Goal: Task Accomplishment & Management: Manage account settings

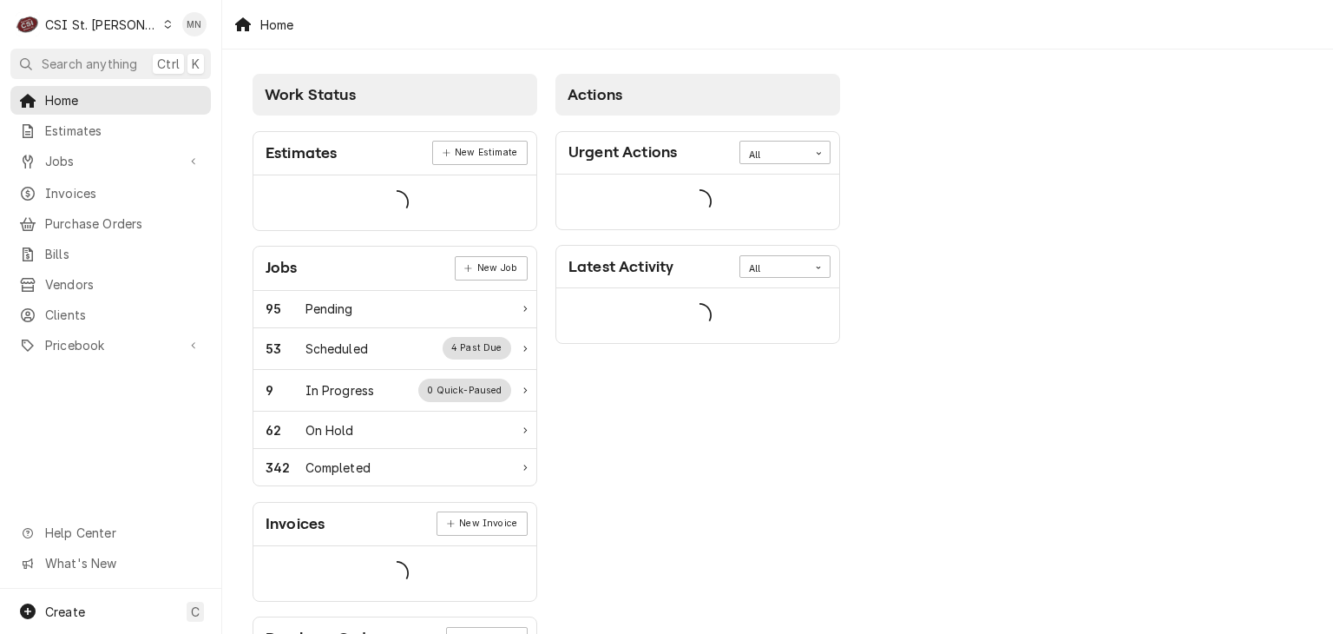
click at [90, 14] on div "C CSI St. Louis" at bounding box center [94, 24] width 168 height 35
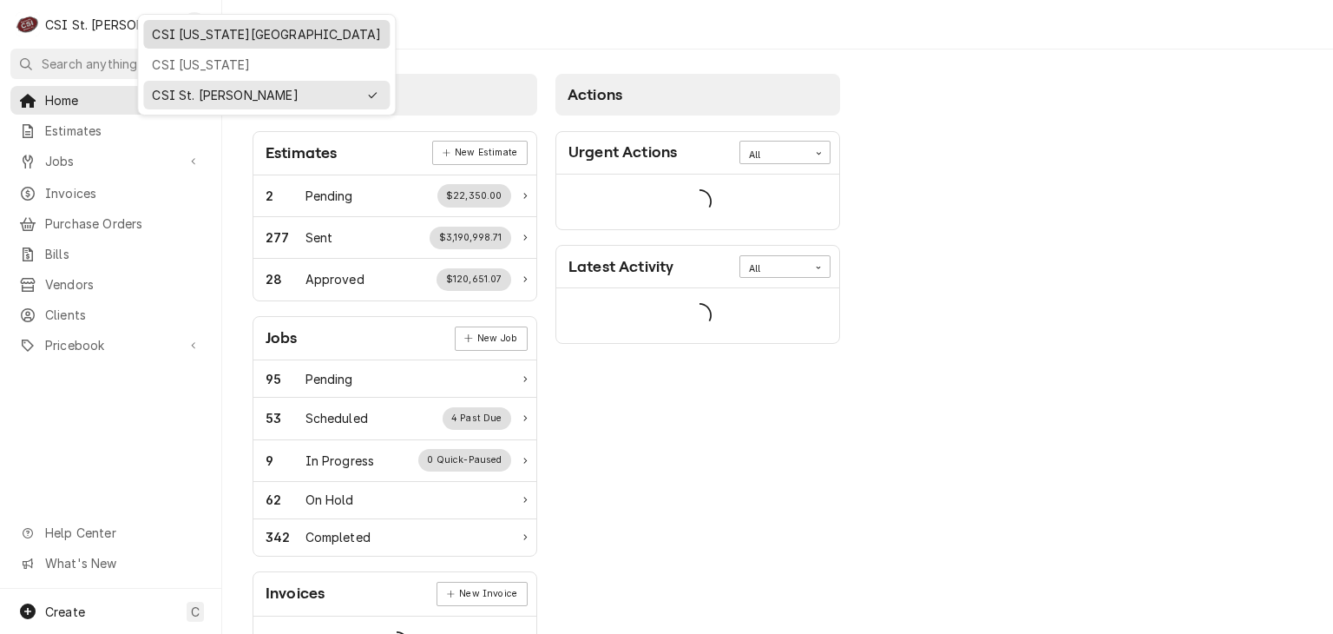
click at [170, 36] on div "CSI [US_STATE][GEOGRAPHIC_DATA]" at bounding box center [266, 34] width 229 height 18
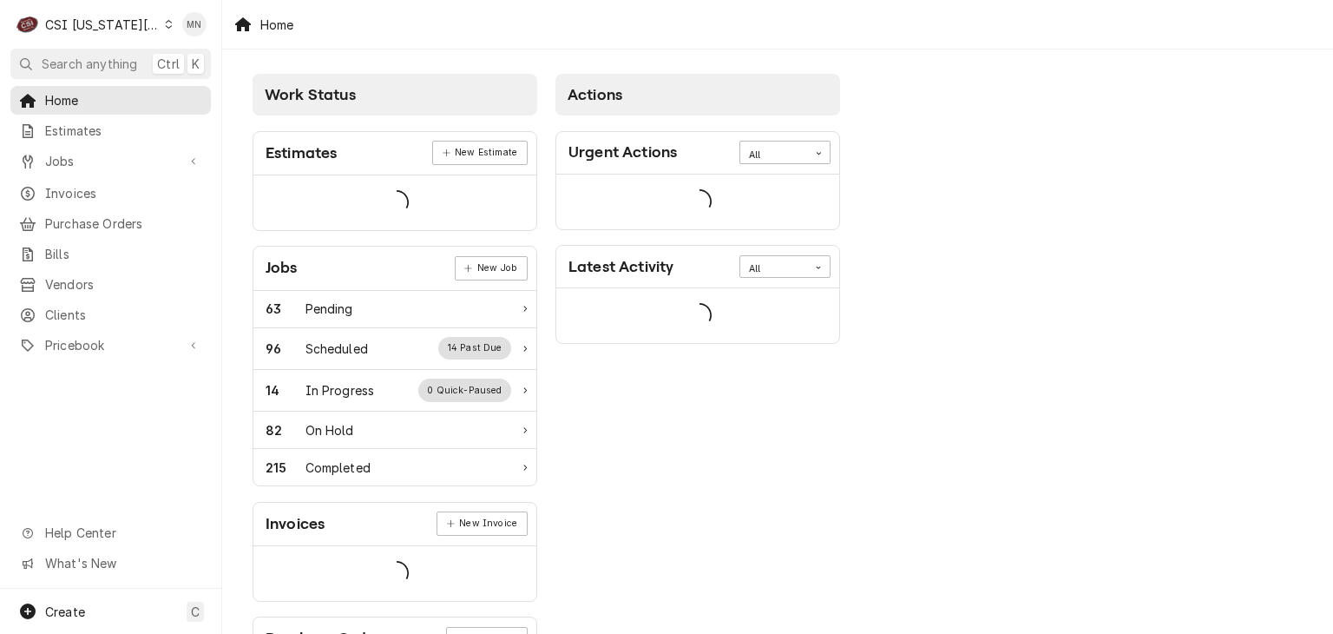
click at [83, 217] on span "Purchase Orders" at bounding box center [123, 223] width 157 height 18
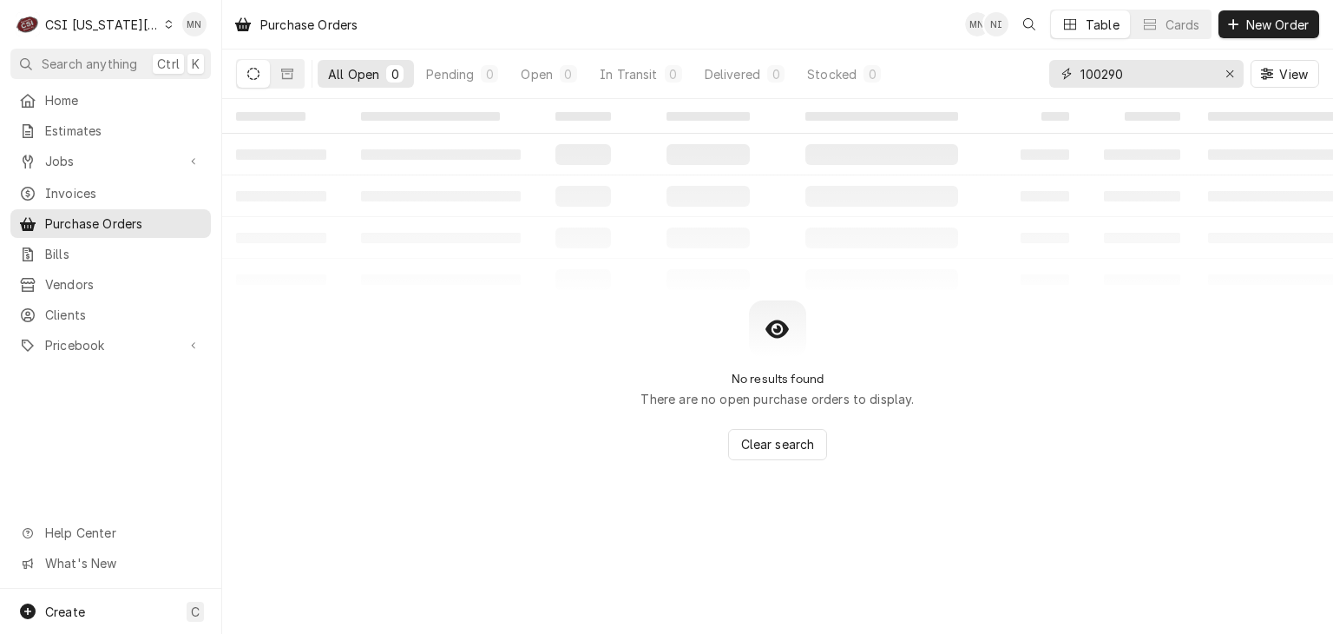
drag, startPoint x: 1153, startPoint y: 80, endPoint x: 888, endPoint y: 101, distance: 265.5
click at [902, 100] on div "Purchase Orders MN NI Table Cards New Order All Open 0 Pending 0 Open 0 In Tran…" at bounding box center [777, 317] width 1111 height 634
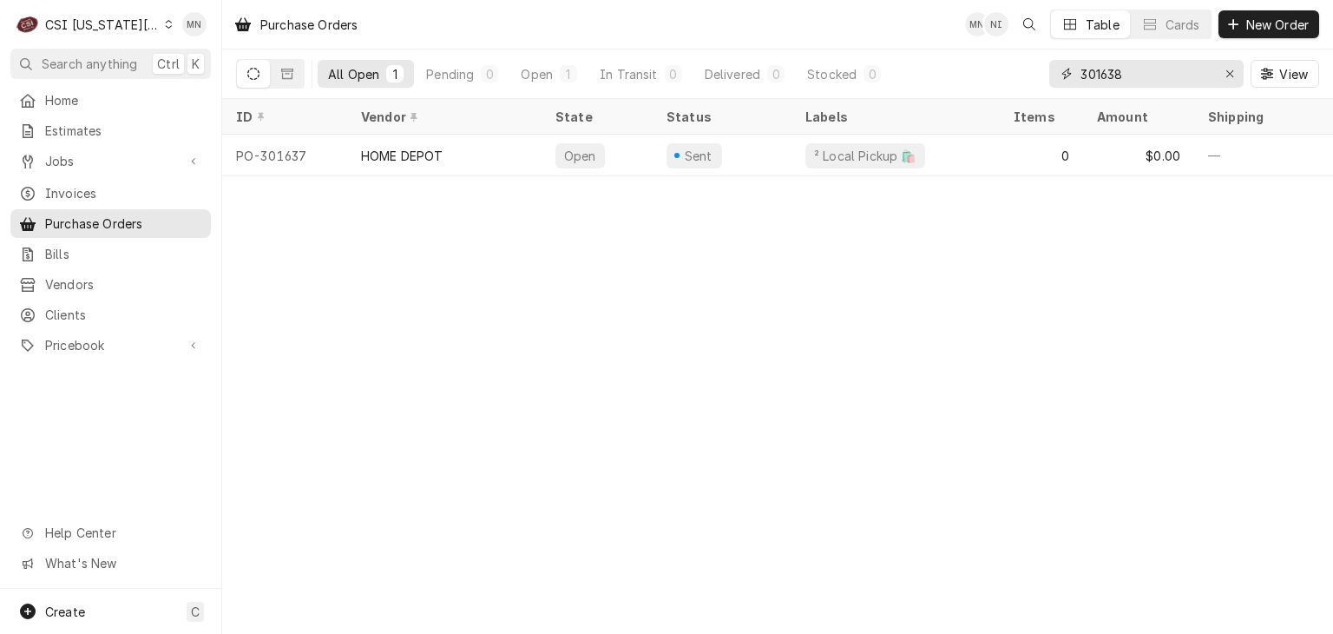
type input "301638"
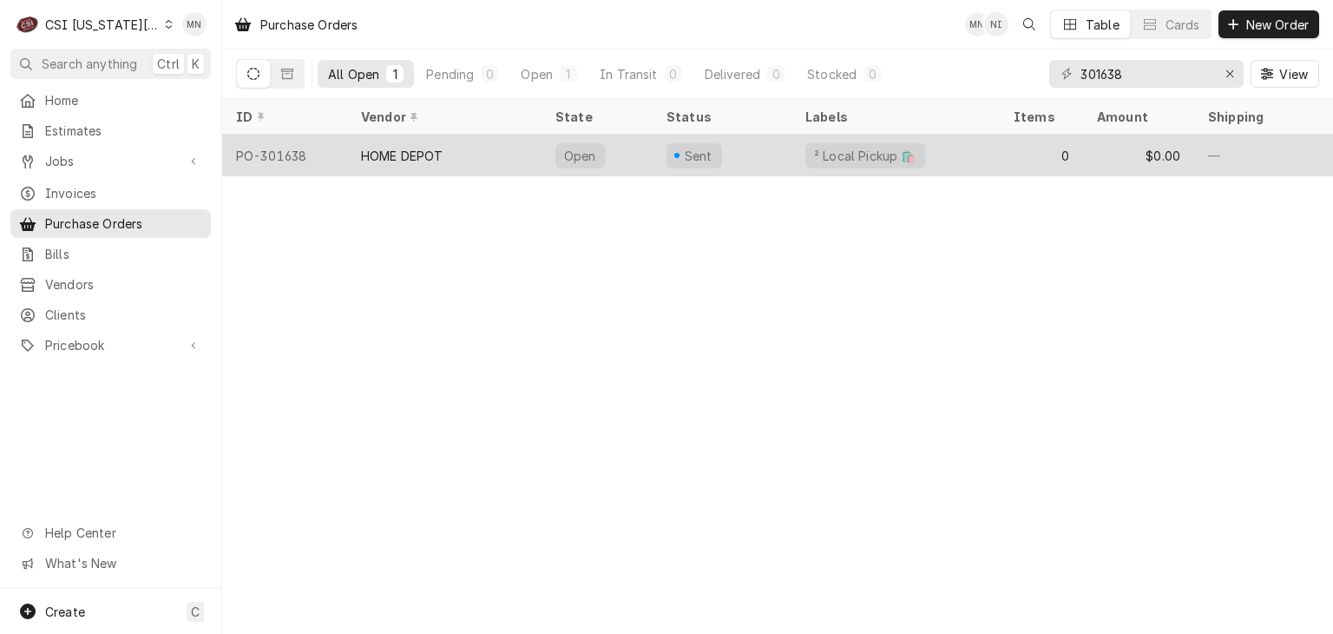
click at [424, 150] on div "HOME DEPOT" at bounding box center [402, 156] width 82 height 18
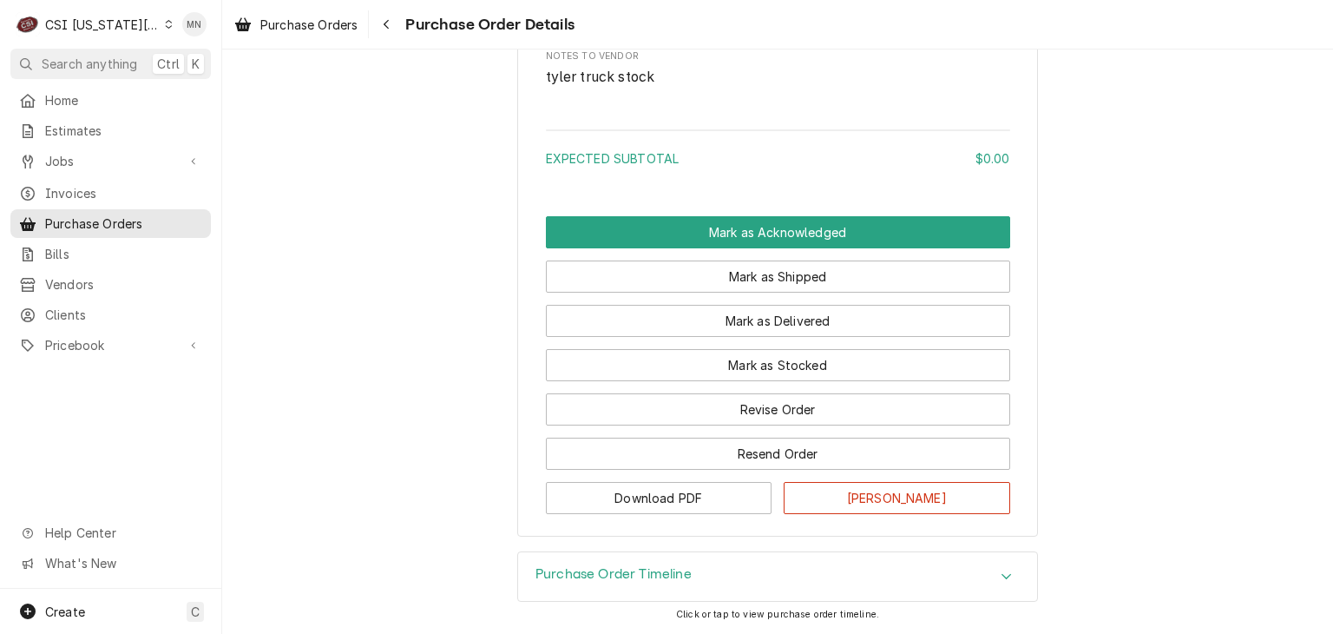
scroll to position [1109, 0]
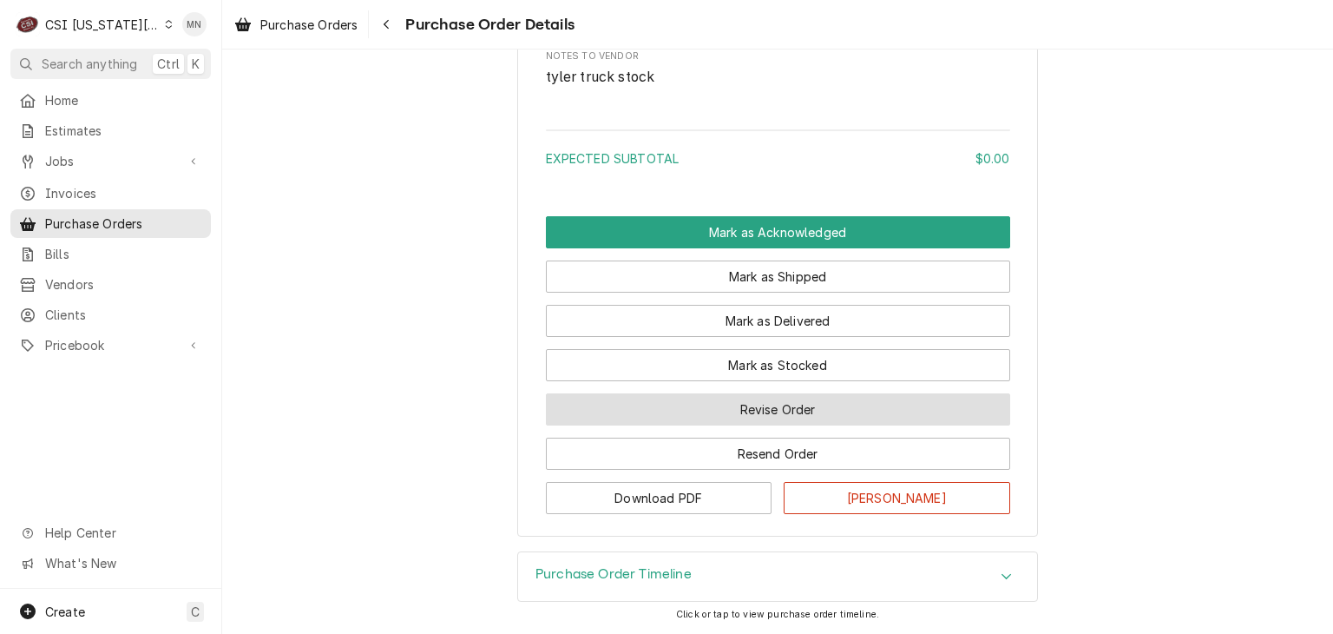
click at [746, 423] on button "Revise Order" at bounding box center [778, 409] width 464 height 32
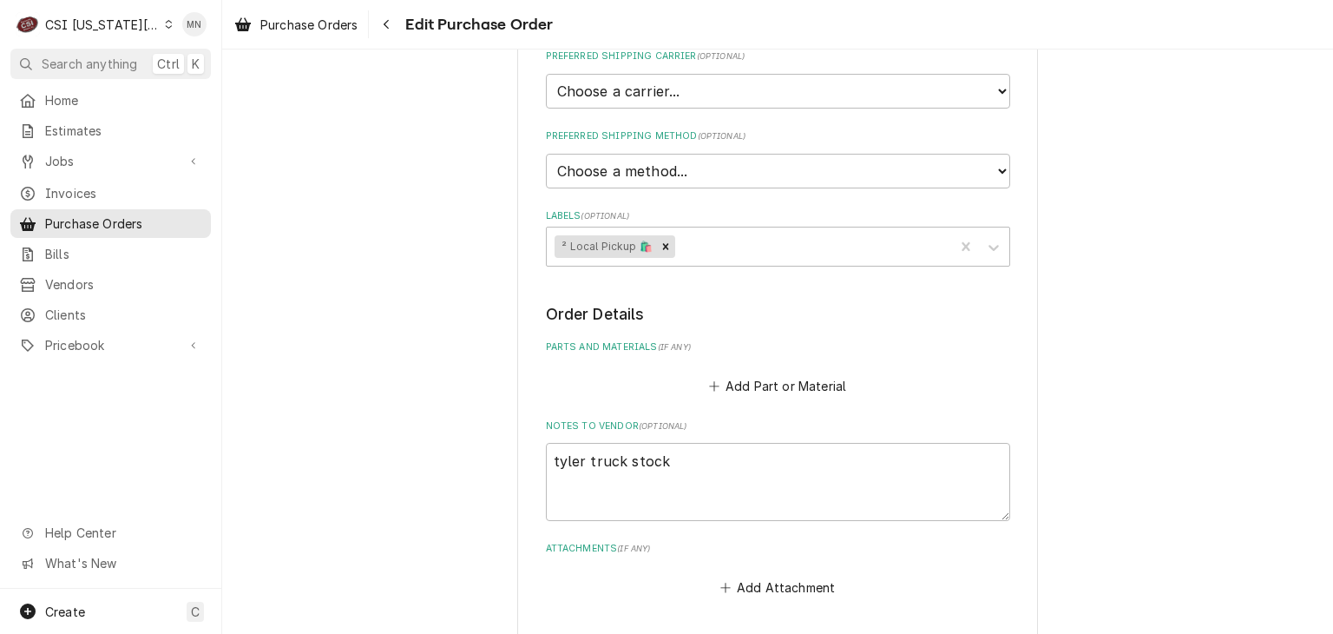
scroll to position [675, 0]
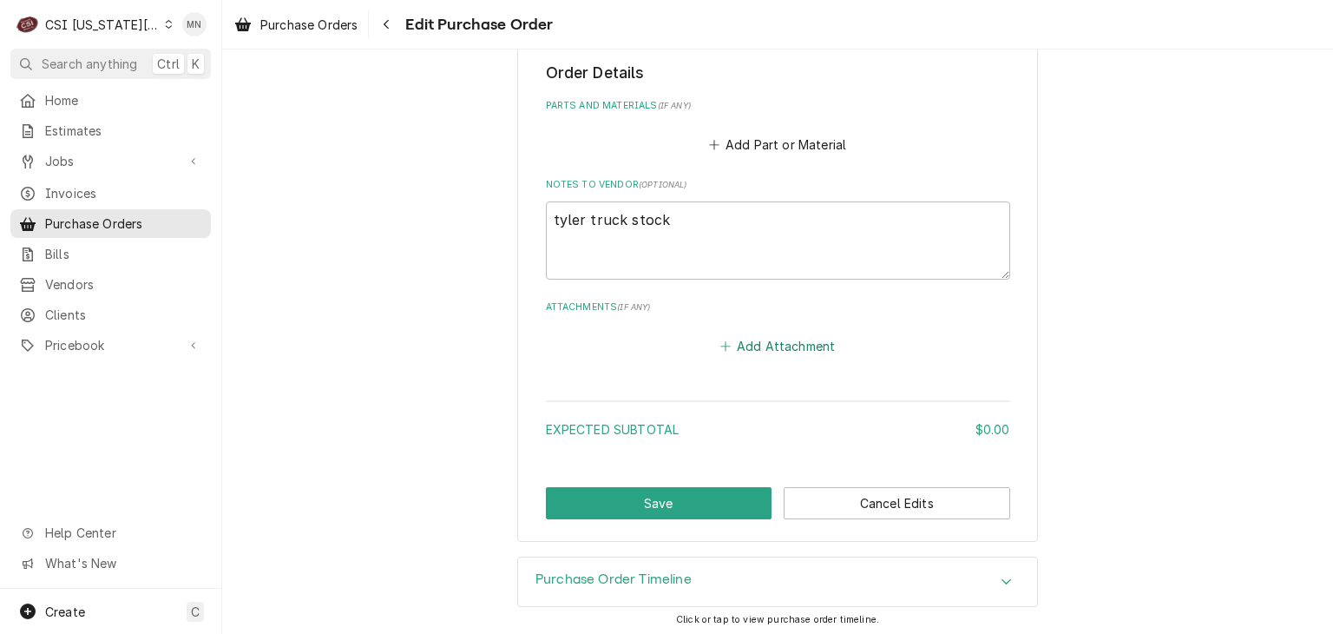
click at [752, 339] on button "Add Attachment" at bounding box center [778, 345] width 122 height 24
type textarea "x"
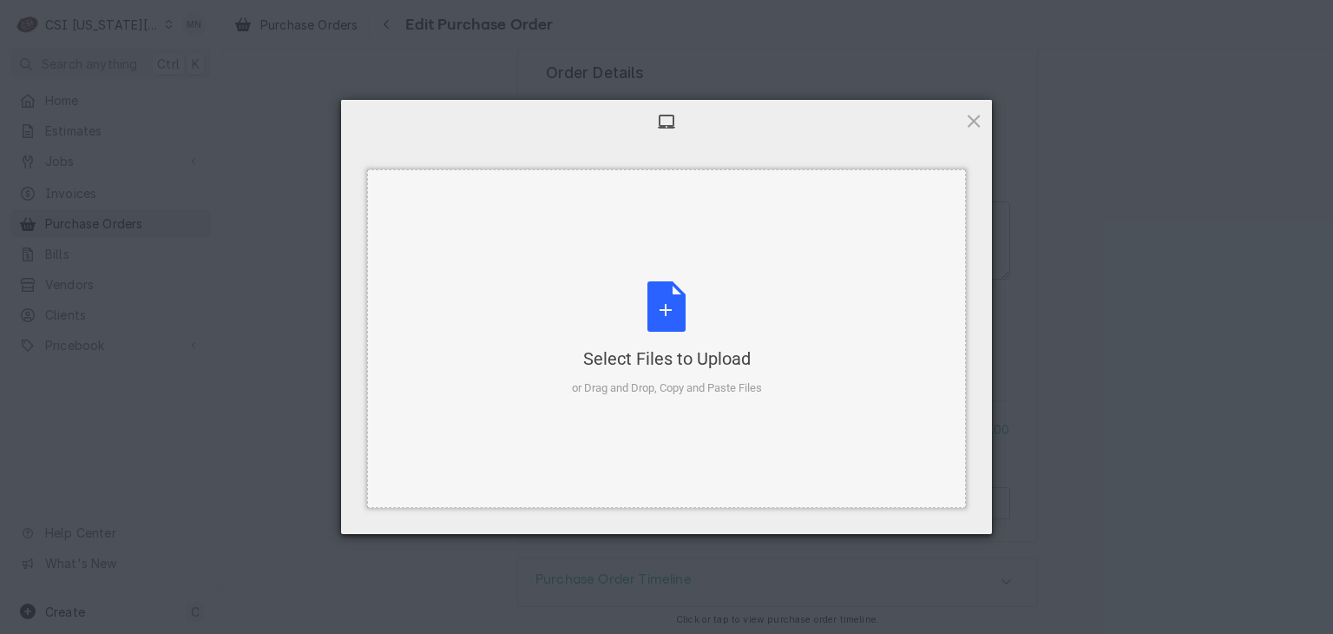
click at [706, 338] on div "Select Files to Upload or Drag and Drop, Copy and Paste Files" at bounding box center [667, 338] width 190 height 115
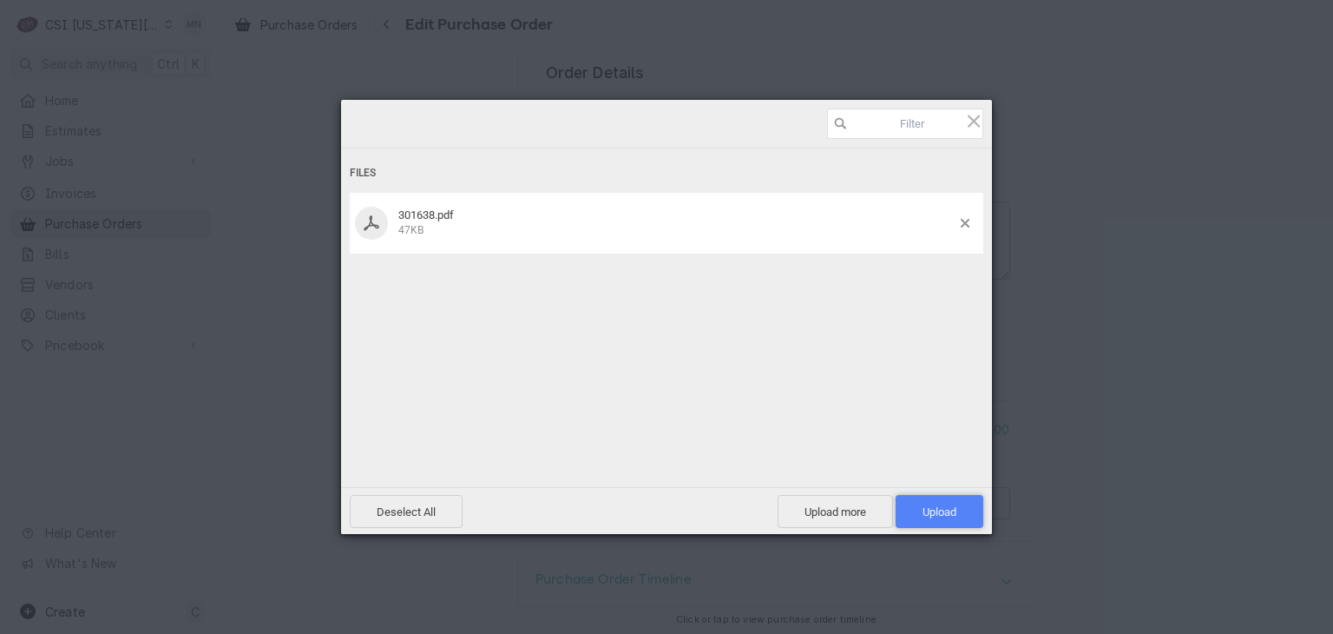
click at [953, 511] on span "Upload 1" at bounding box center [940, 511] width 34 height 13
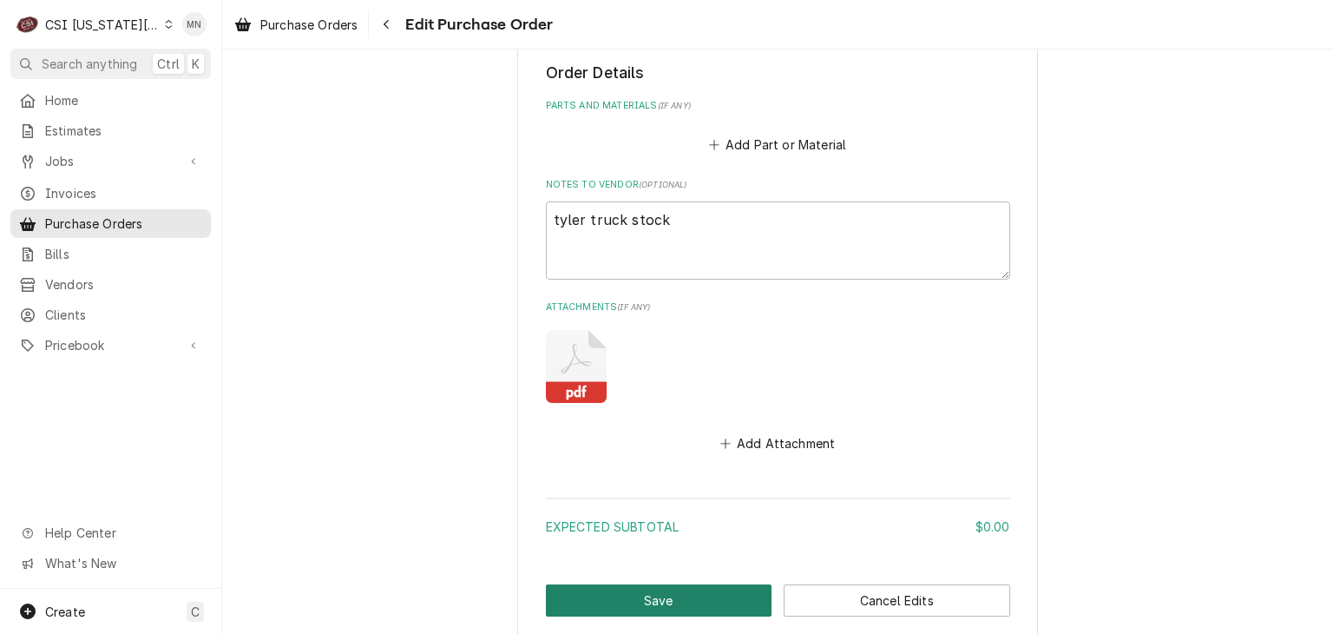
click at [674, 588] on button "Save" at bounding box center [659, 600] width 227 height 32
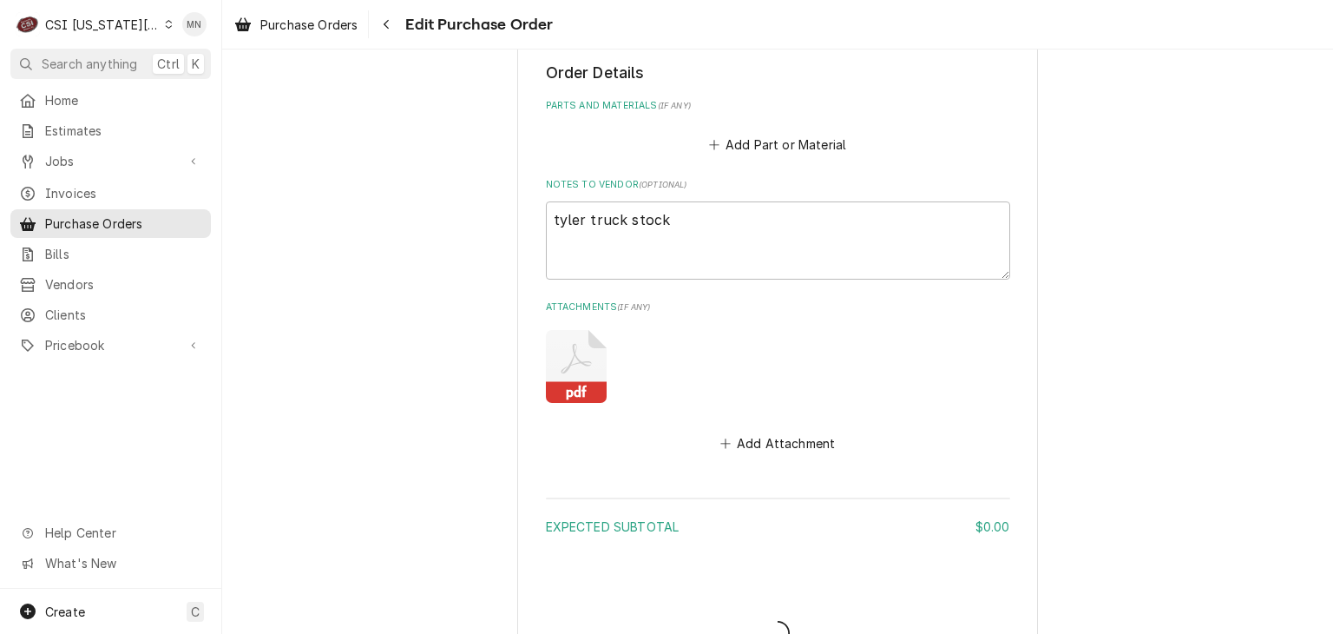
type textarea "x"
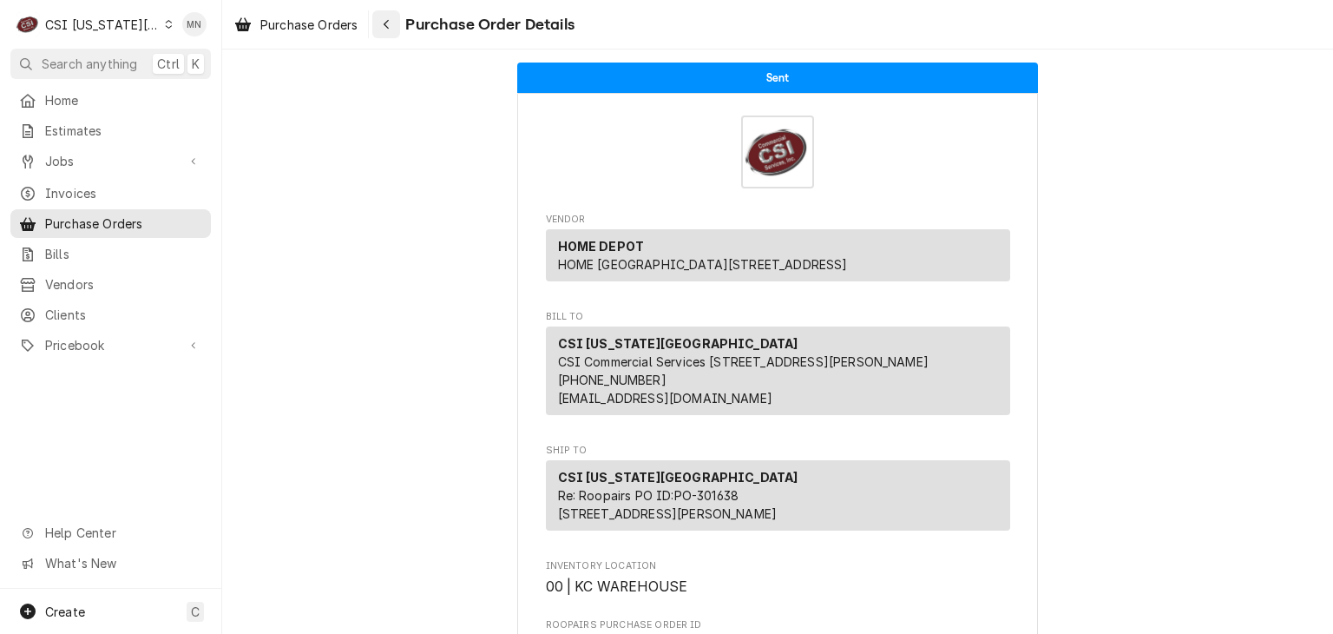
click at [397, 19] on button "Navigate back" at bounding box center [386, 24] width 28 height 28
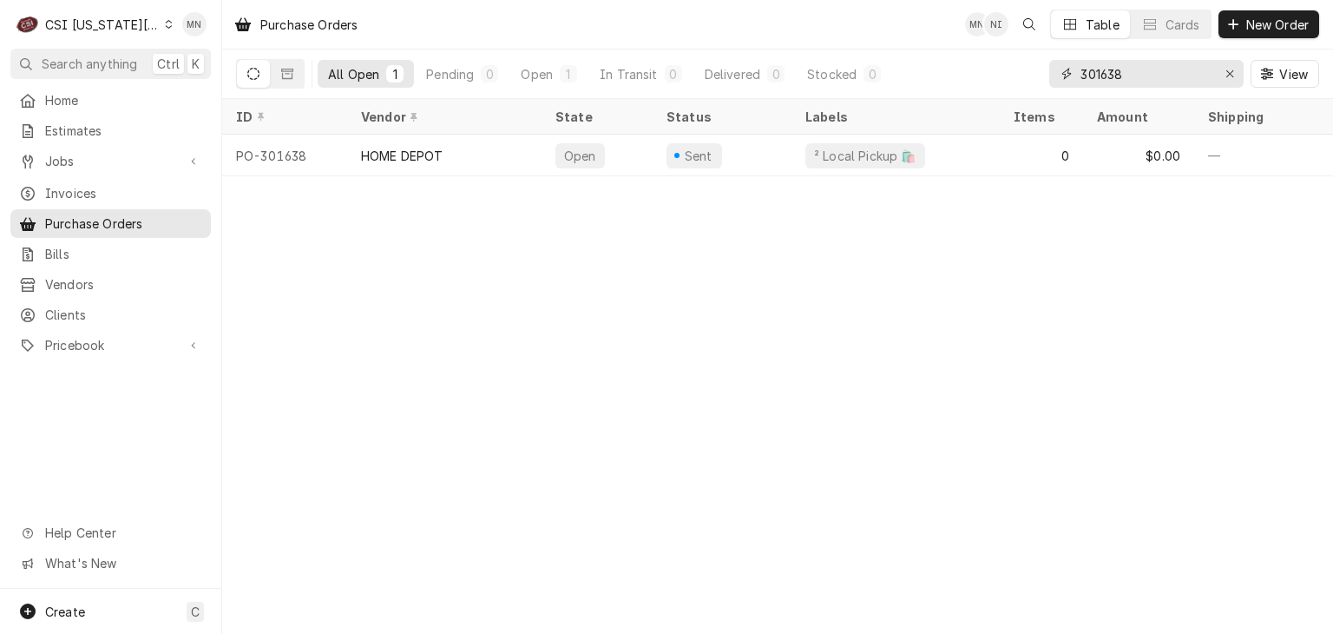
drag, startPoint x: 1175, startPoint y: 77, endPoint x: 918, endPoint y: 87, distance: 257.1
click at [960, 84] on div "All Open 1 Pending 0 Open 1 In Transit 0 Delivered 0 Stocked 0 301638 View" at bounding box center [777, 73] width 1083 height 49
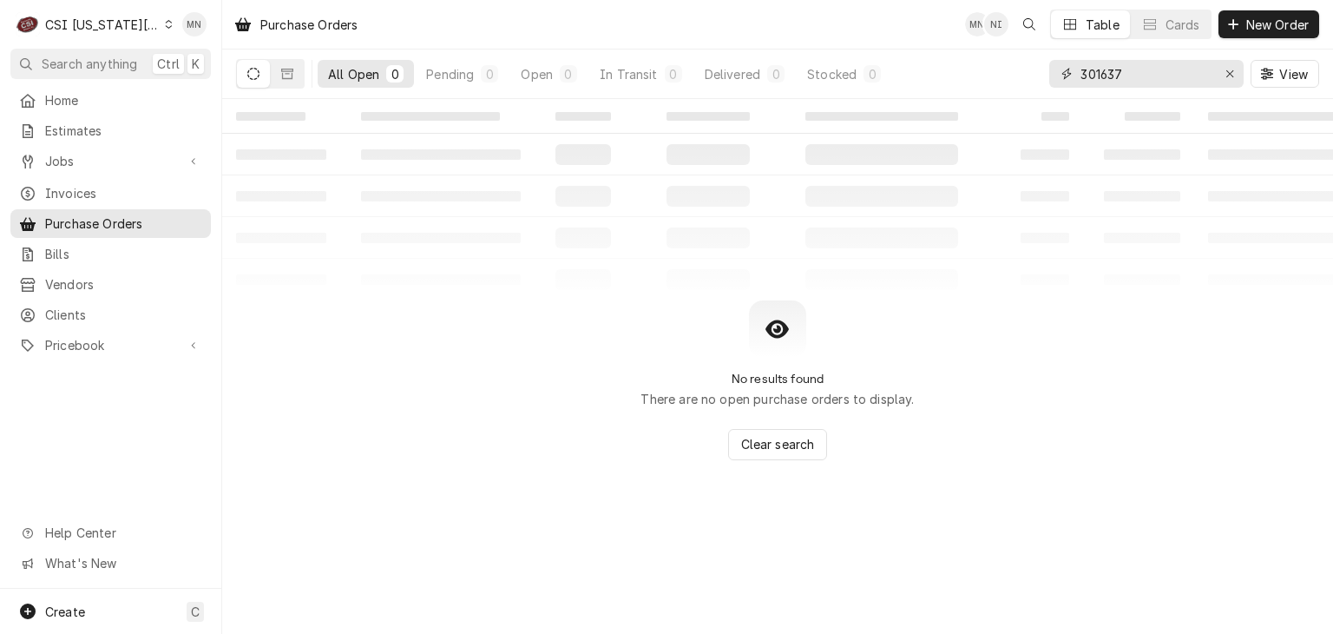
type input "301637"
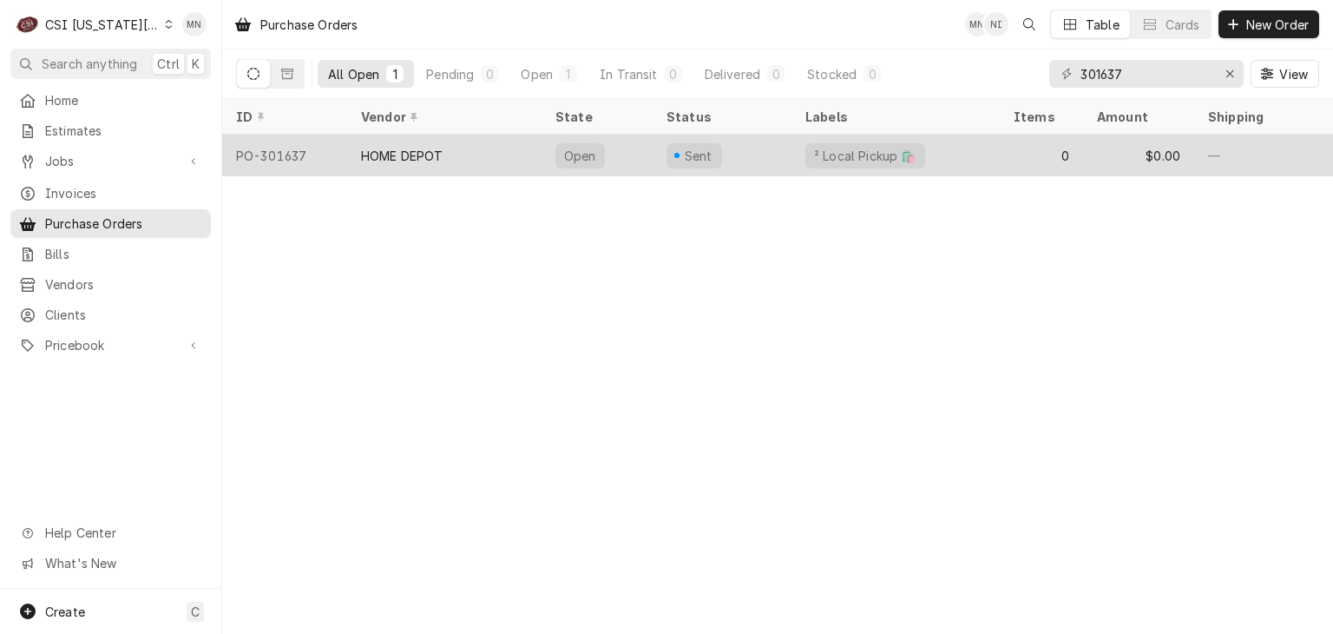
click at [395, 165] on div "HOME DEPOT" at bounding box center [444, 156] width 194 height 42
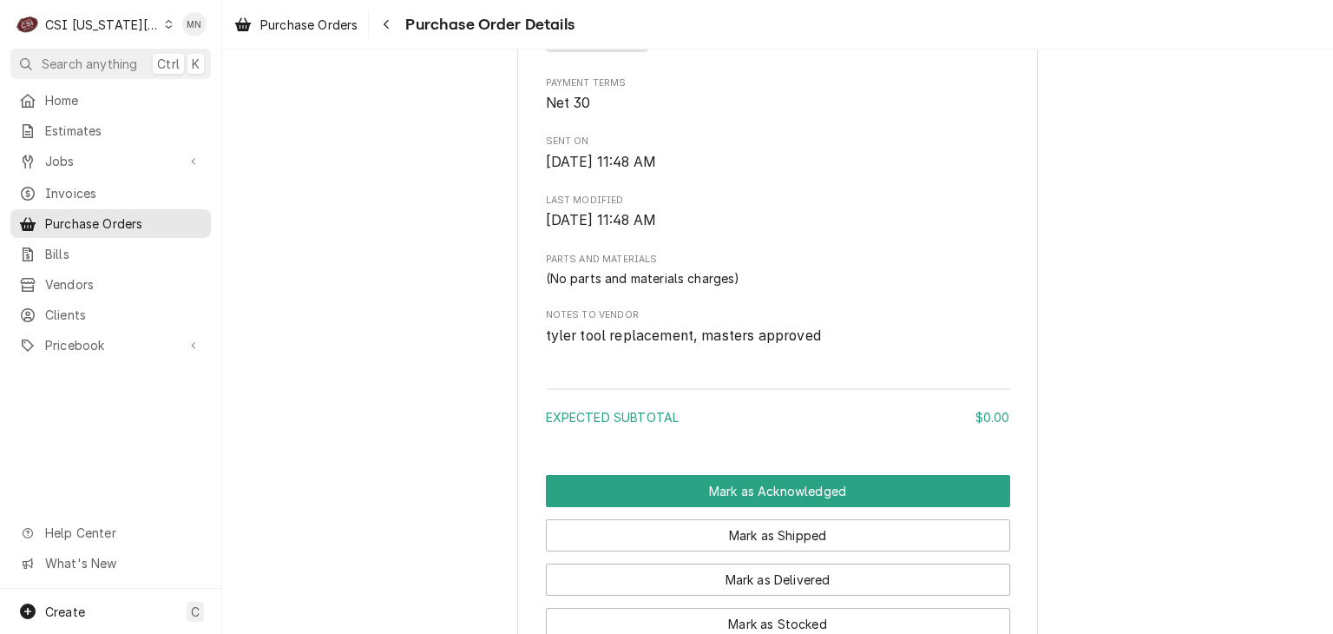
scroll to position [1109, 0]
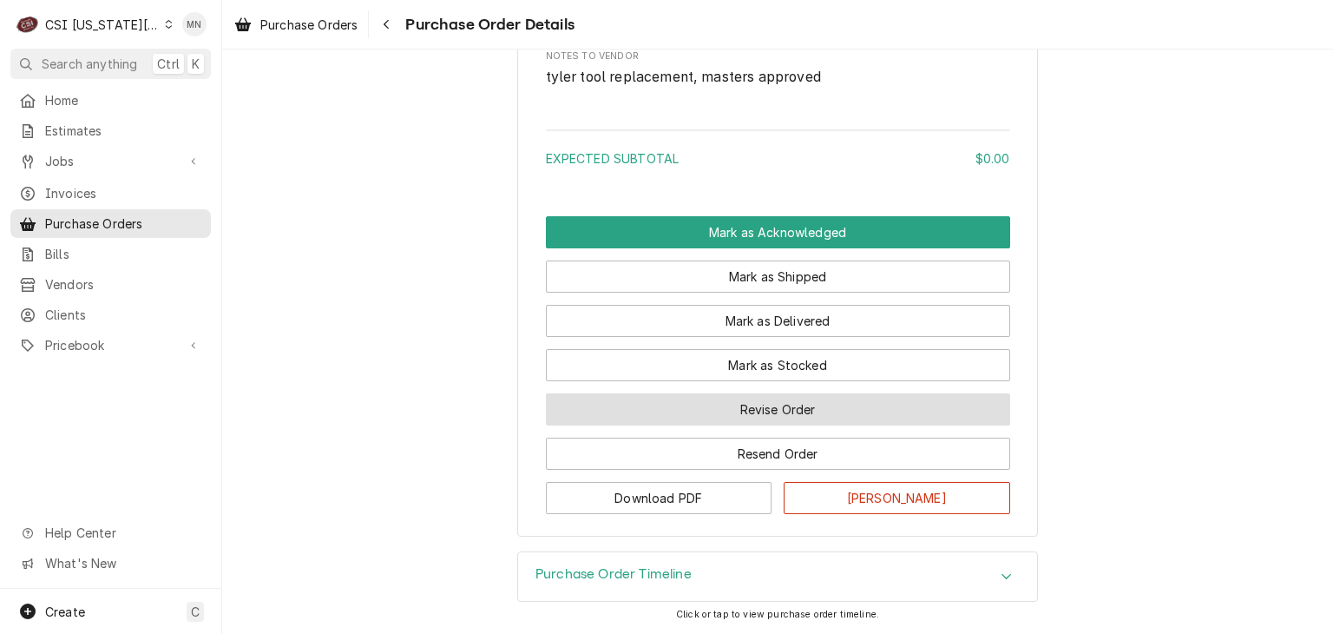
click at [680, 408] on button "Revise Order" at bounding box center [778, 409] width 464 height 32
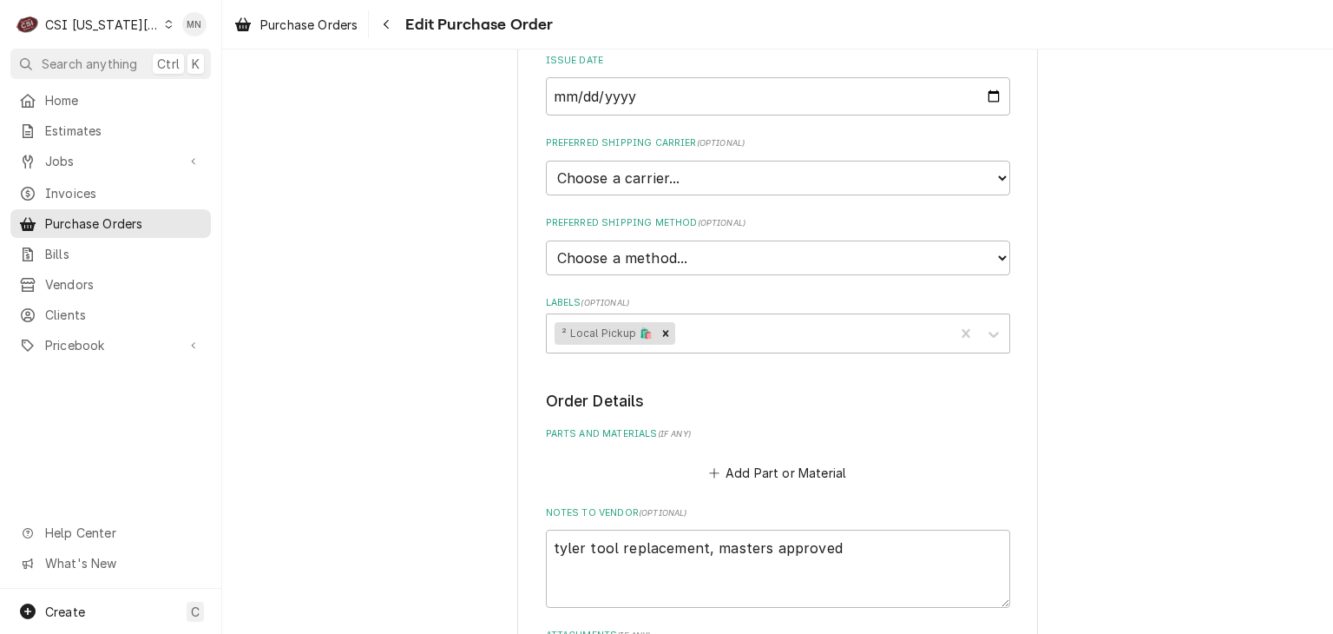
scroll to position [675, 0]
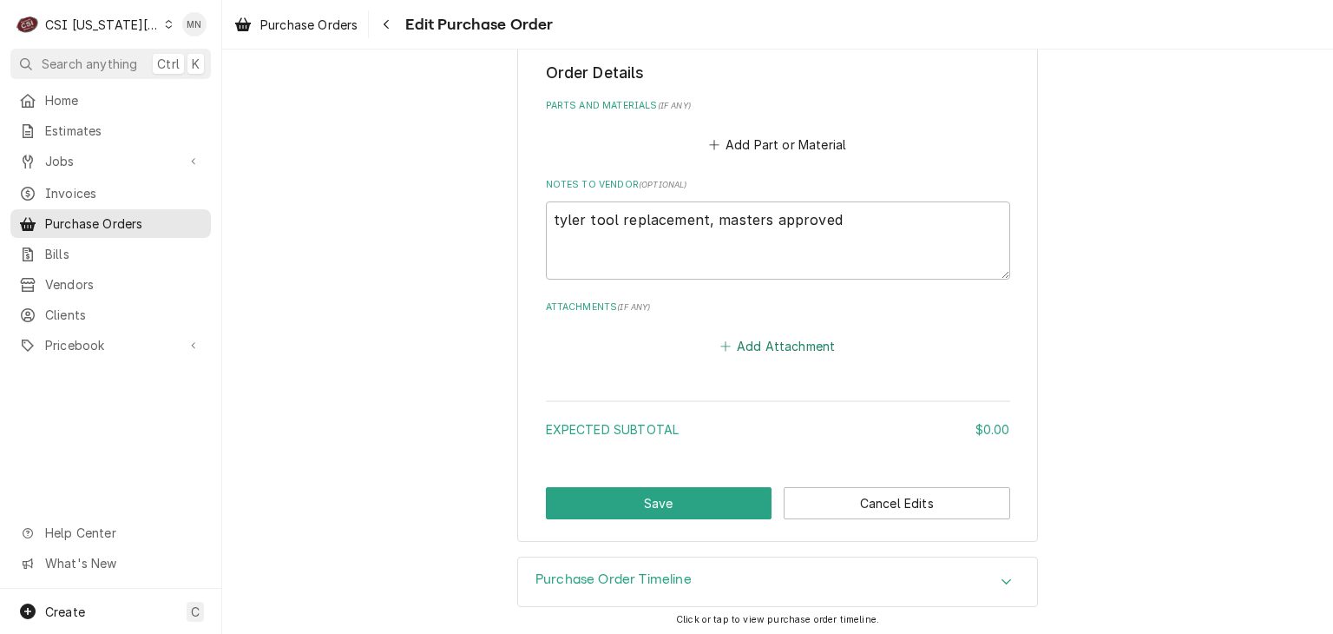
click at [734, 334] on button "Add Attachment" at bounding box center [778, 345] width 122 height 24
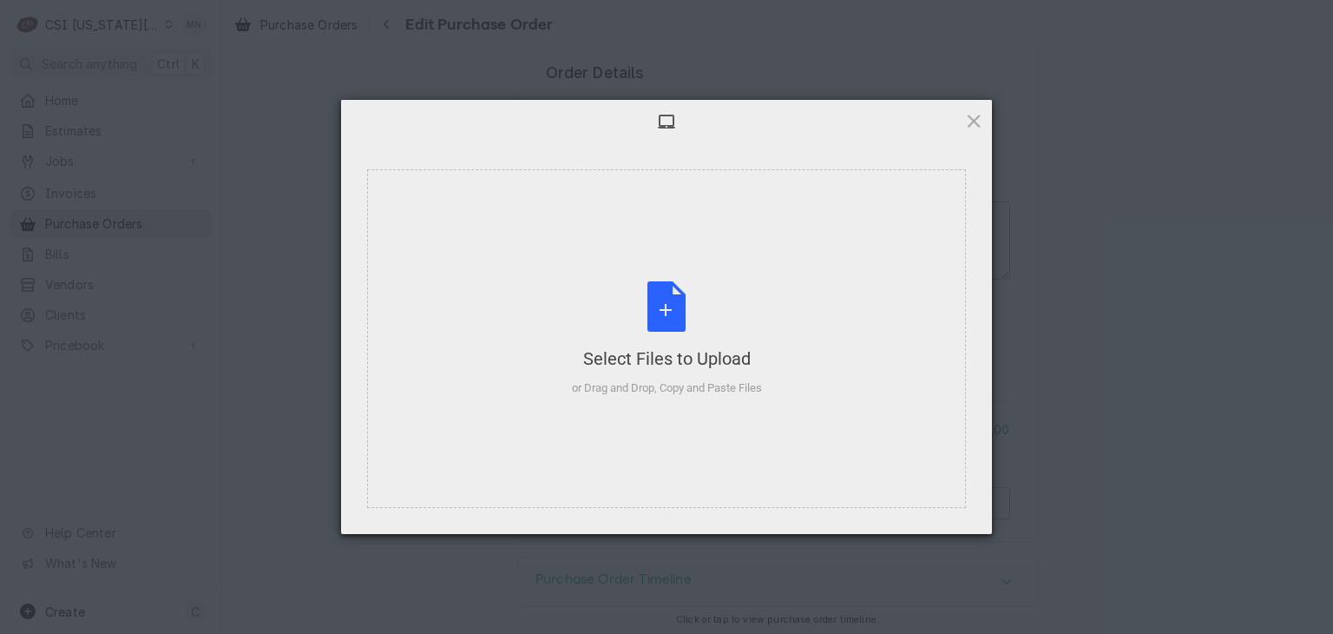
type textarea "x"
click at [681, 328] on div "Select Files to Upload or Drag and Drop, Copy and Paste Files" at bounding box center [667, 338] width 190 height 115
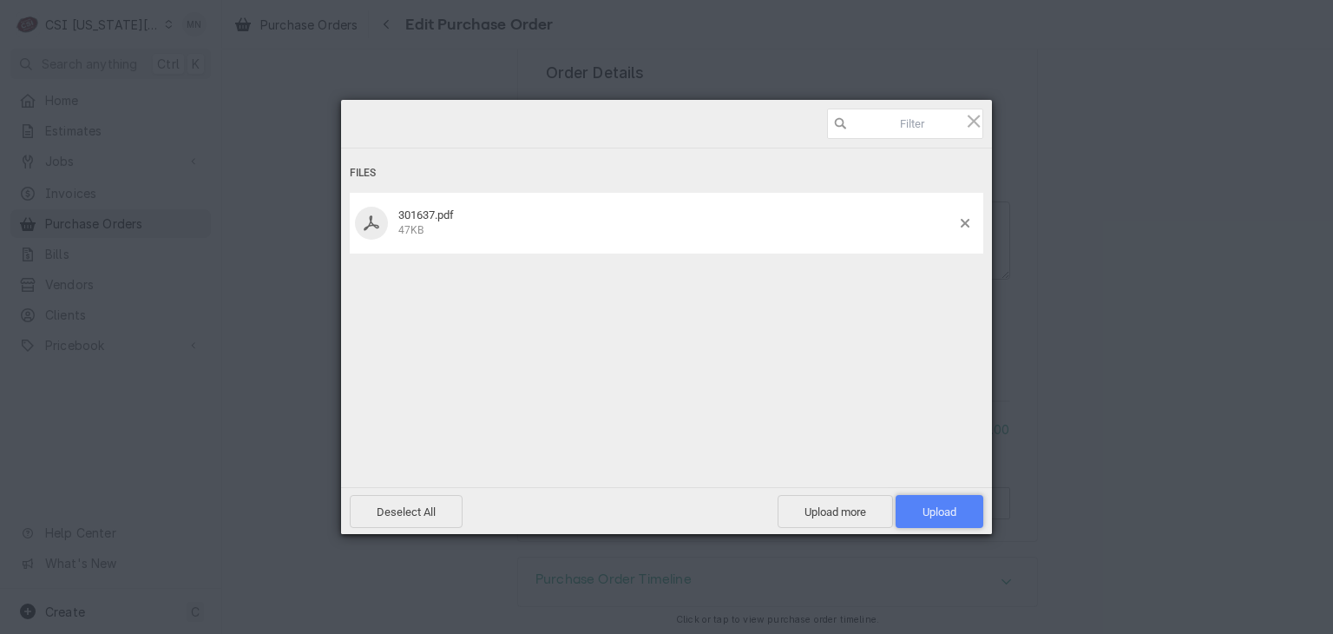
click at [930, 516] on span "Upload 1" at bounding box center [940, 511] width 34 height 13
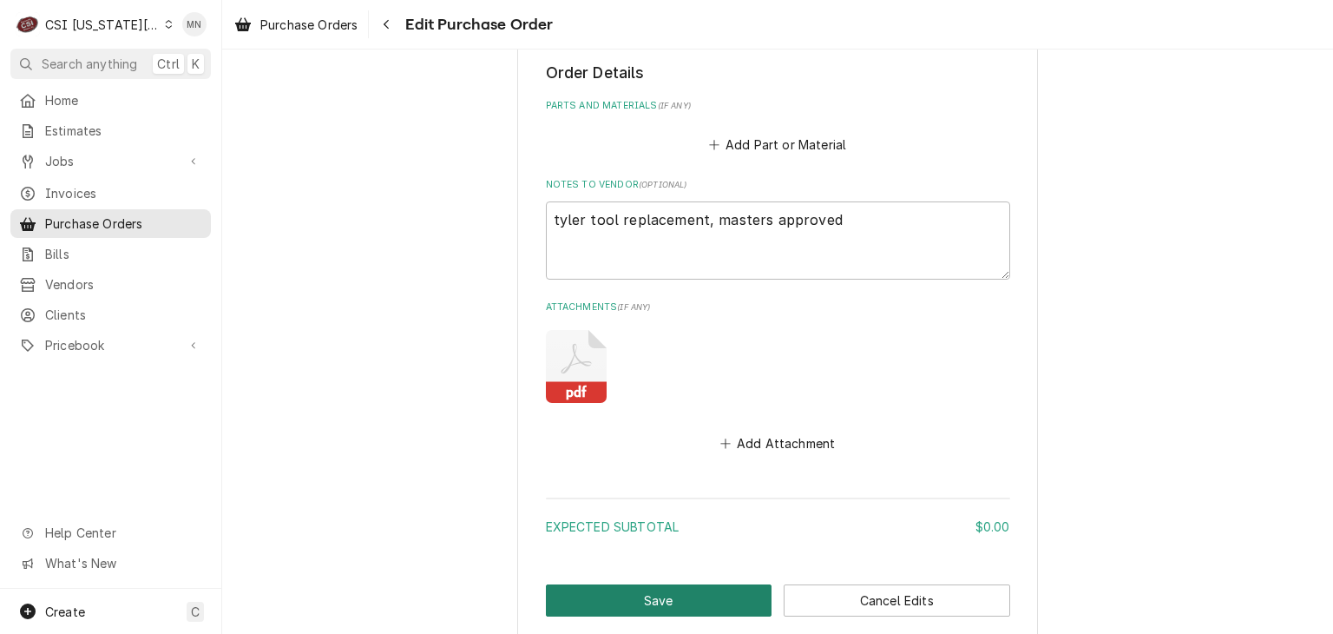
click at [625, 591] on button "Save" at bounding box center [659, 600] width 227 height 32
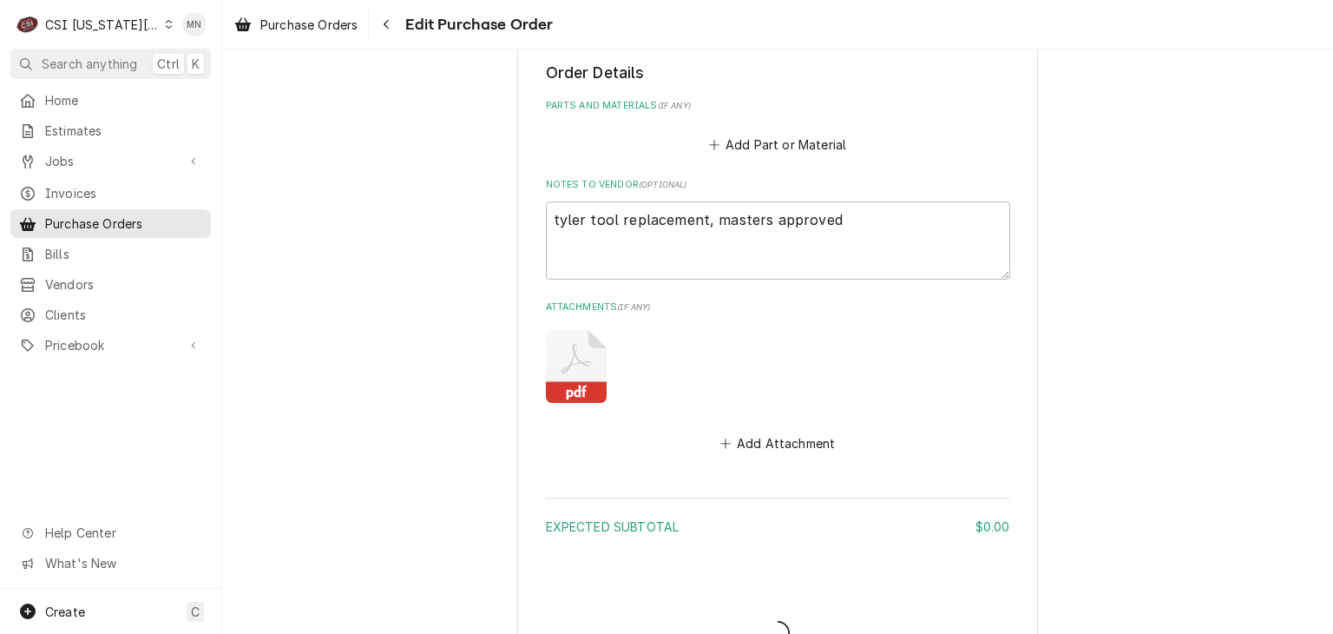
type textarea "x"
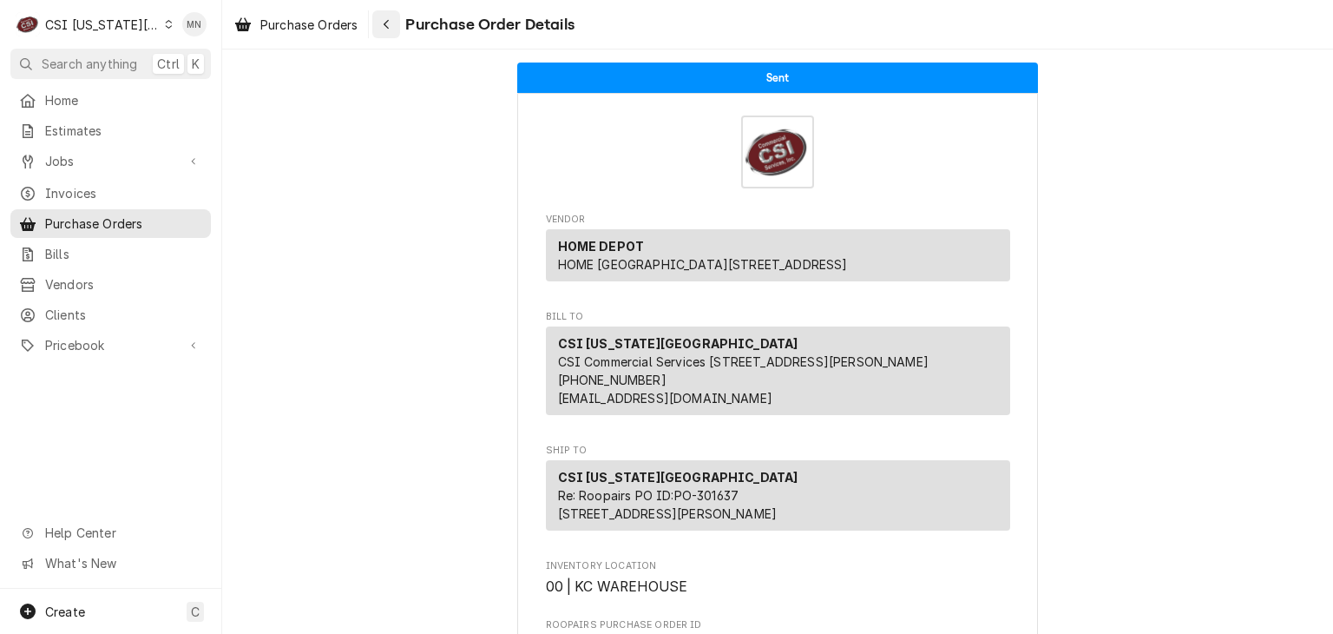
click at [397, 22] on button "Navigate back" at bounding box center [386, 24] width 28 height 28
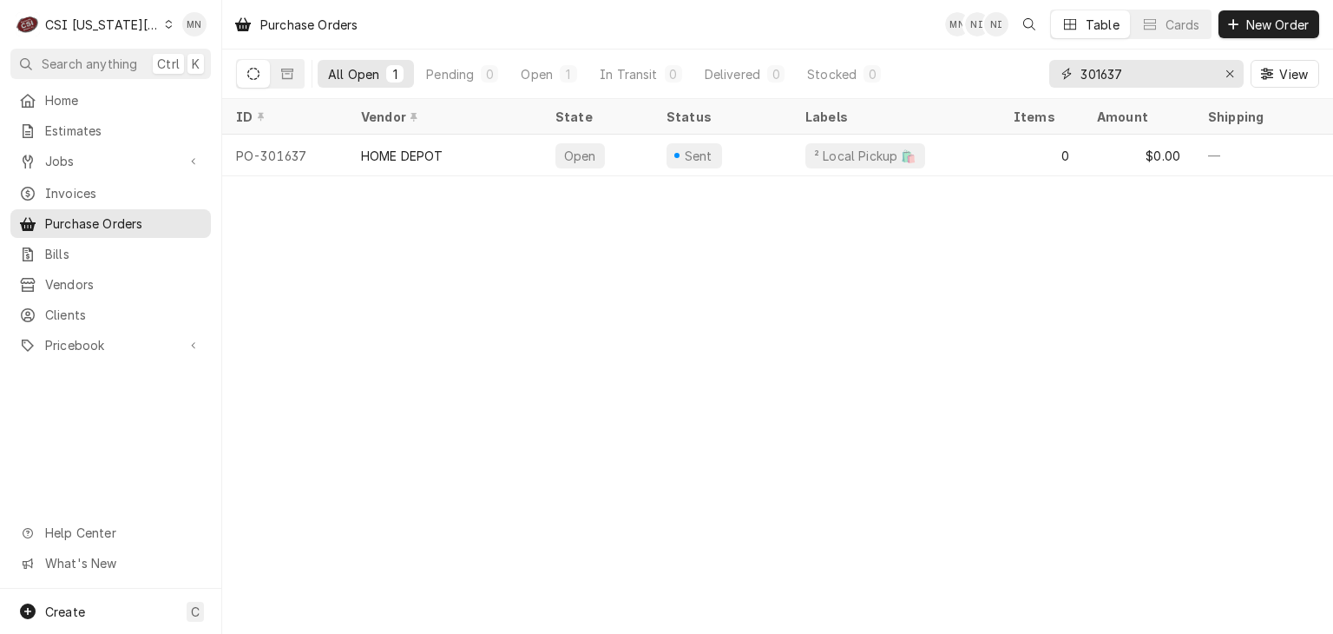
drag, startPoint x: 1123, startPoint y: 80, endPoint x: 1036, endPoint y: 82, distance: 86.8
click at [1038, 82] on div "All Open 1 Pending 0 Open 1 In Transit 0 Delivered 0 Stocked 0 301637 View" at bounding box center [777, 73] width 1083 height 49
type input "301621"
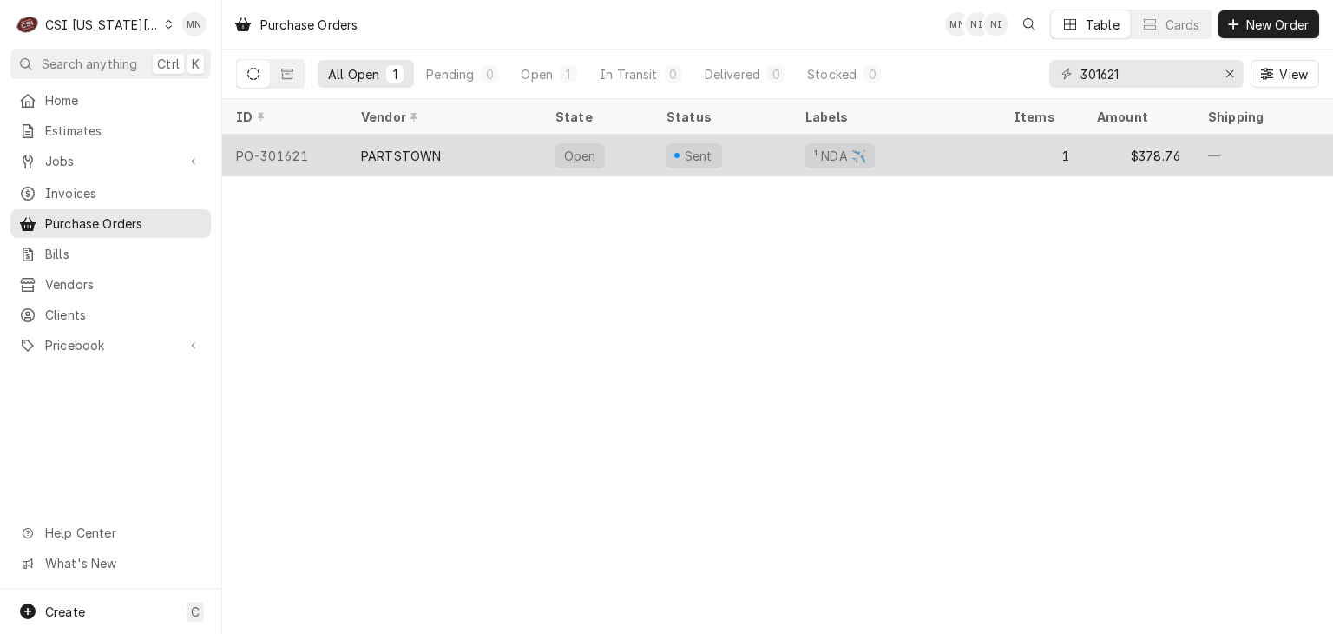
click at [375, 154] on div "PARTSTOWN" at bounding box center [401, 156] width 80 height 18
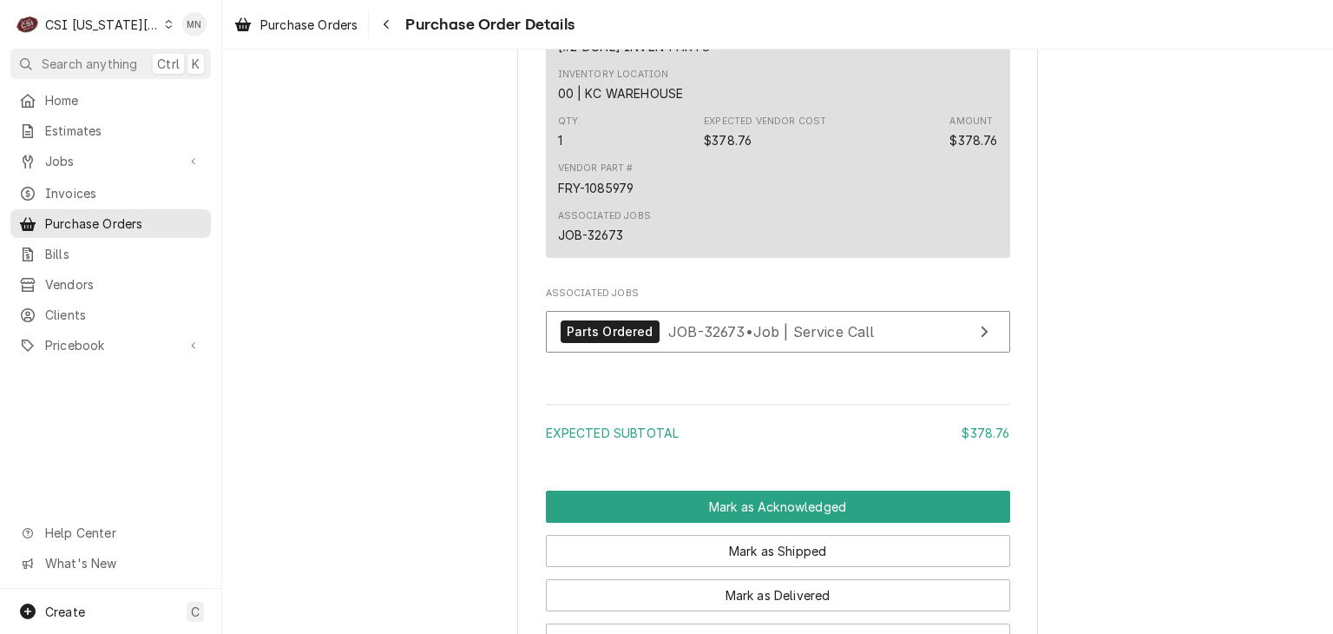
scroll to position [1541, 0]
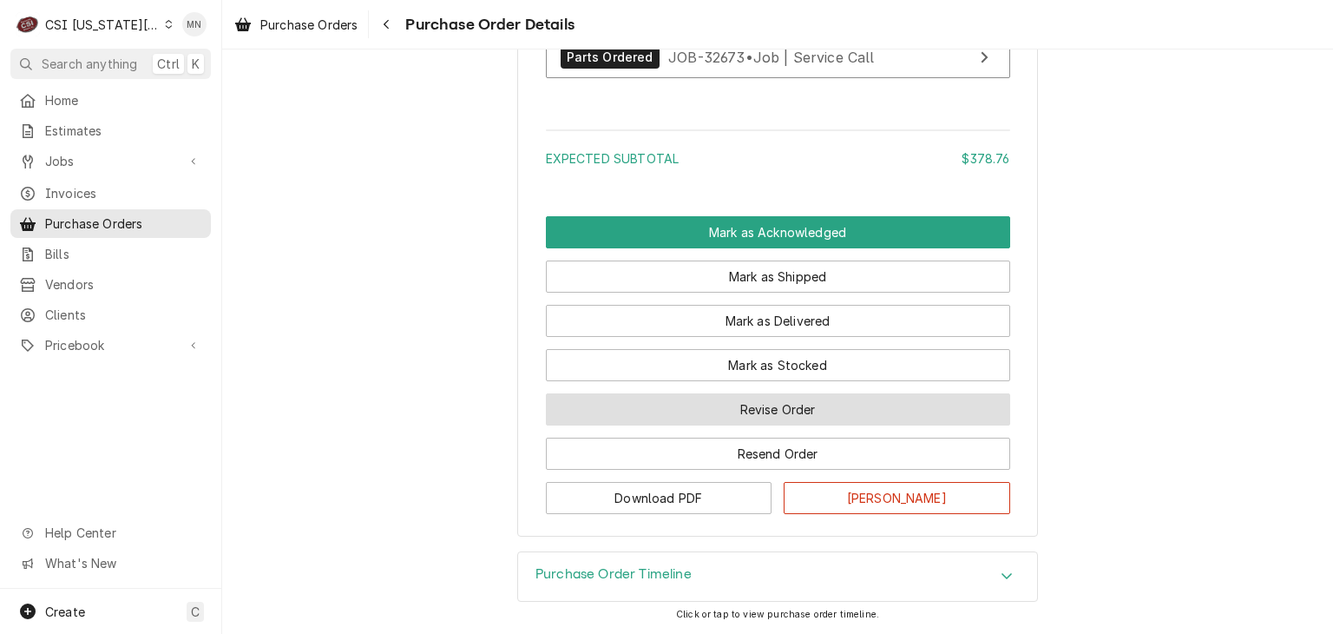
click at [795, 415] on button "Revise Order" at bounding box center [778, 409] width 464 height 32
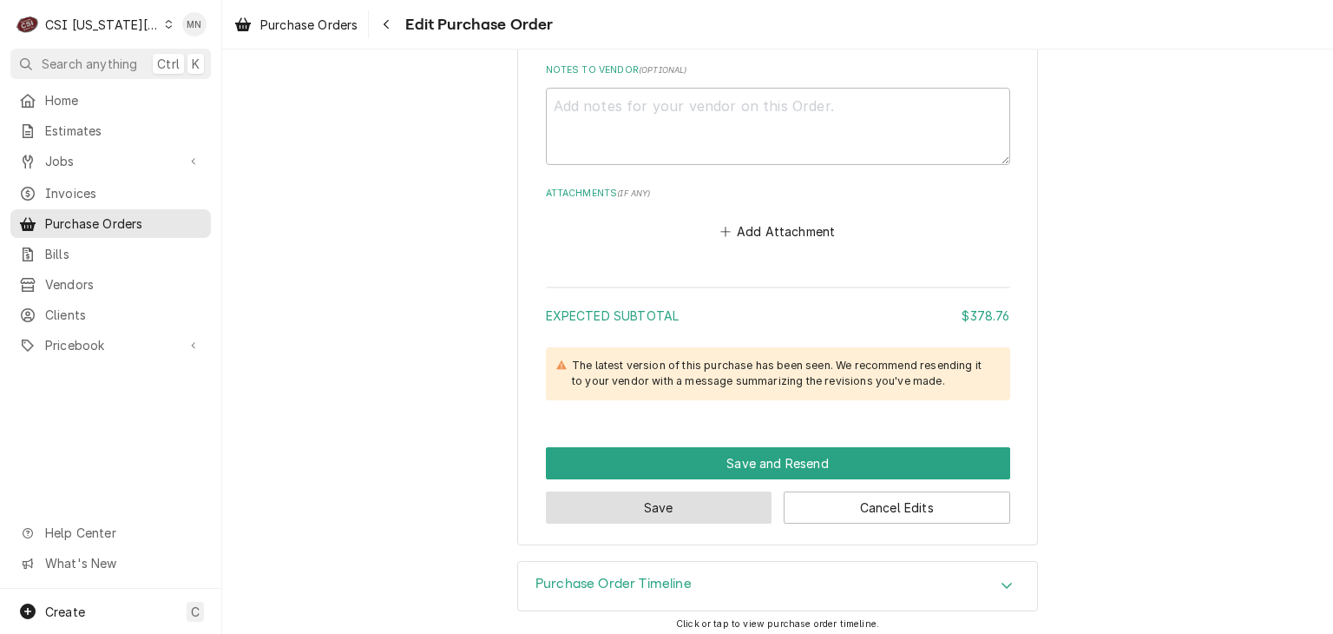
scroll to position [1140, 0]
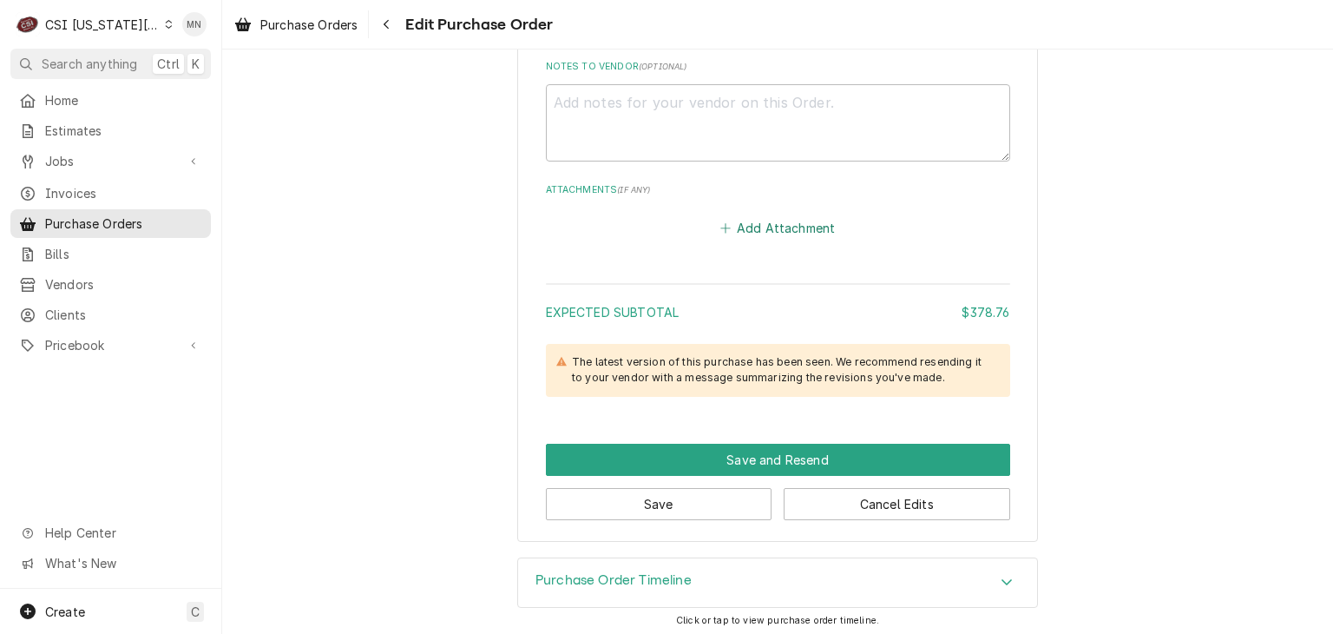
click at [758, 230] on button "Add Attachment" at bounding box center [778, 228] width 122 height 24
type textarea "x"
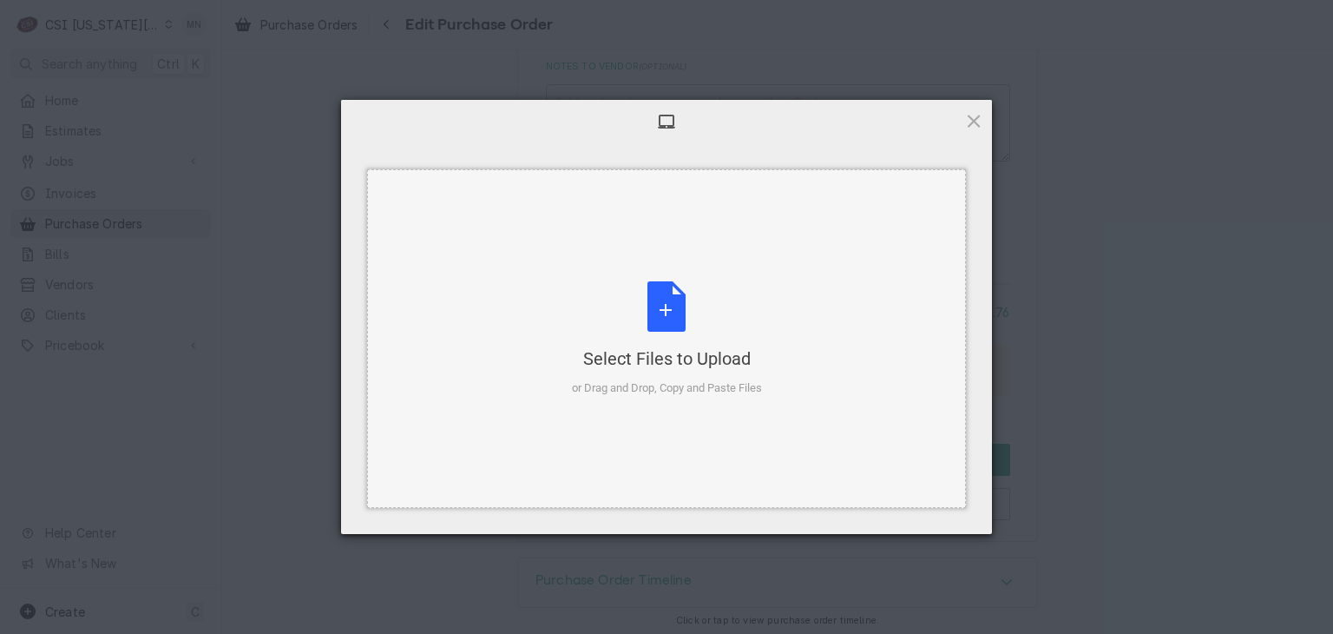
click at [669, 272] on div "Select Files to Upload or Drag and Drop, Copy and Paste Files" at bounding box center [666, 338] width 599 height 338
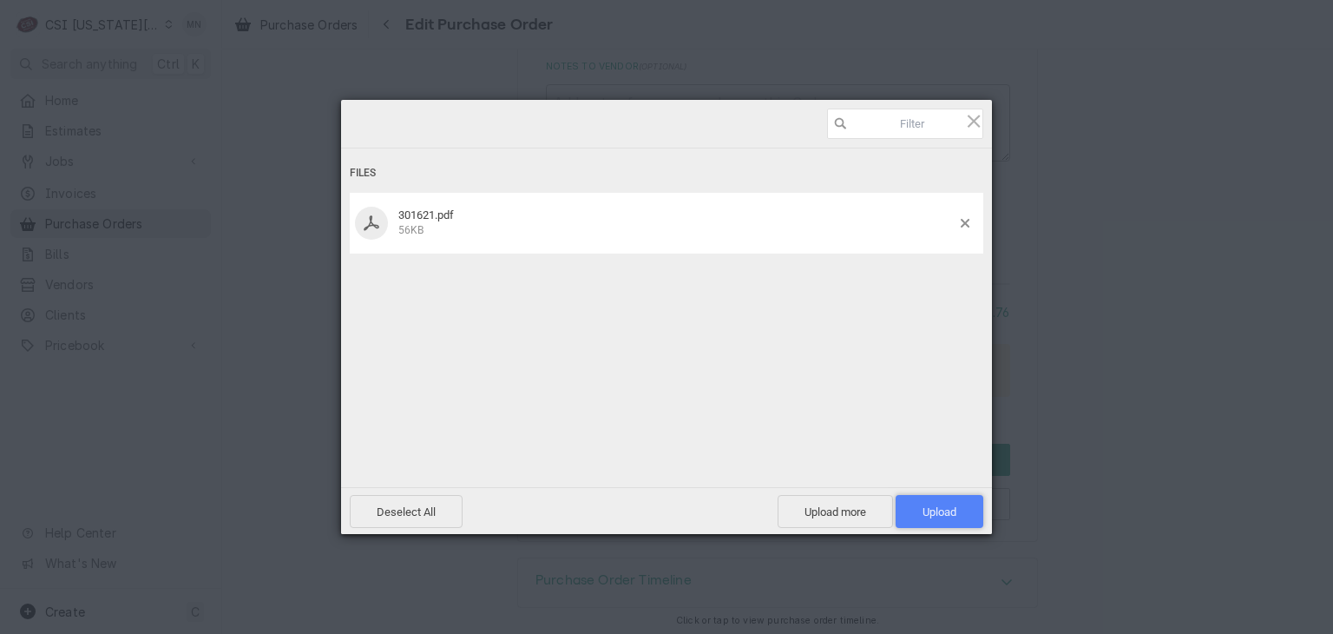
click at [953, 507] on span "Upload 1" at bounding box center [940, 511] width 34 height 13
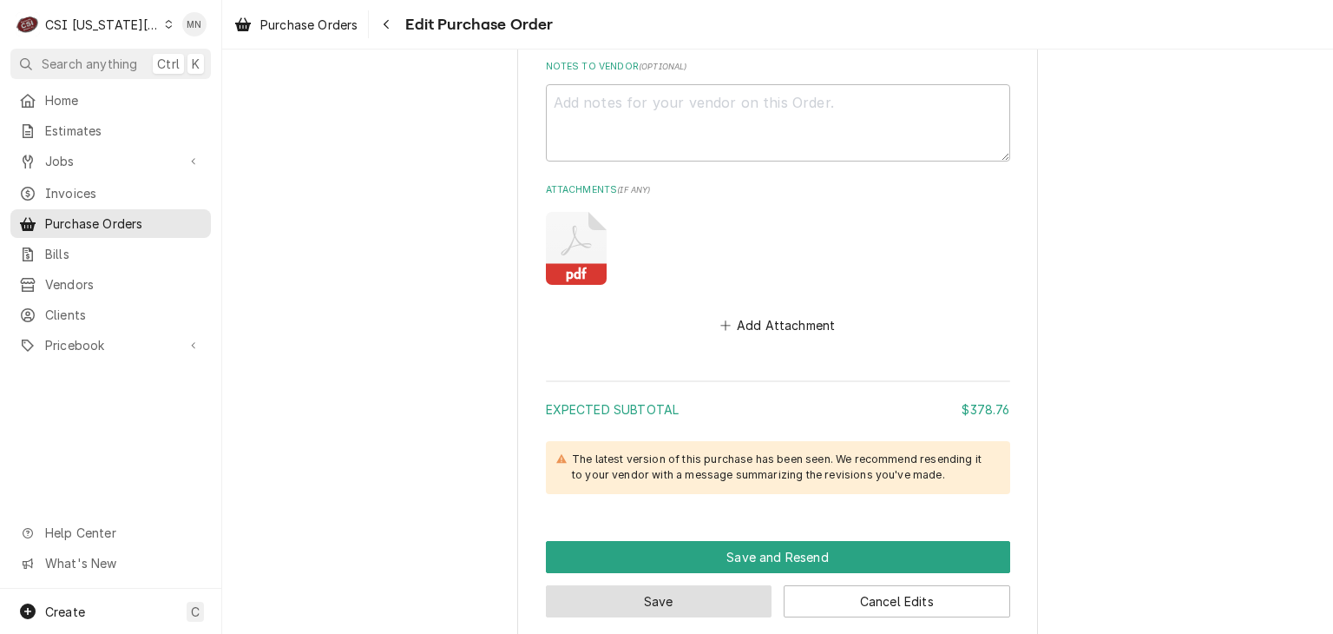
click at [647, 598] on button "Save" at bounding box center [659, 601] width 227 height 32
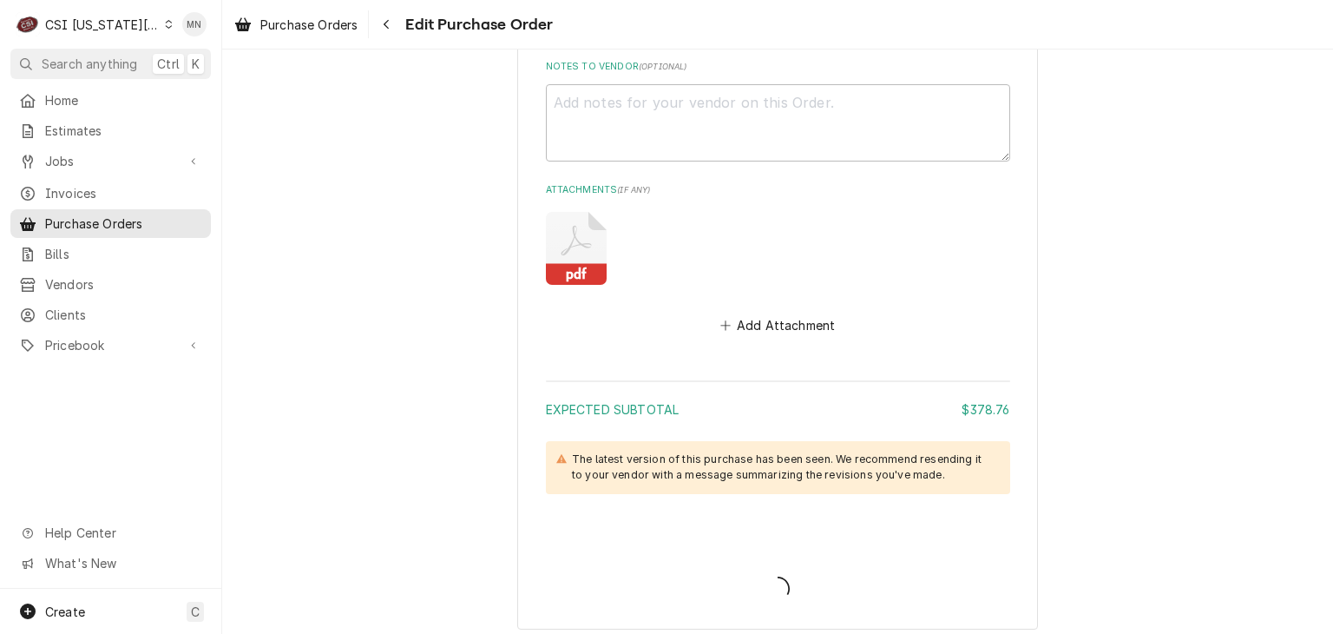
type textarea "x"
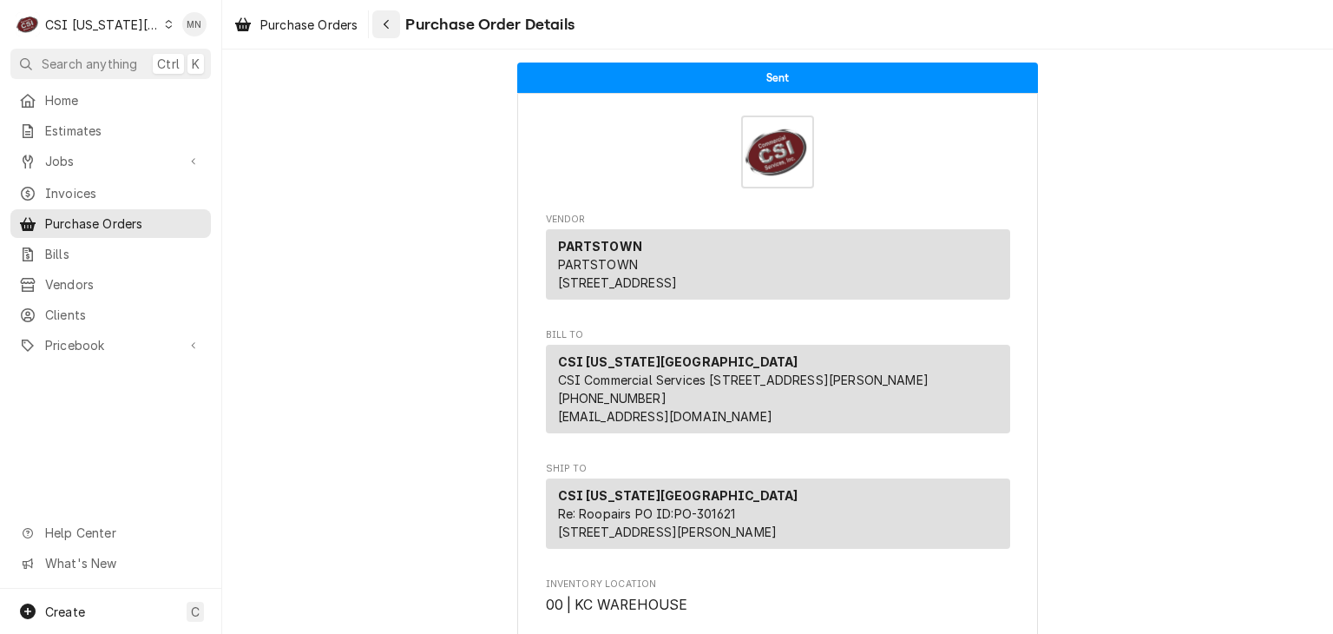
click at [393, 27] on div "Navigate back" at bounding box center [386, 24] width 17 height 17
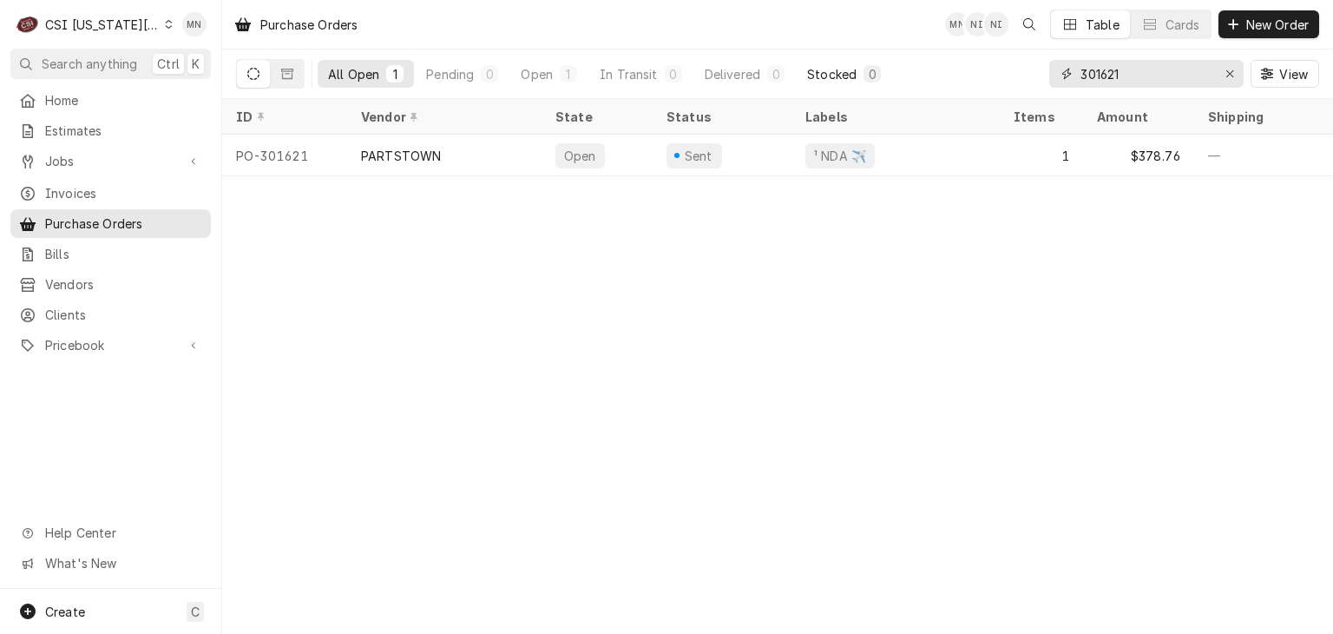
drag, startPoint x: 1169, startPoint y: 70, endPoint x: 817, endPoint y: 81, distance: 352.5
click at [844, 79] on div "All Open 1 Pending 0 Open 1 In Transit 0 Delivered 0 Stocked 0 301621 View" at bounding box center [777, 73] width 1083 height 49
type input "301325"
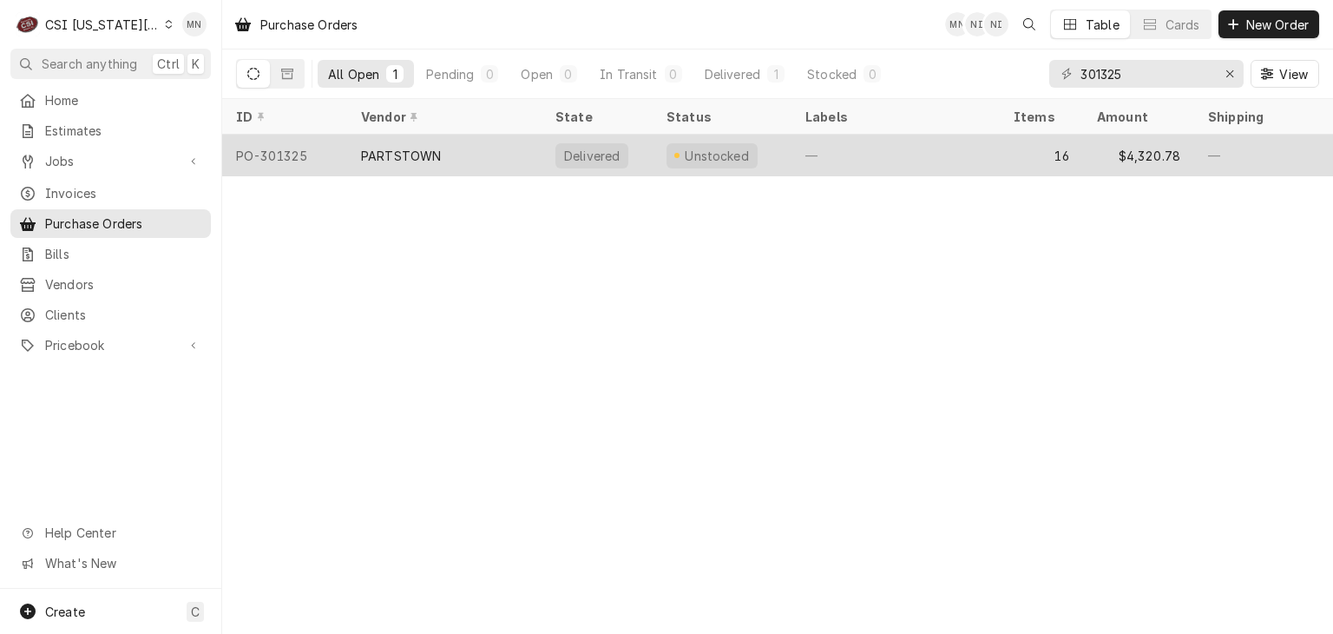
click at [351, 161] on div "PARTSTOWN" at bounding box center [444, 156] width 194 height 42
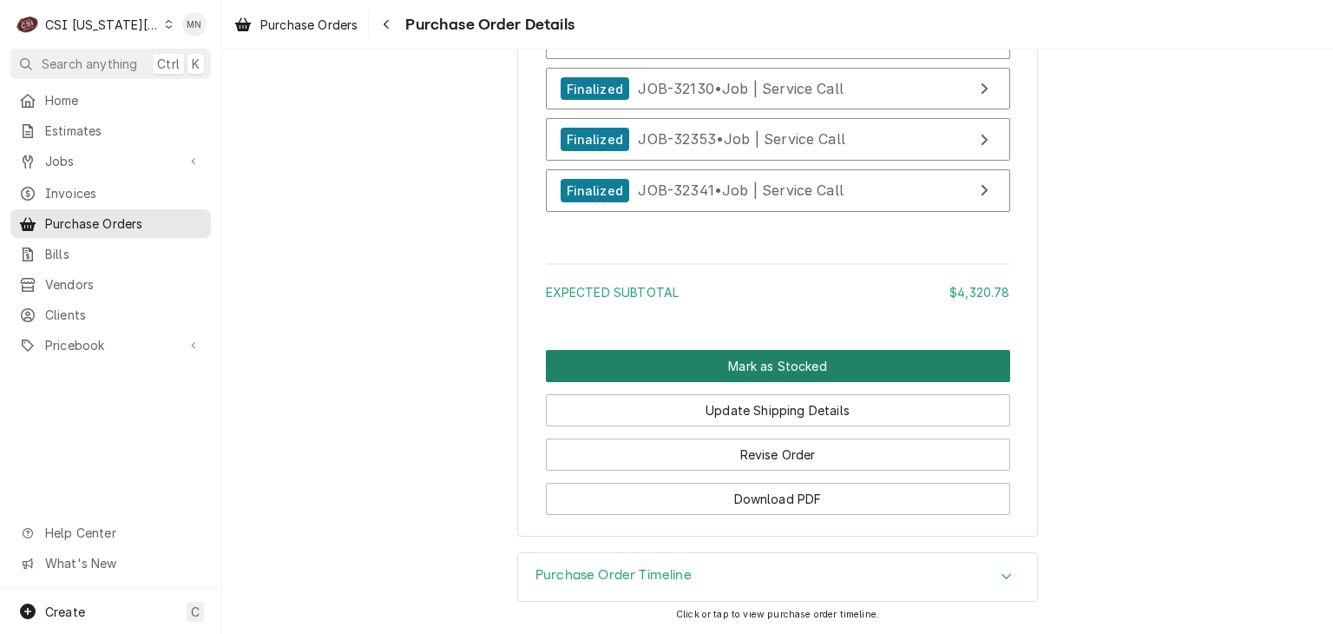
scroll to position [7520, 0]
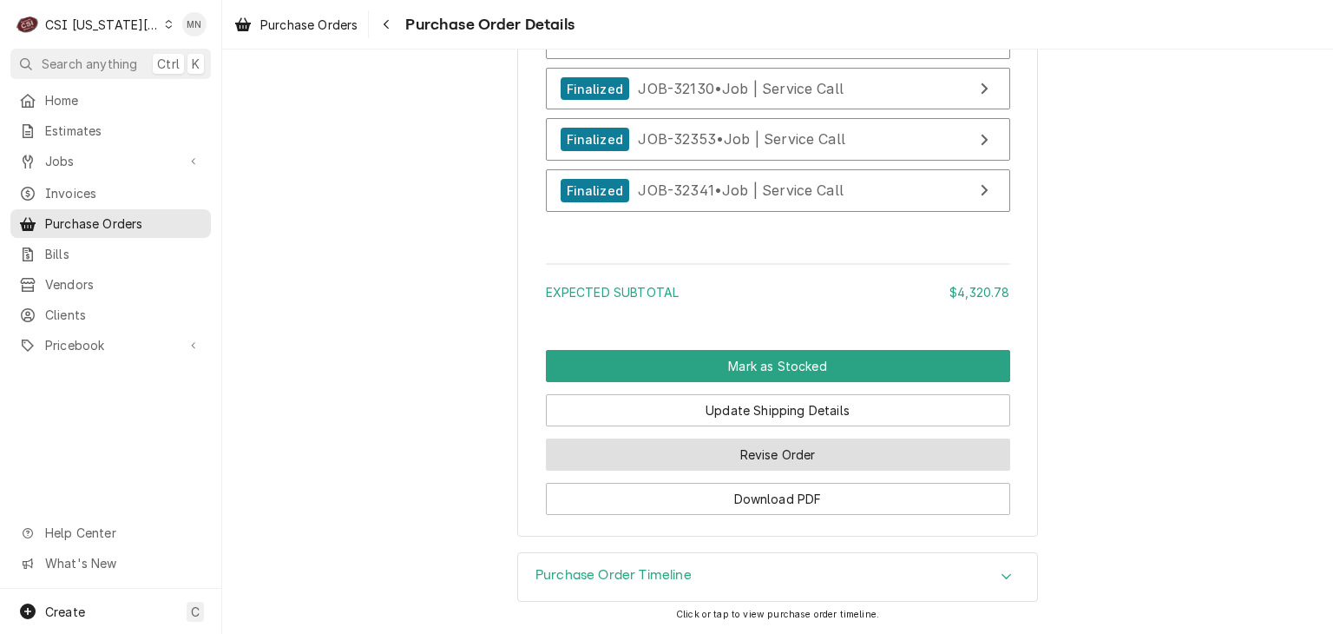
click at [805, 462] on button "Revise Order" at bounding box center [778, 454] width 464 height 32
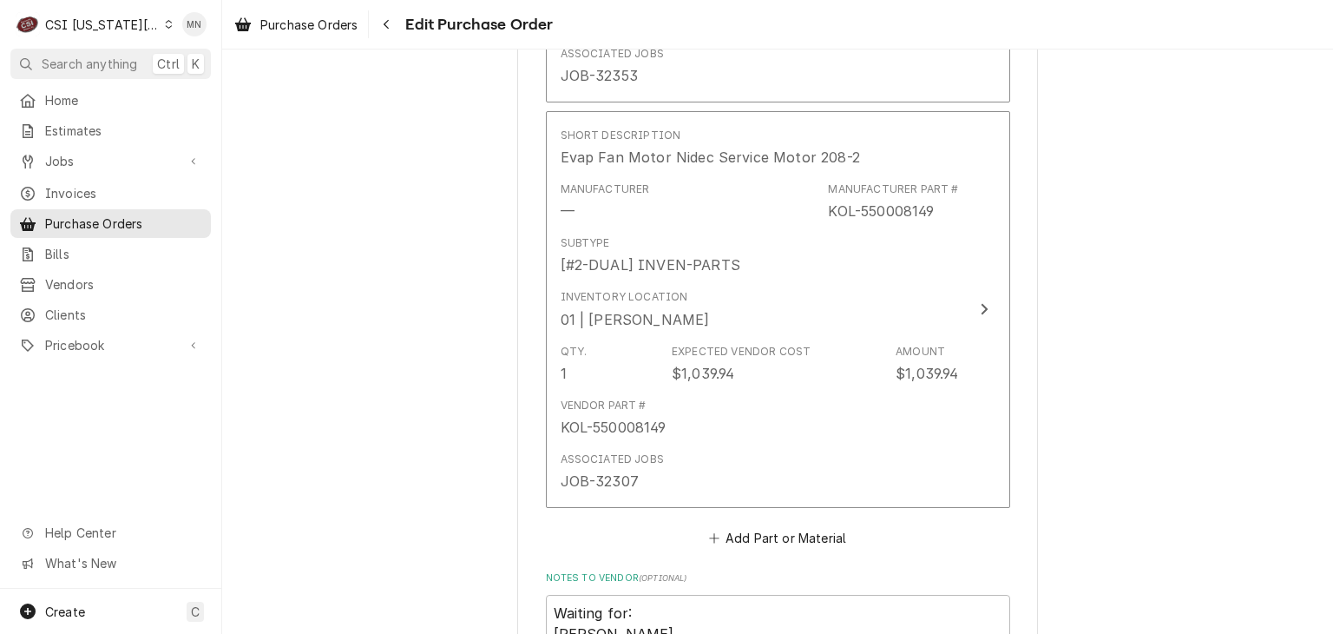
scroll to position [7290, 0]
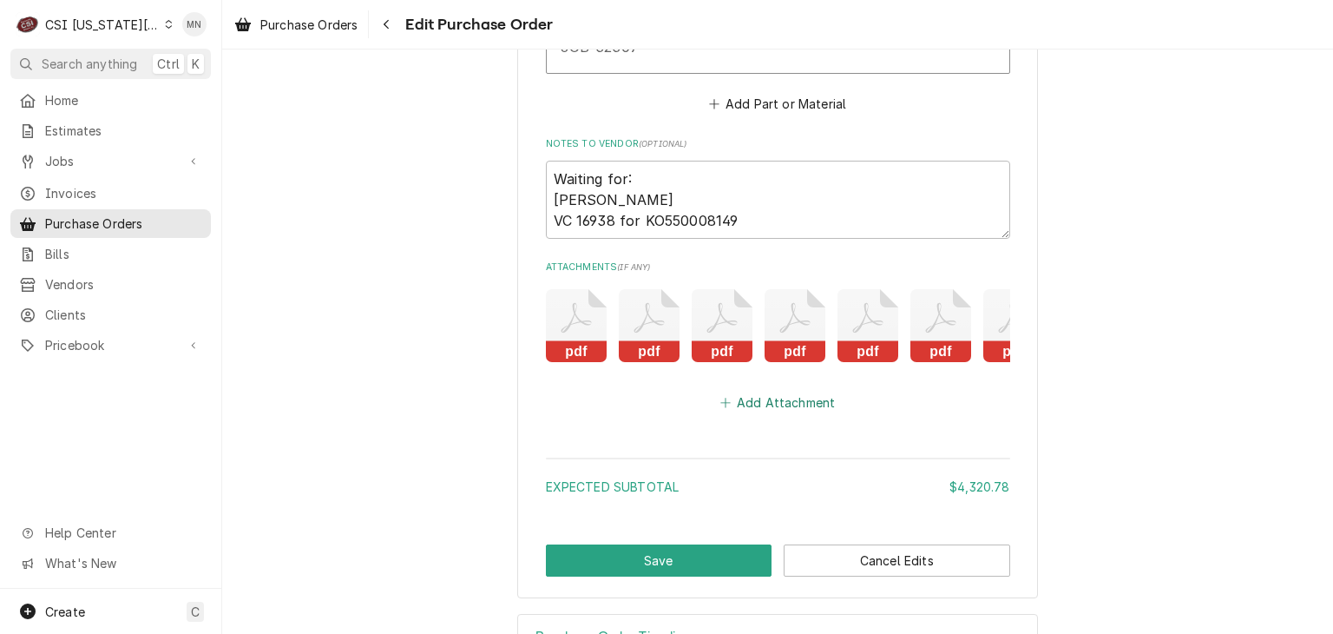
click at [789, 391] on button "Add Attachment" at bounding box center [778, 403] width 122 height 24
type textarea "x"
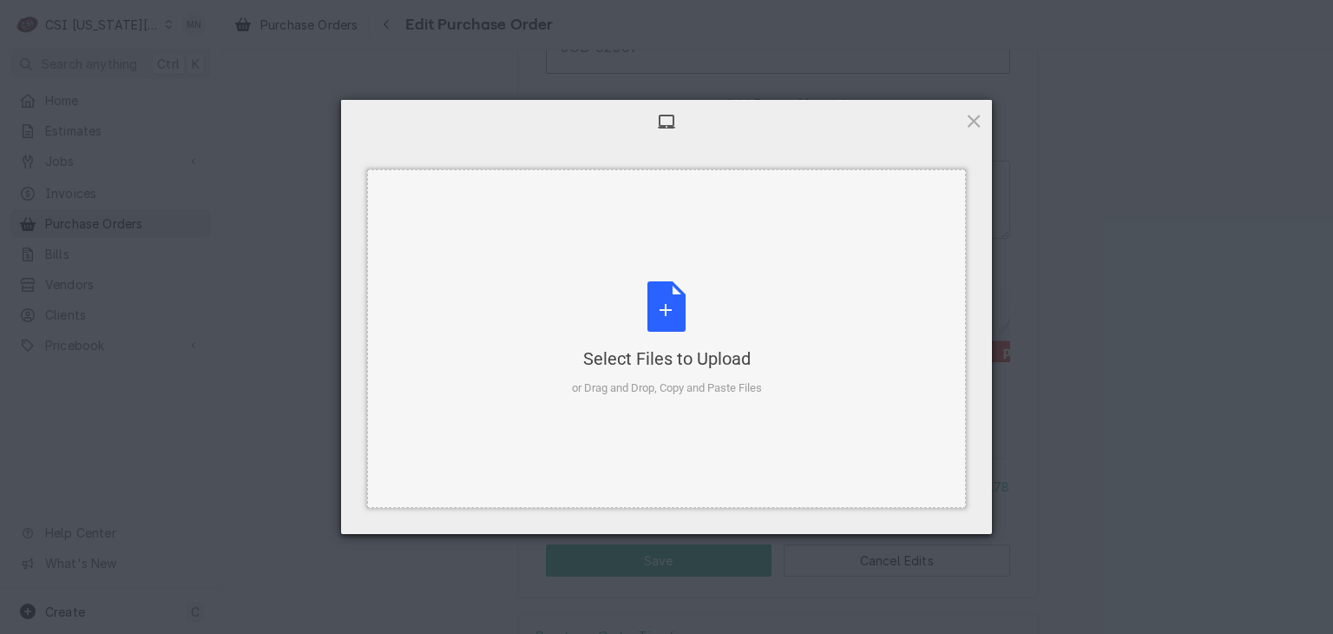
click at [691, 337] on div "Select Files to Upload or Drag and Drop, Copy and Paste Files" at bounding box center [667, 338] width 190 height 115
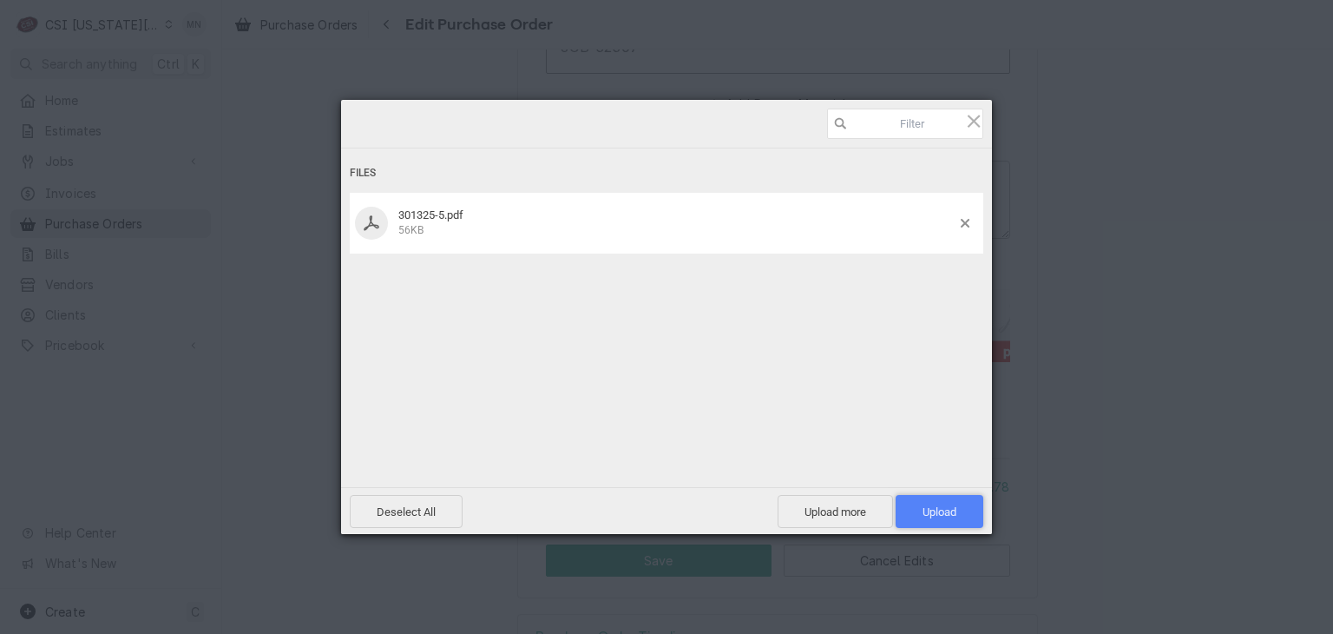
click at [960, 513] on span "Upload 1" at bounding box center [940, 511] width 88 height 33
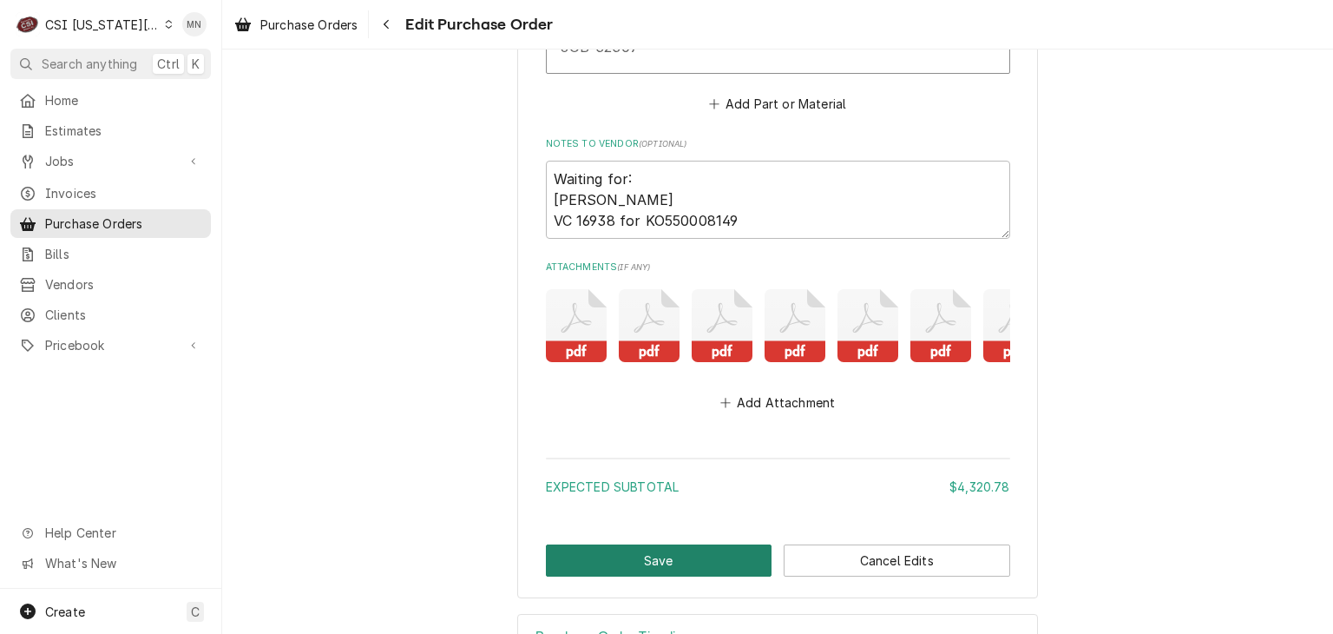
click at [645, 549] on button "Save" at bounding box center [659, 560] width 227 height 32
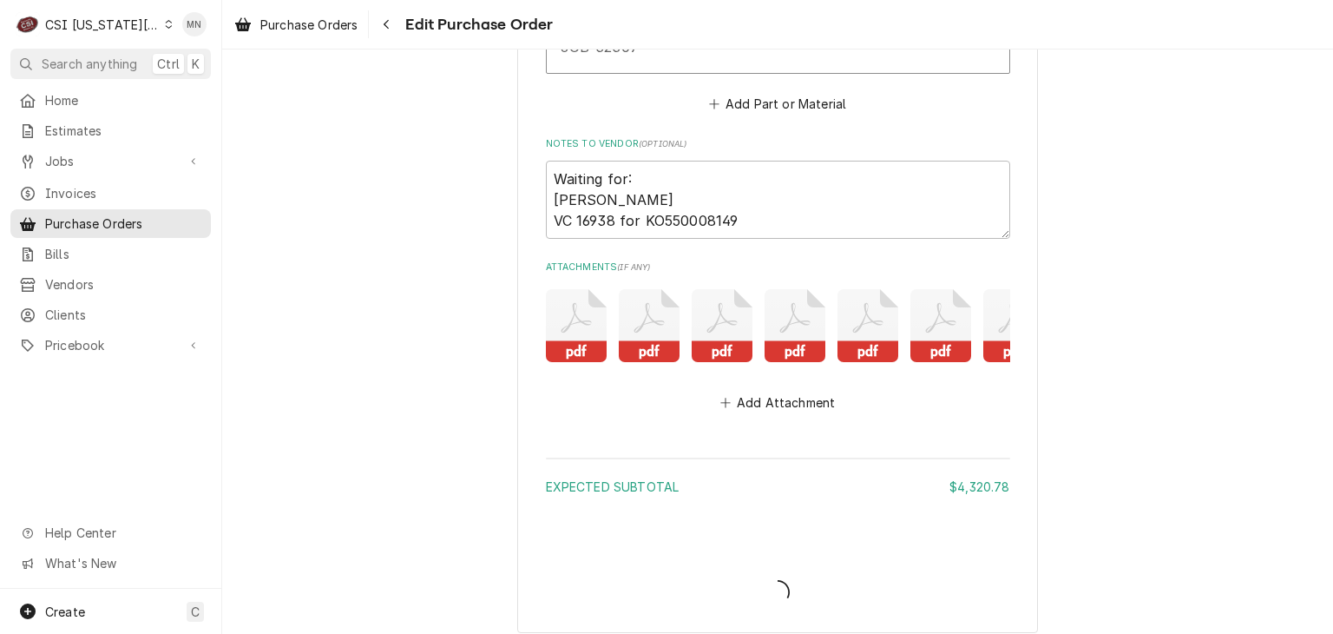
type textarea "x"
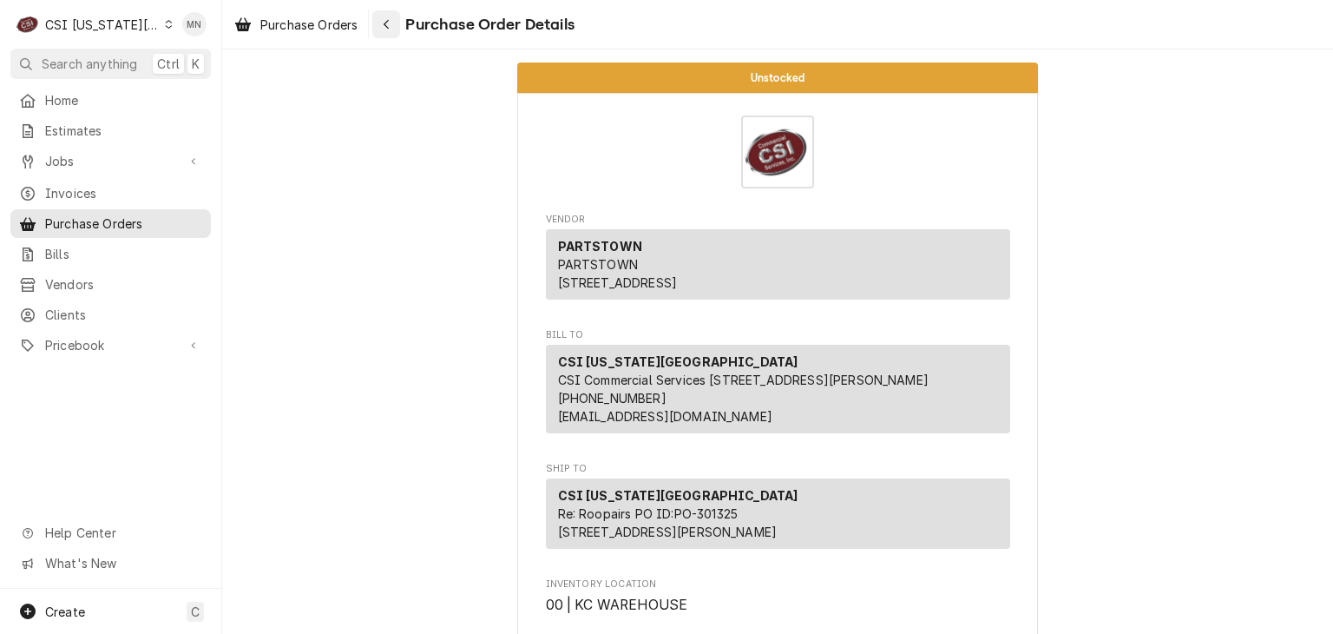
click at [399, 18] on button "Navigate back" at bounding box center [386, 24] width 28 height 28
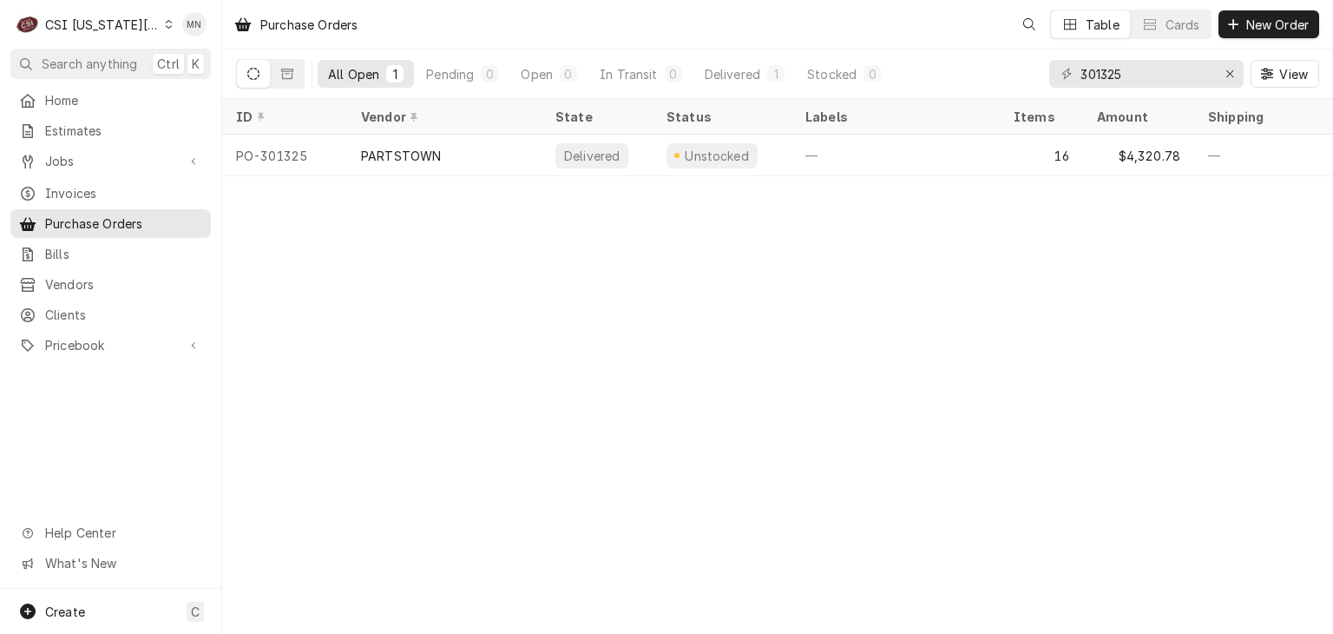
click at [122, 27] on div "CSI [US_STATE][GEOGRAPHIC_DATA]" at bounding box center [102, 25] width 115 height 18
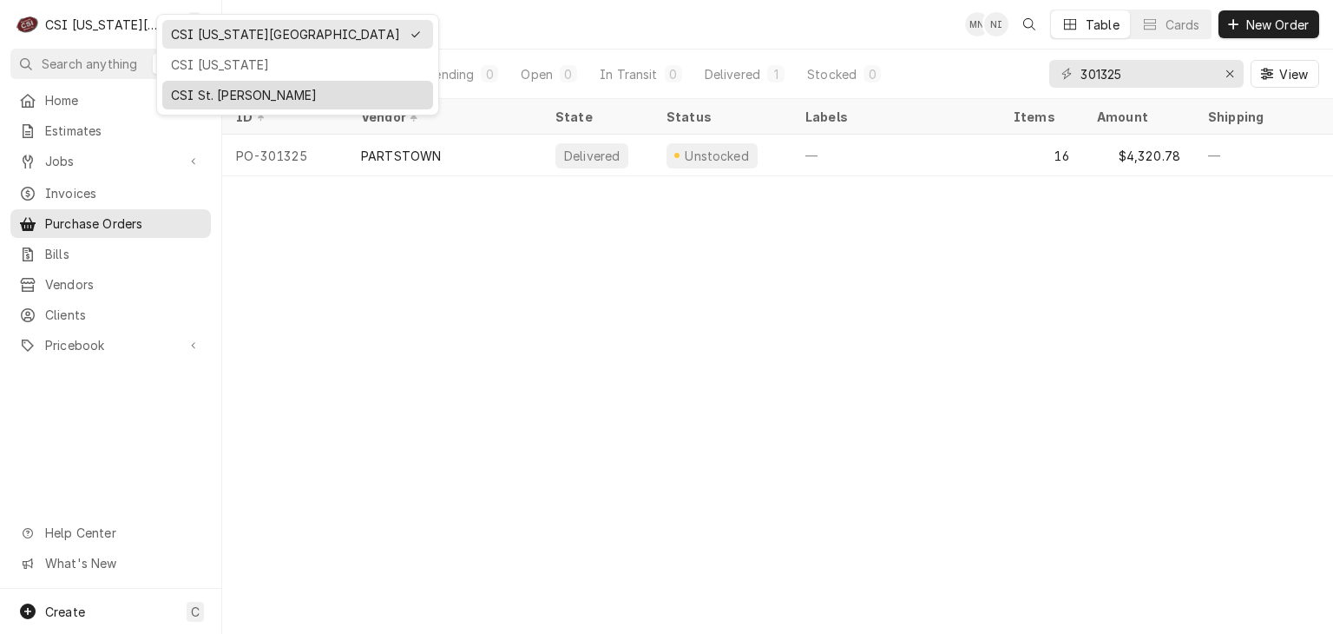
click at [180, 86] on div "CSI St. [PERSON_NAME]" at bounding box center [297, 95] width 253 height 18
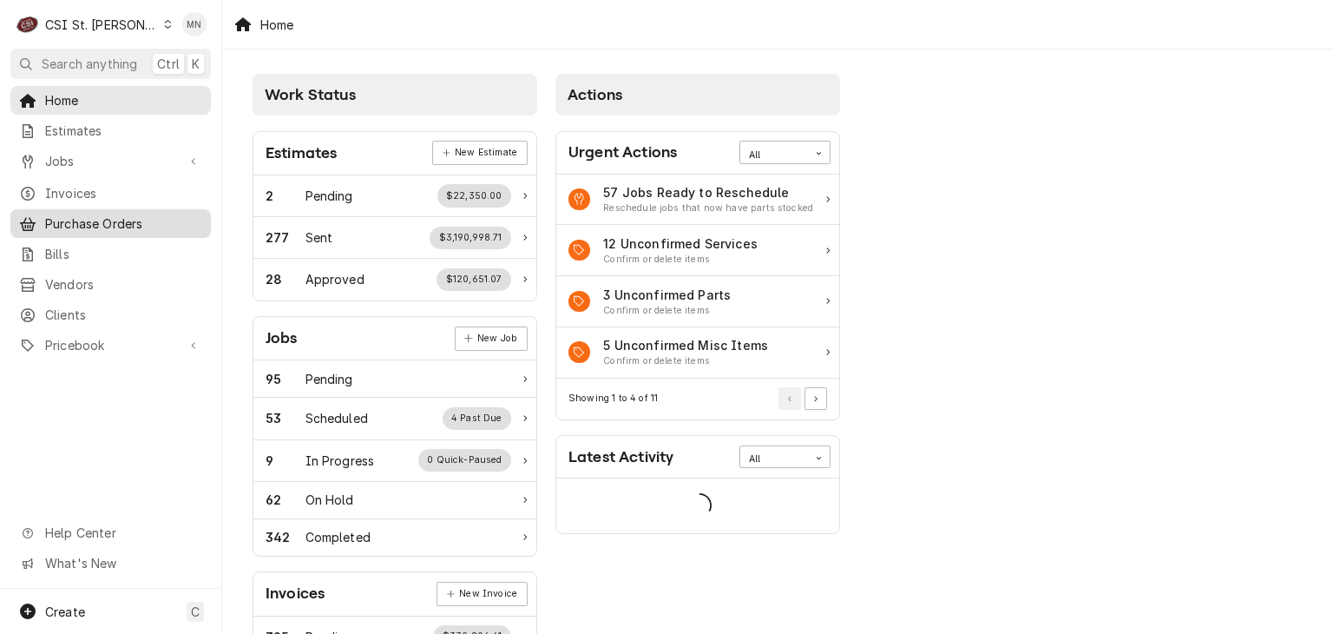
click at [81, 214] on span "Purchase Orders" at bounding box center [123, 223] width 157 height 18
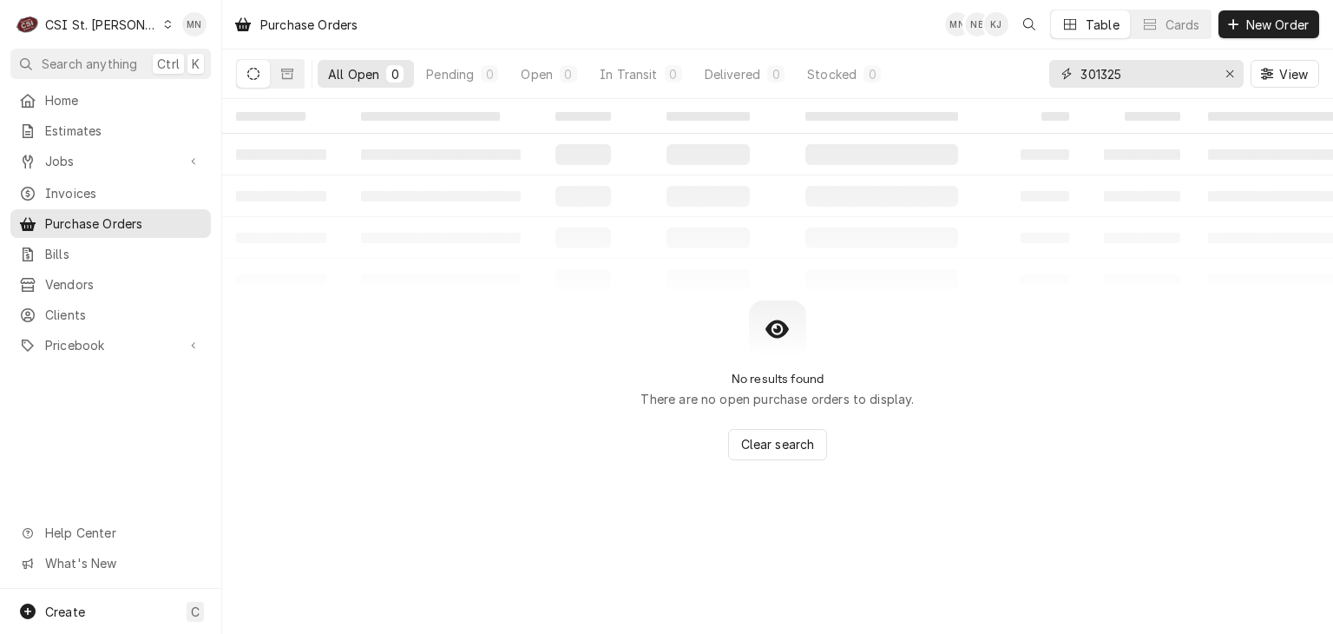
drag, startPoint x: 1160, startPoint y: 74, endPoint x: 908, endPoint y: 71, distance: 251.7
click at [908, 71] on div "All Open 0 Pending 0 Open 0 In Transit 0 Delivered 0 Stocked 0 301325 View" at bounding box center [777, 73] width 1083 height 49
type input "401174"
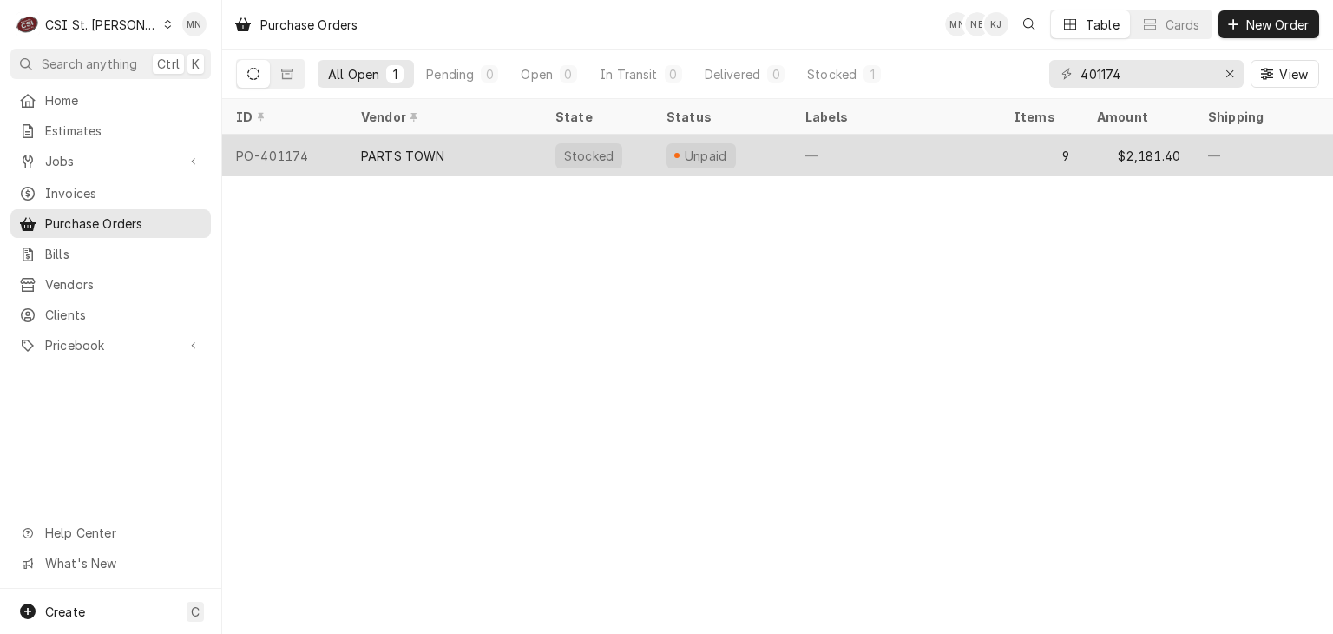
click at [441, 154] on div "PARTS TOWN" at bounding box center [403, 156] width 84 height 18
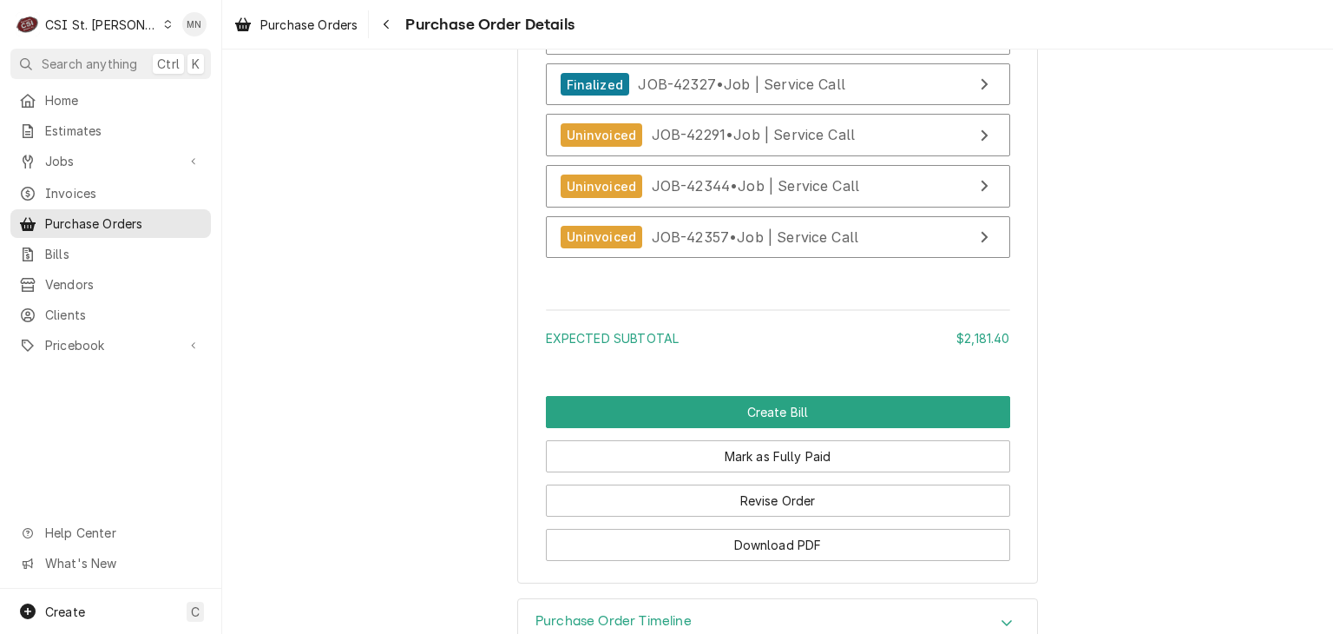
scroll to position [4852, 0]
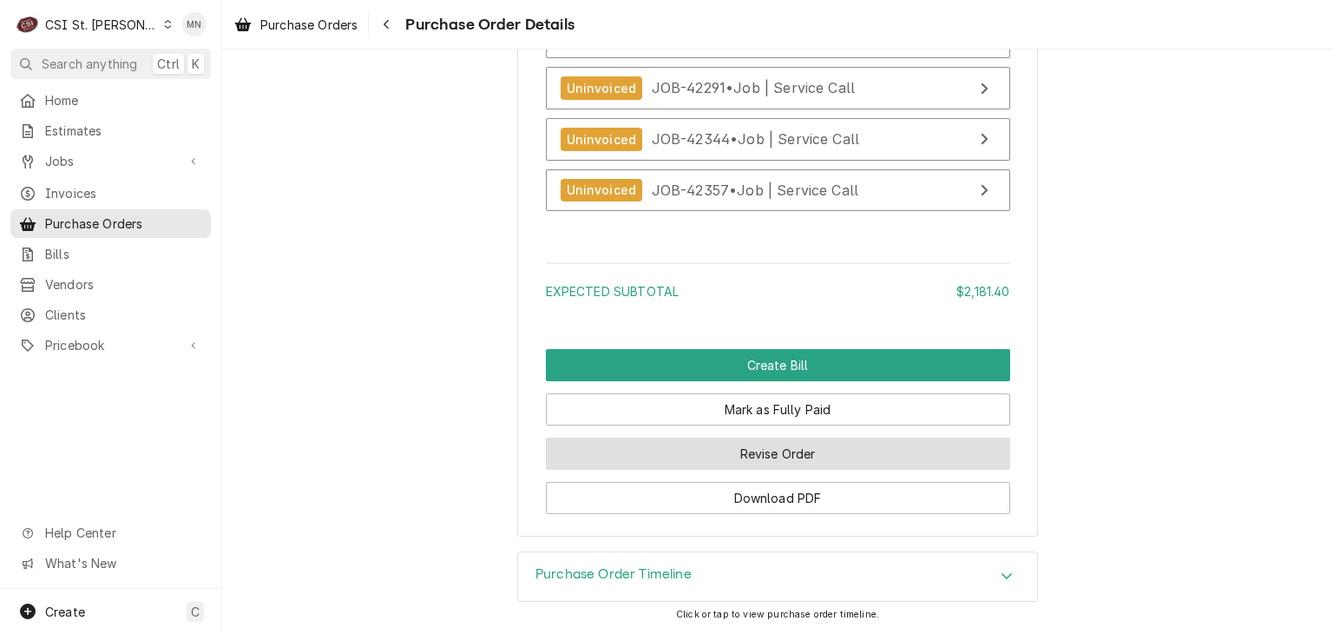
click at [766, 453] on button "Revise Order" at bounding box center [778, 453] width 464 height 32
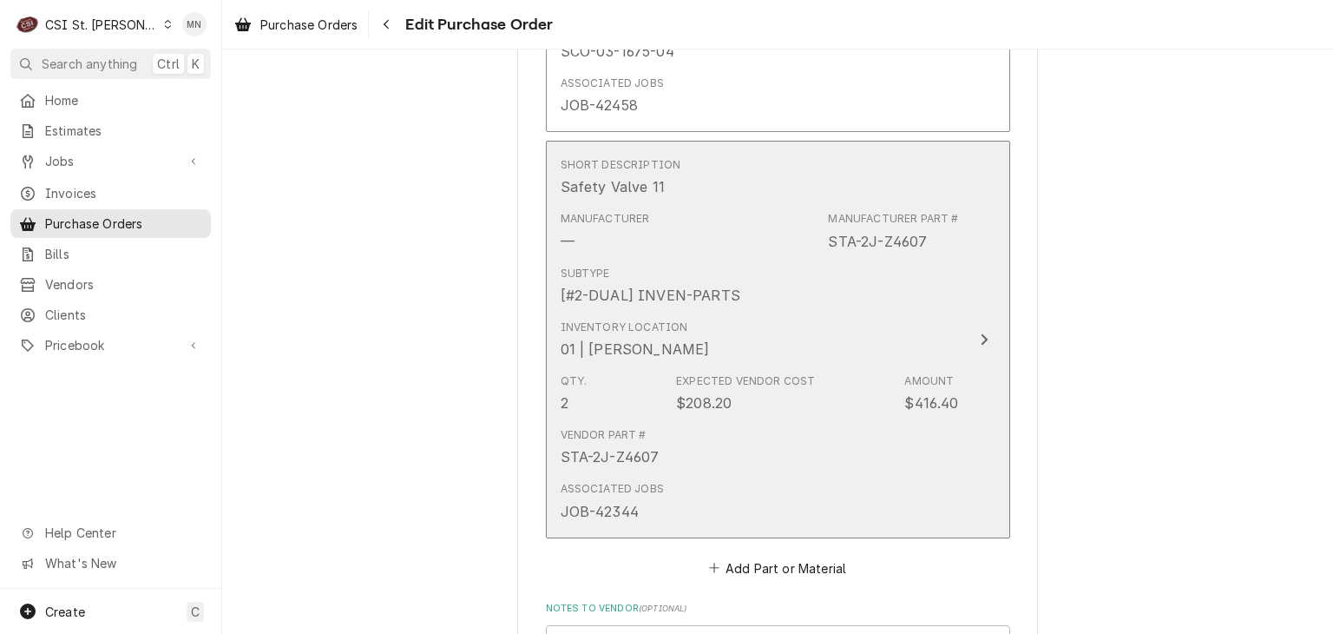
scroll to position [4426, 0]
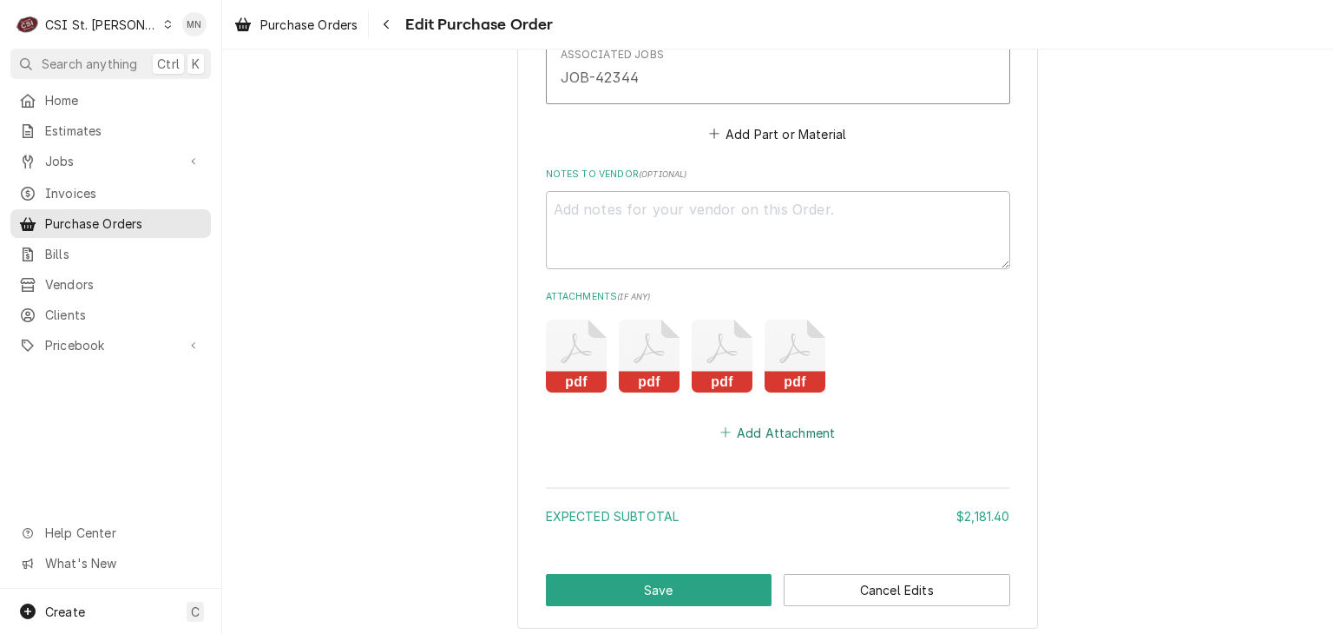
click at [766, 420] on button "Add Attachment" at bounding box center [778, 432] width 122 height 24
type textarea "x"
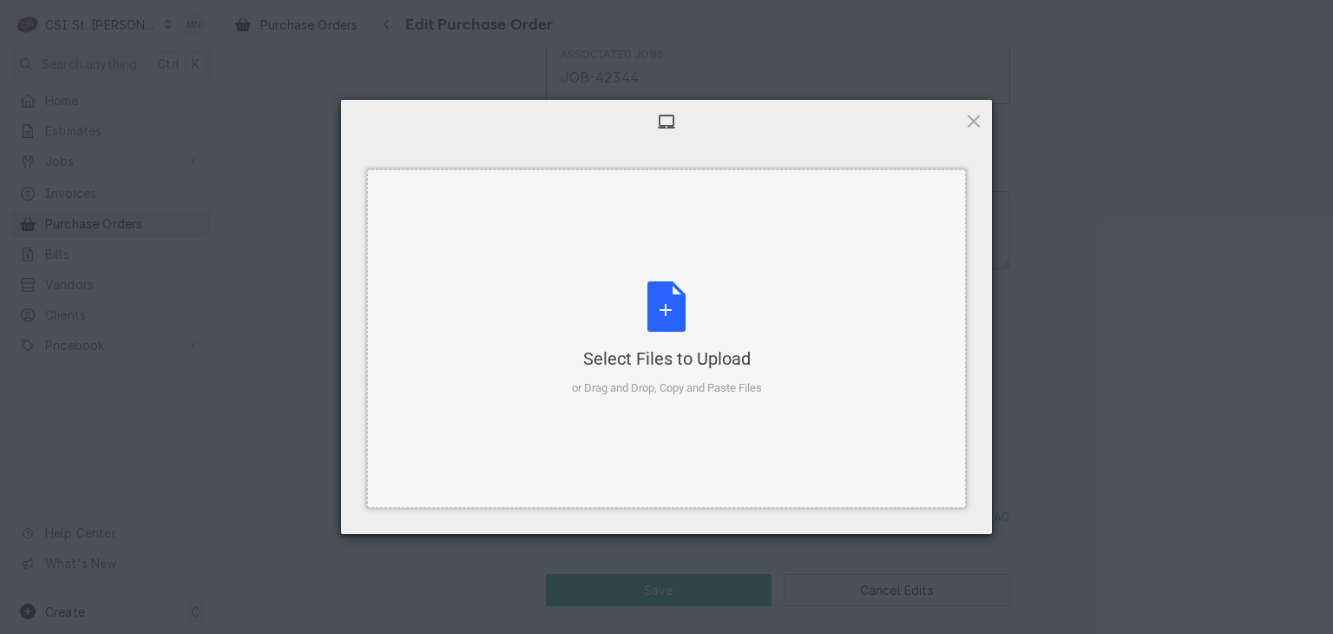
click at [671, 346] on div "Select Files to Upload" at bounding box center [667, 358] width 190 height 24
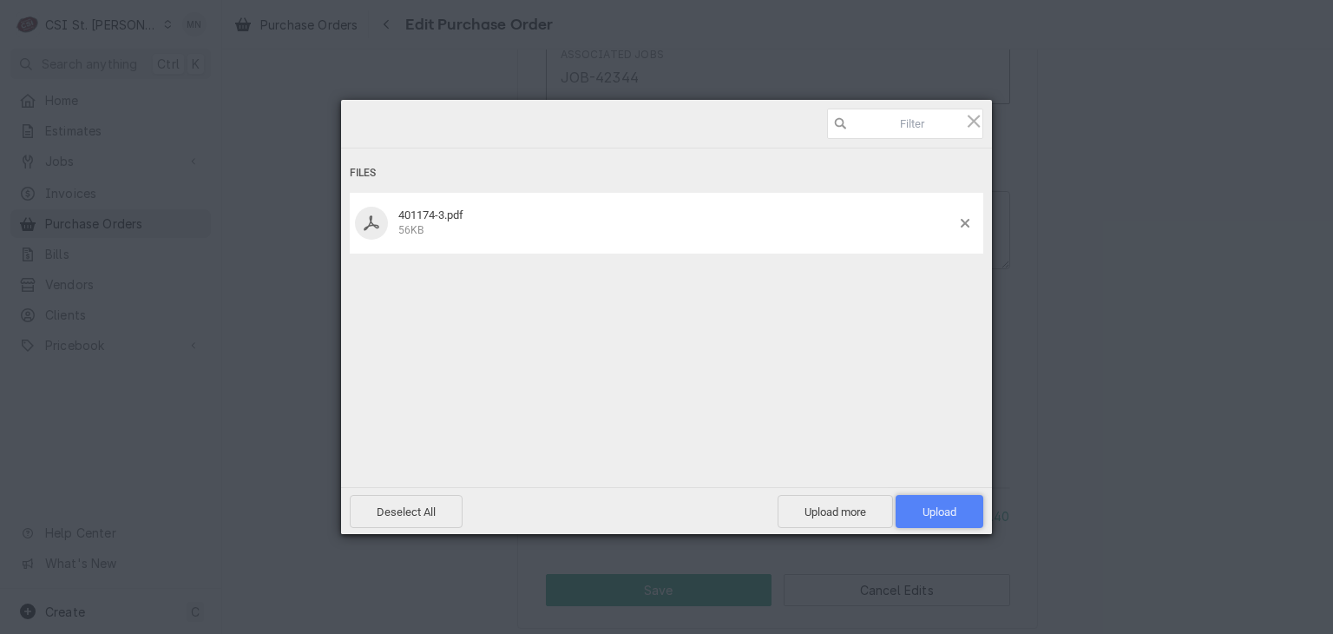
click at [925, 514] on span "Upload 1" at bounding box center [940, 511] width 34 height 13
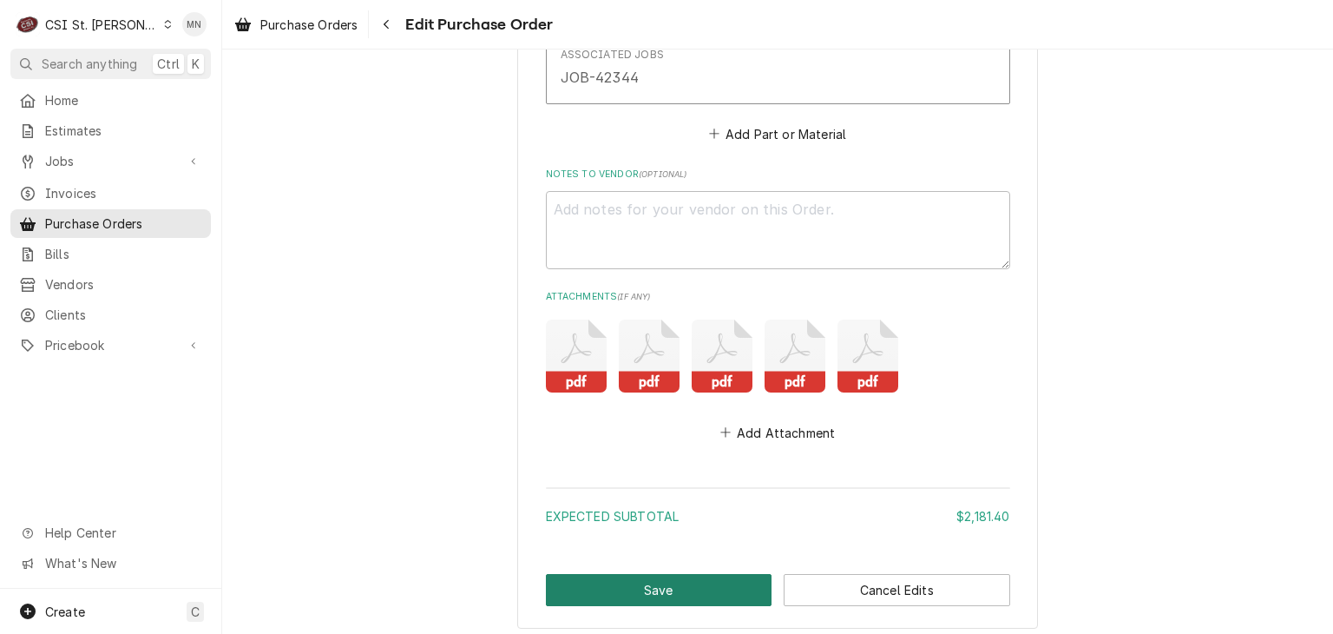
click at [670, 574] on button "Save" at bounding box center [659, 590] width 227 height 32
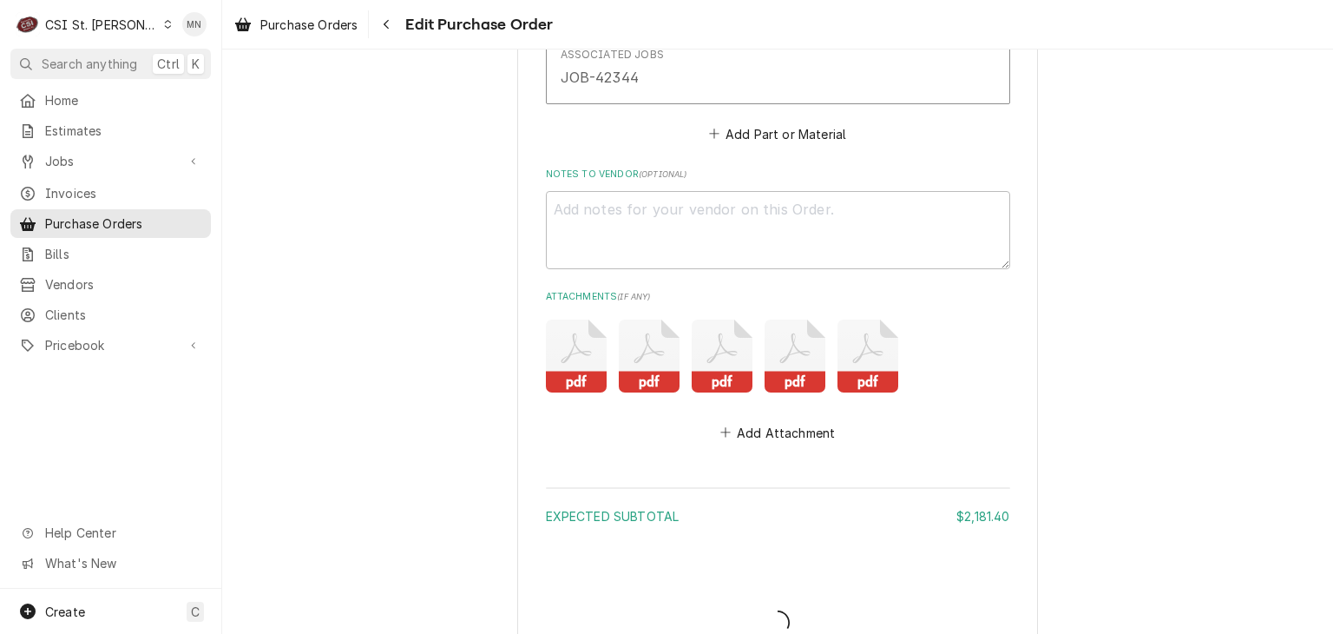
type textarea "x"
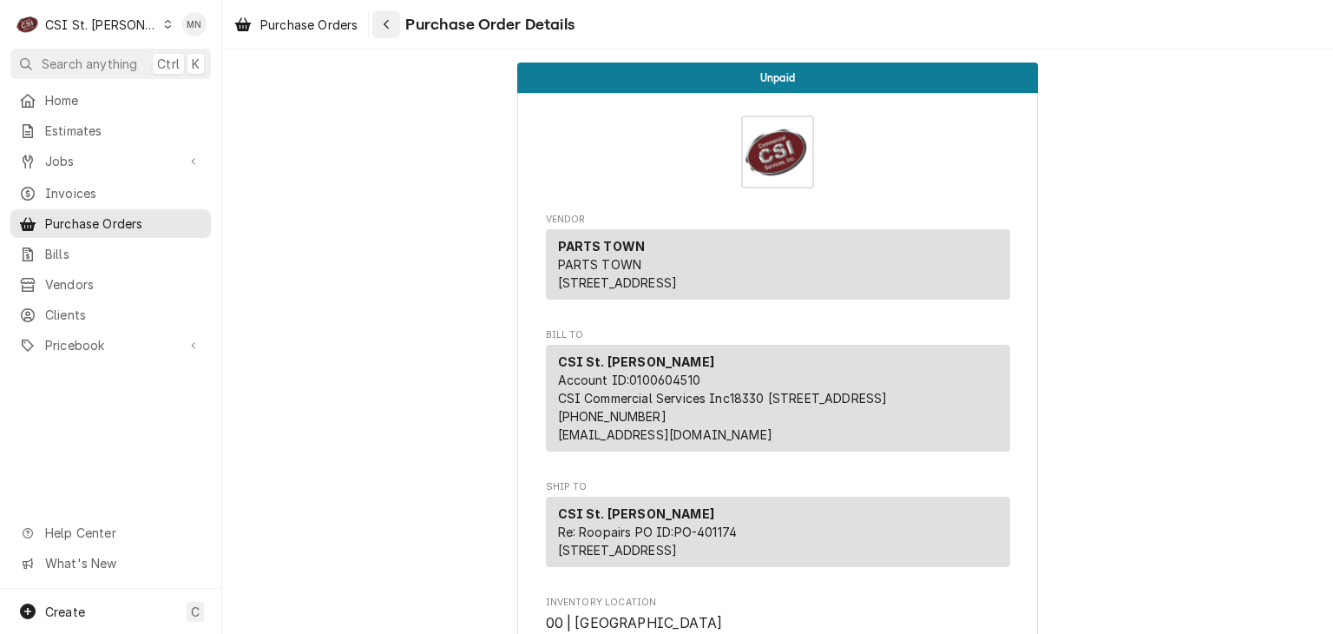
click at [378, 28] on button "Navigate back" at bounding box center [386, 24] width 28 height 28
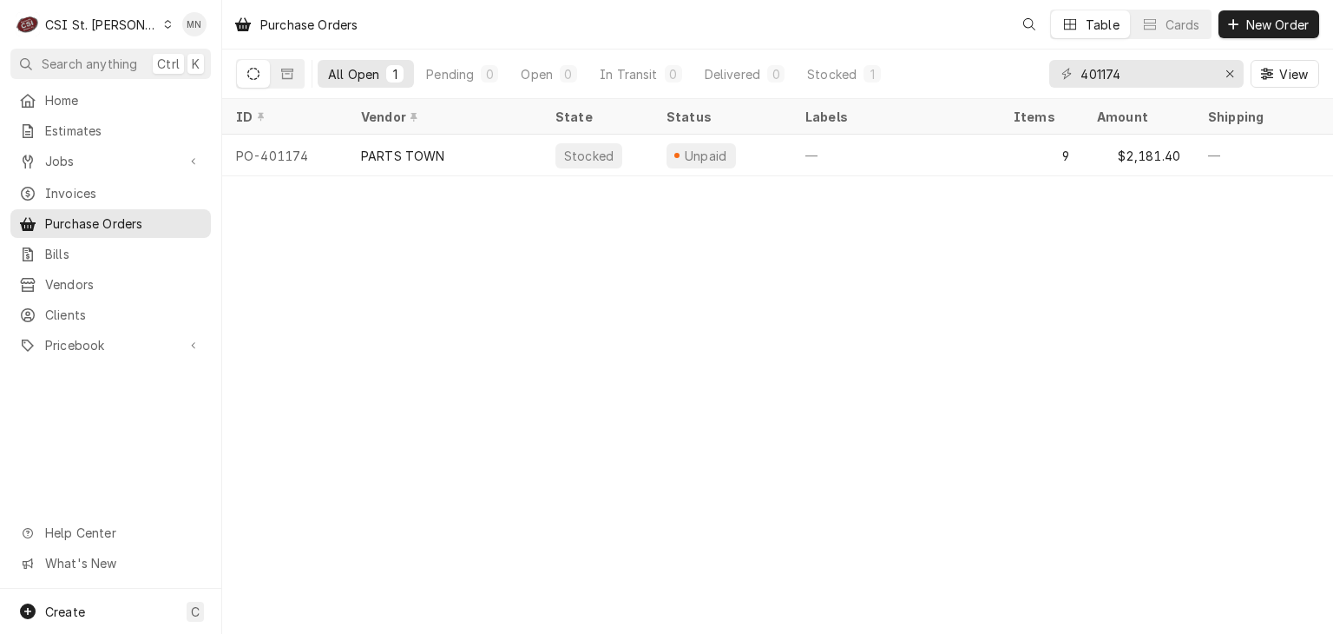
click at [101, 26] on div "CSI St. [PERSON_NAME]" at bounding box center [101, 25] width 113 height 18
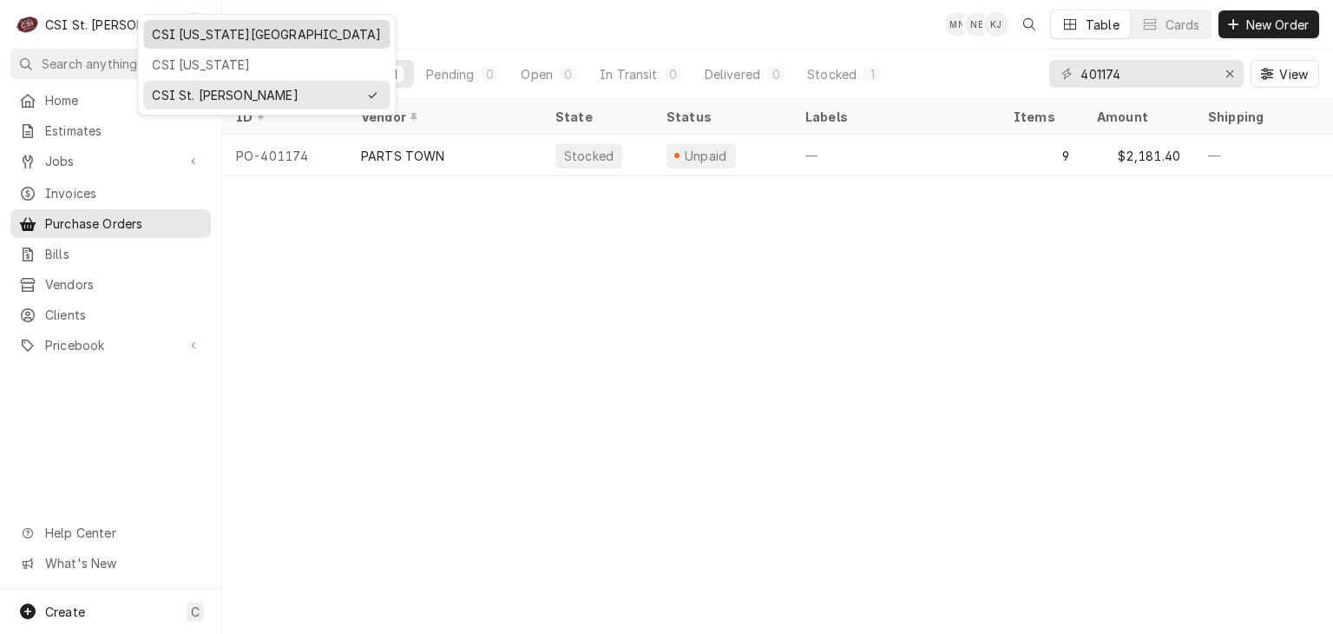
click at [160, 27] on div "CSI [US_STATE][GEOGRAPHIC_DATA]" at bounding box center [266, 34] width 229 height 18
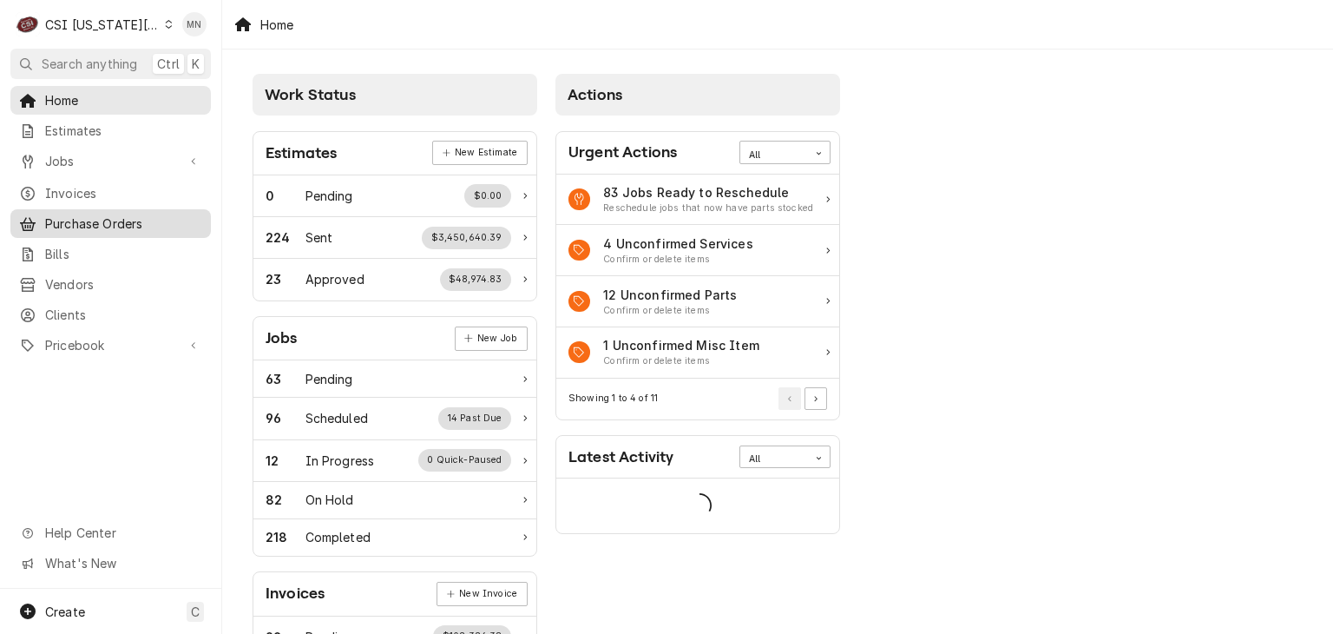
click at [89, 224] on span "Purchase Orders" at bounding box center [123, 223] width 157 height 18
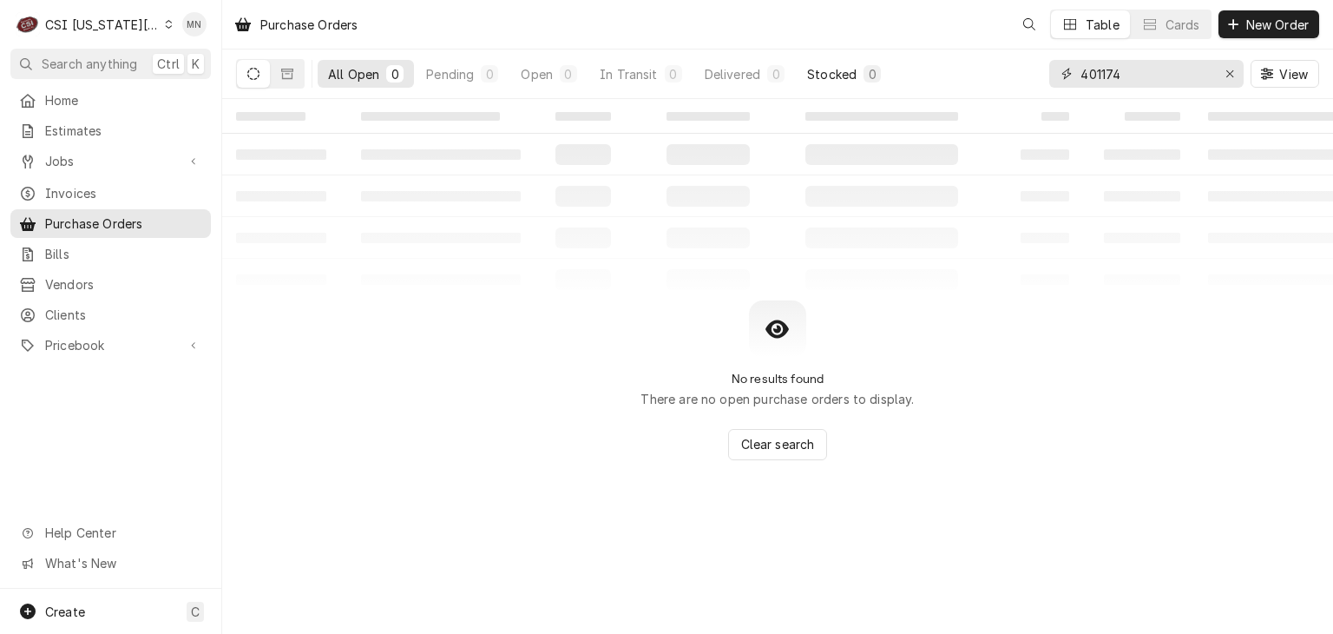
drag, startPoint x: 843, startPoint y: 80, endPoint x: 820, endPoint y: 80, distance: 22.6
click at [823, 80] on div "All Open 0 Pending 0 Open 0 In Transit 0 Delivered 0 Stocked 0 401174 View" at bounding box center [777, 73] width 1083 height 49
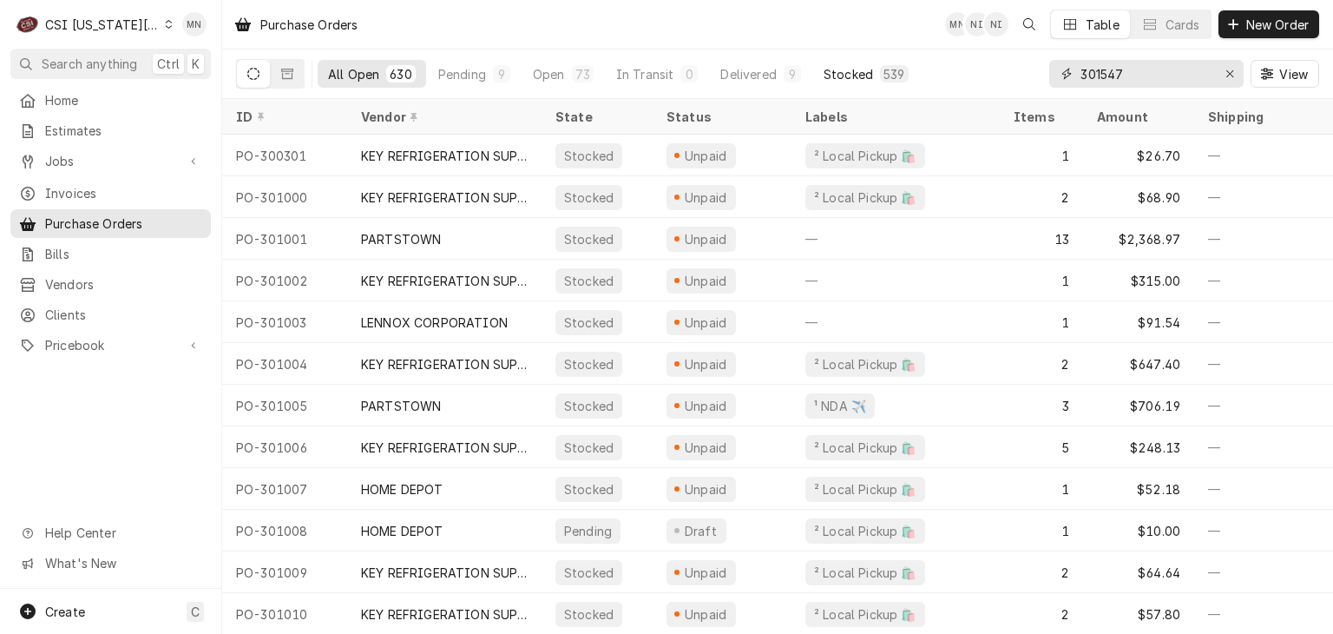
type input "301547"
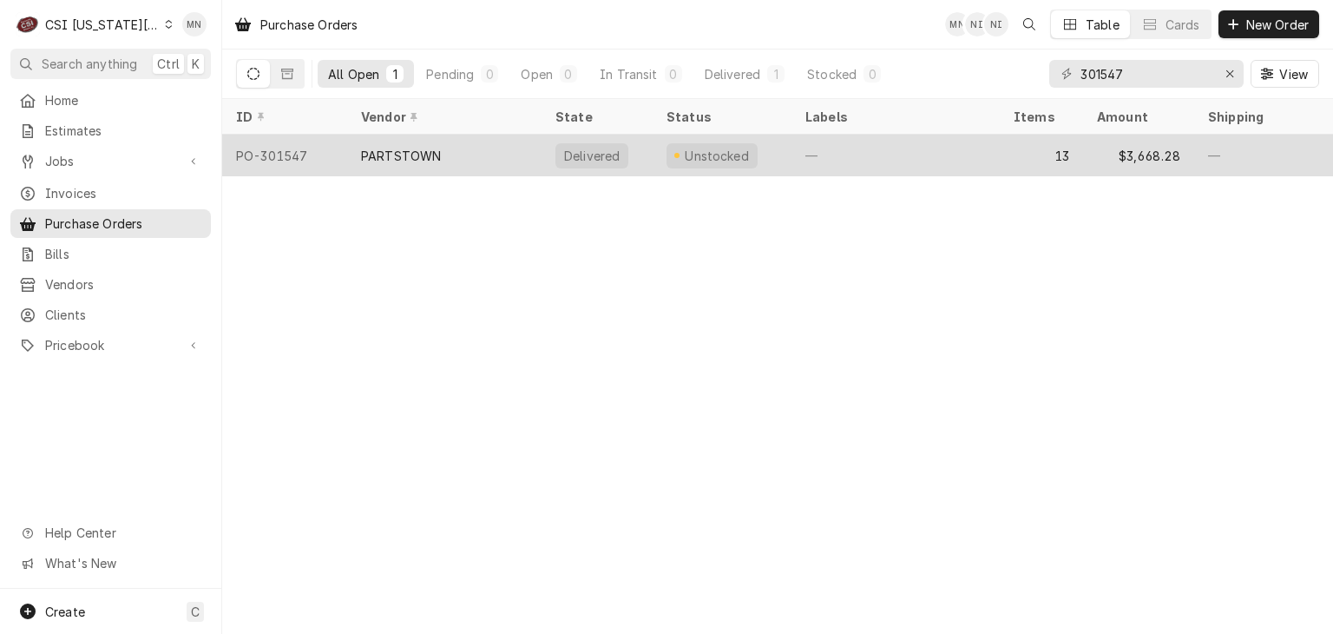
click at [509, 144] on div "PARTSTOWN" at bounding box center [444, 156] width 194 height 42
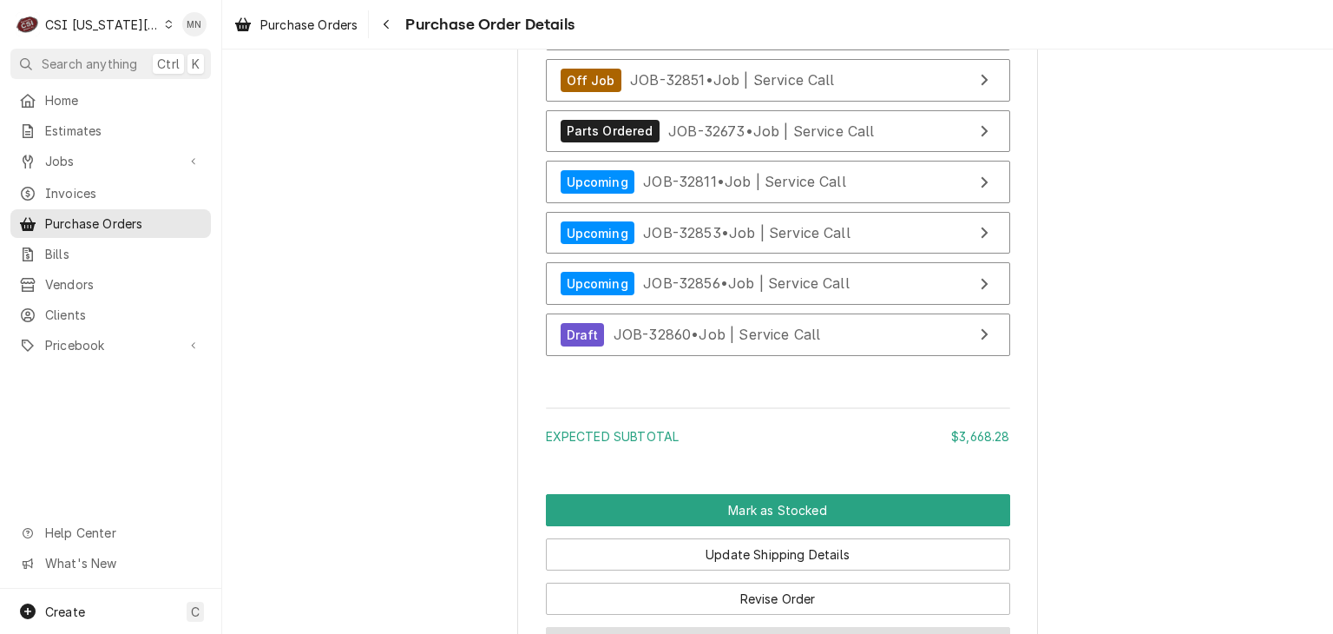
scroll to position [6249, 0]
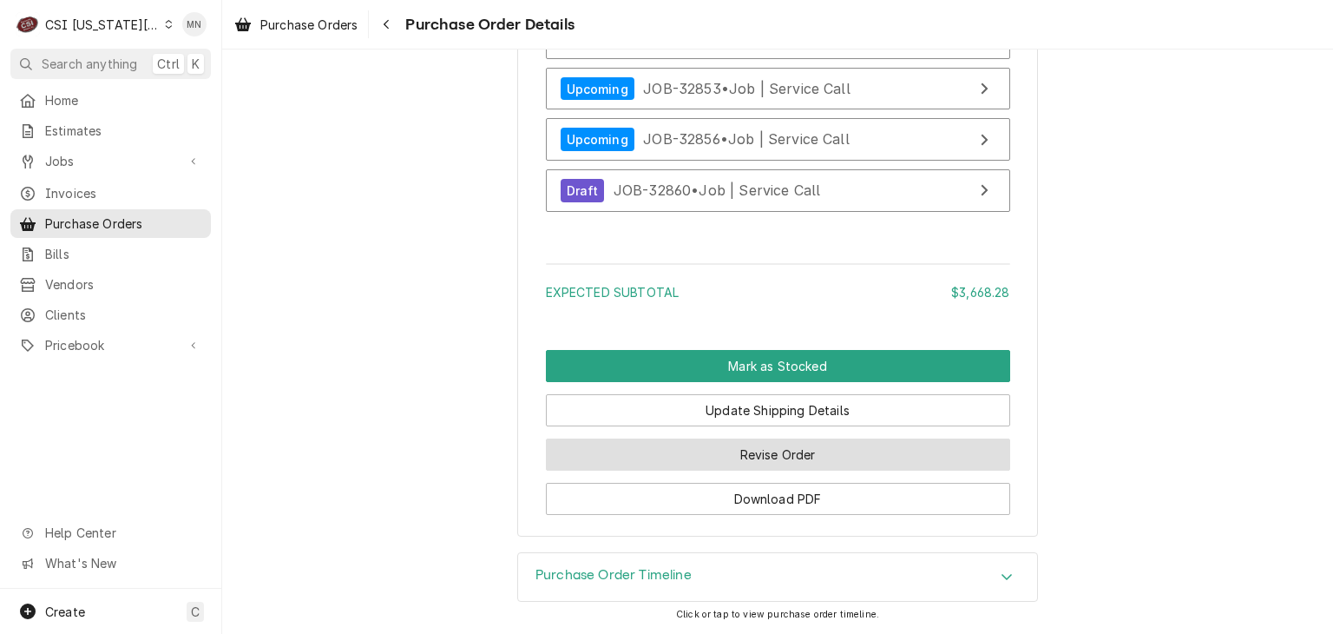
click at [772, 470] on button "Revise Order" at bounding box center [778, 454] width 464 height 32
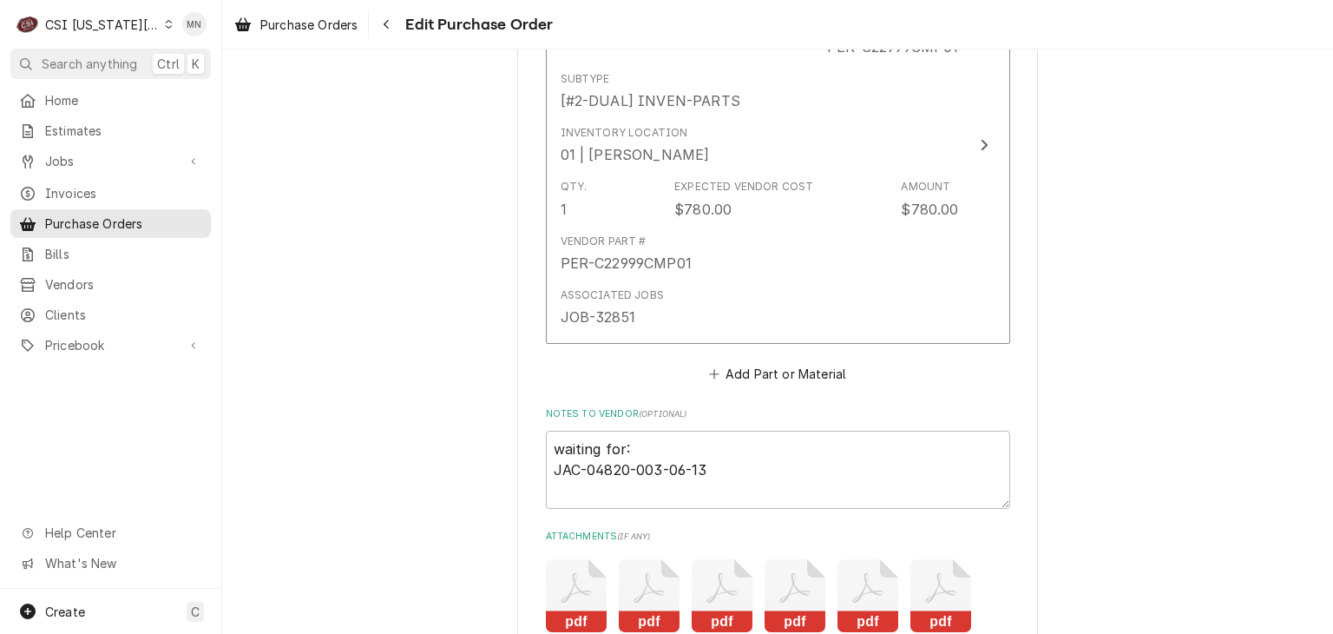
scroll to position [5989, 0]
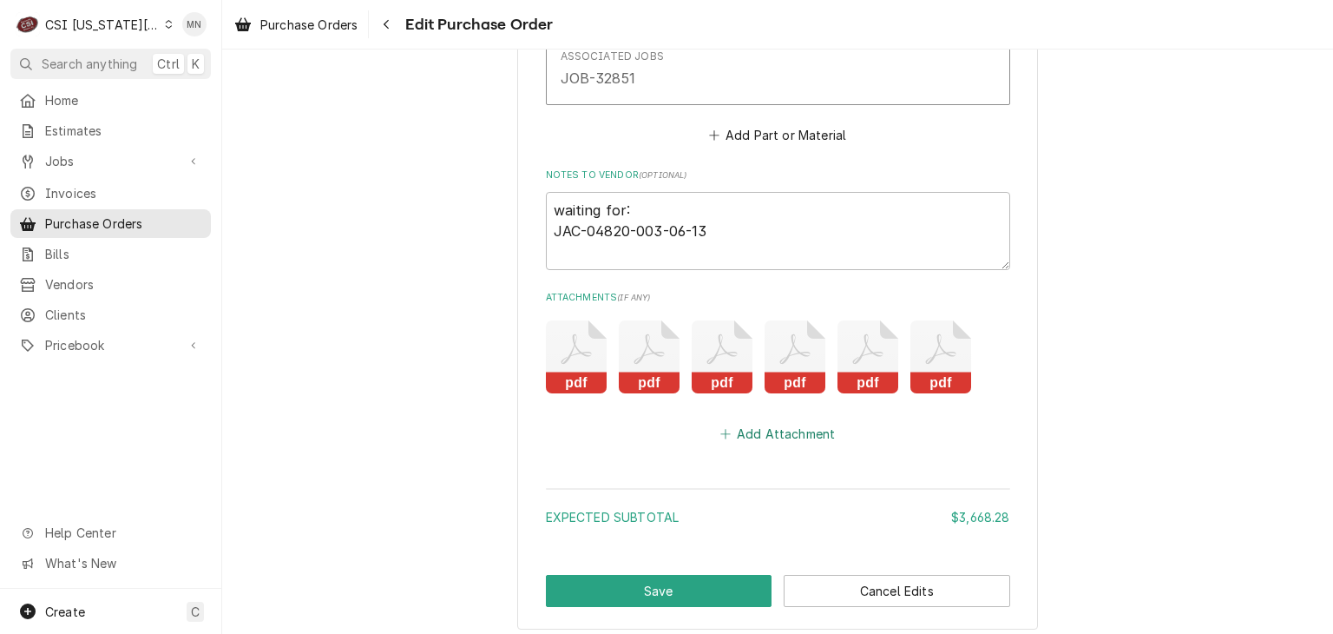
click at [771, 421] on button "Add Attachment" at bounding box center [778, 433] width 122 height 24
type textarea "x"
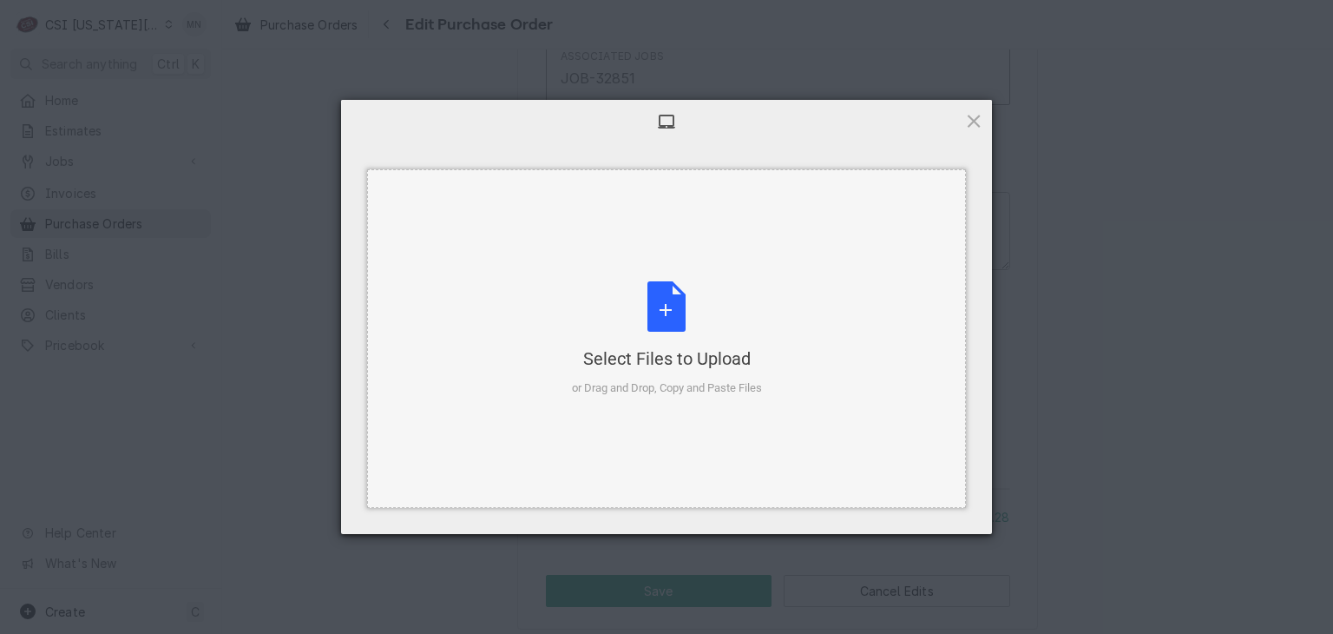
click at [669, 337] on div "Select Files to Upload or Drag and Drop, Copy and Paste Files" at bounding box center [667, 338] width 190 height 115
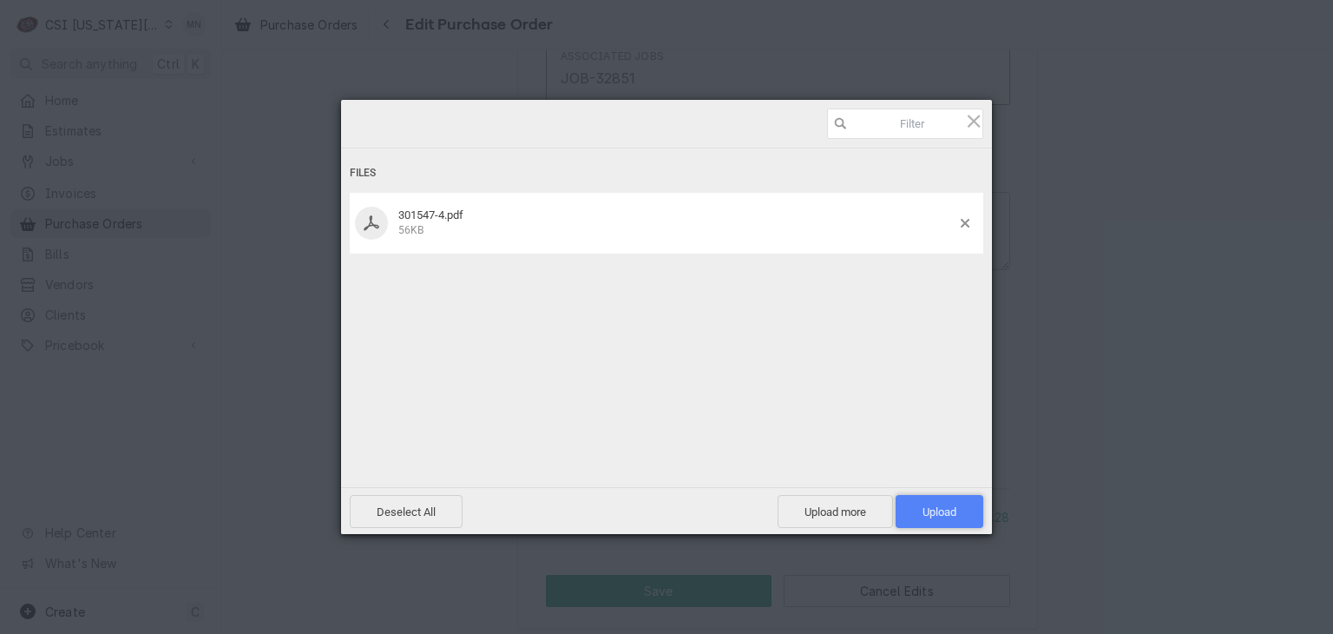
click at [944, 506] on span "Upload 1" at bounding box center [940, 511] width 34 height 13
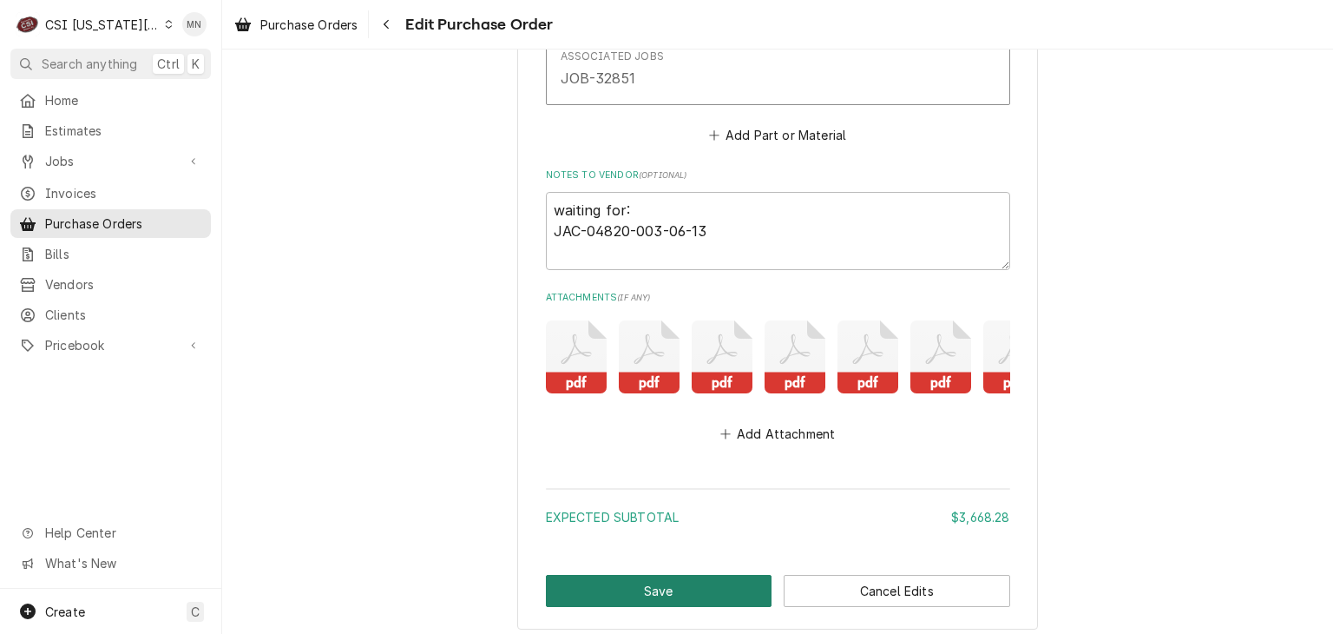
click at [596, 582] on button "Save" at bounding box center [659, 591] width 227 height 32
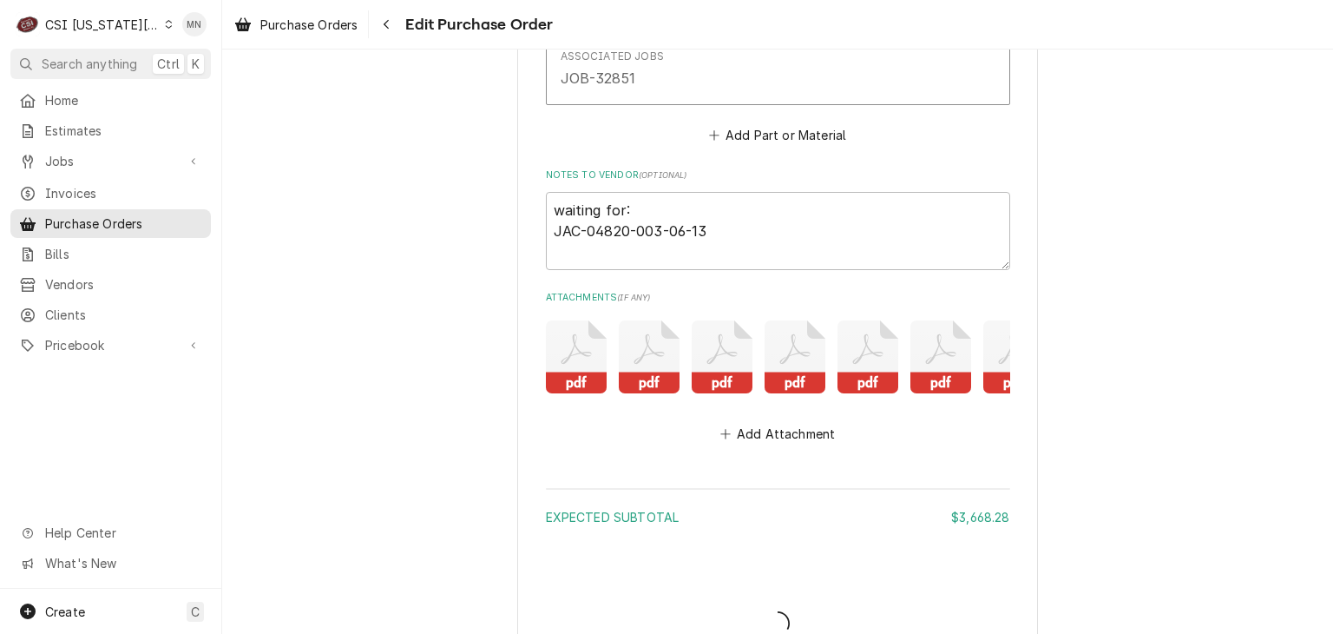
type textarea "x"
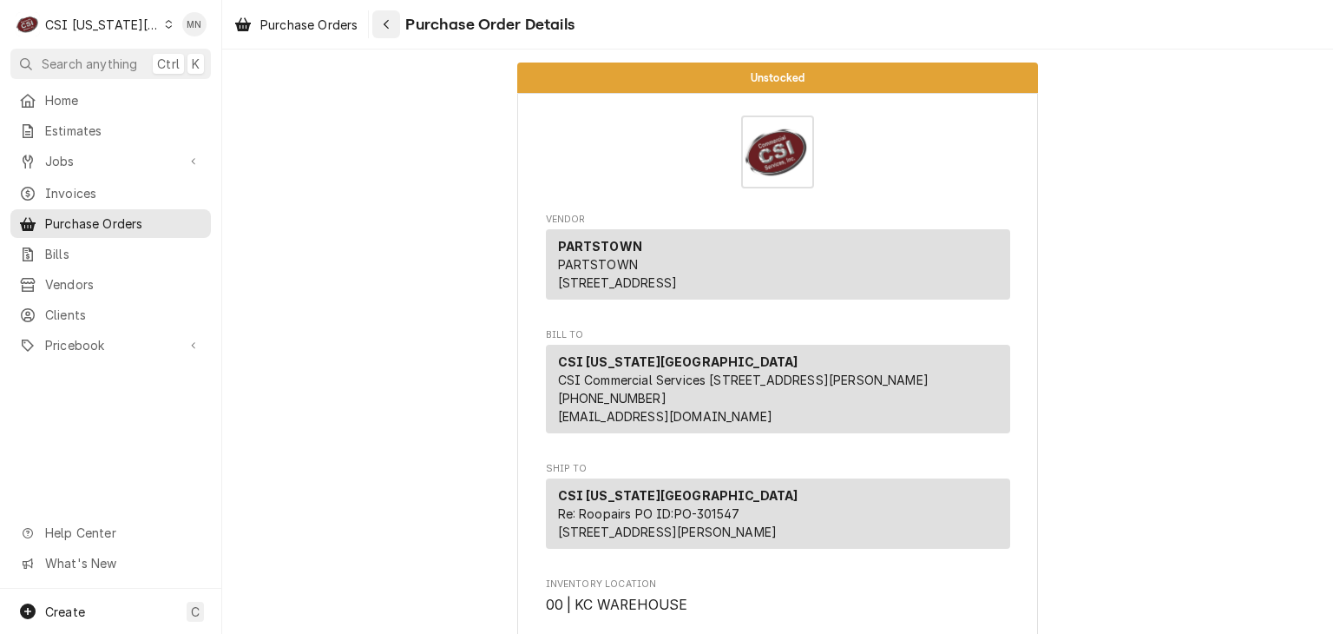
click at [395, 22] on div "Navigate back" at bounding box center [386, 24] width 17 height 17
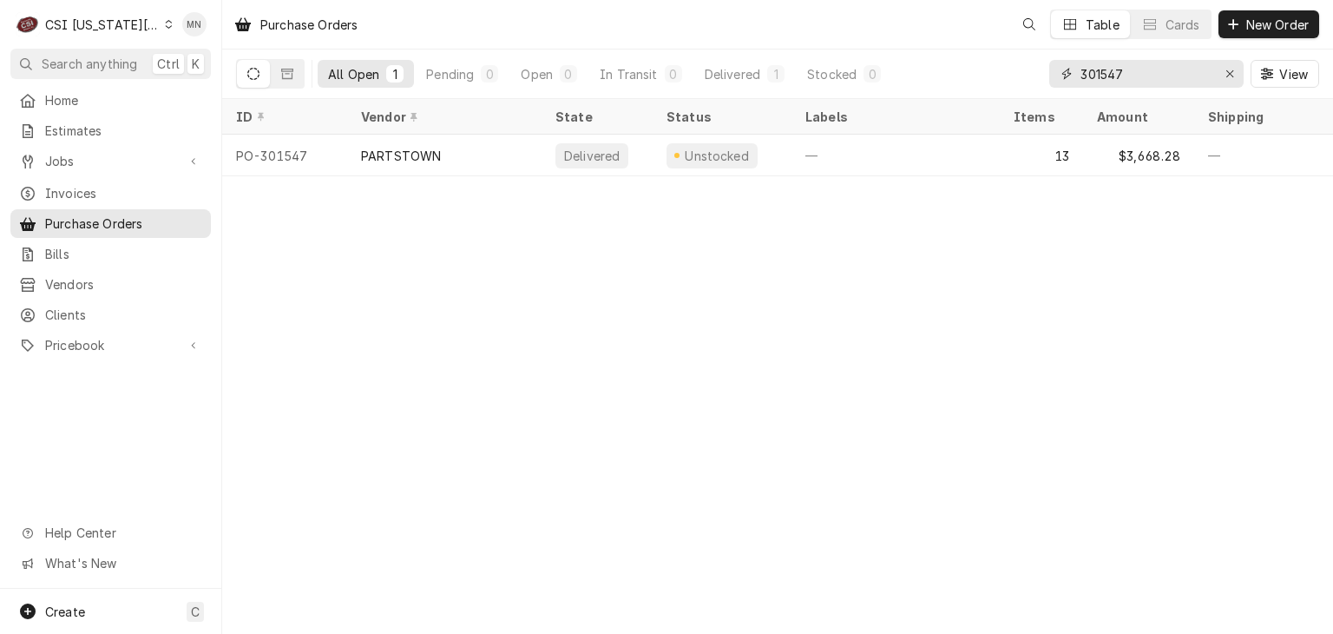
drag, startPoint x: 1133, startPoint y: 74, endPoint x: 788, endPoint y: 89, distance: 345.7
click at [902, 79] on div "All Open 1 Pending 0 Open 0 In Transit 0 Delivered 1 Stocked 0 301547 View" at bounding box center [777, 73] width 1083 height 49
type input "301622"
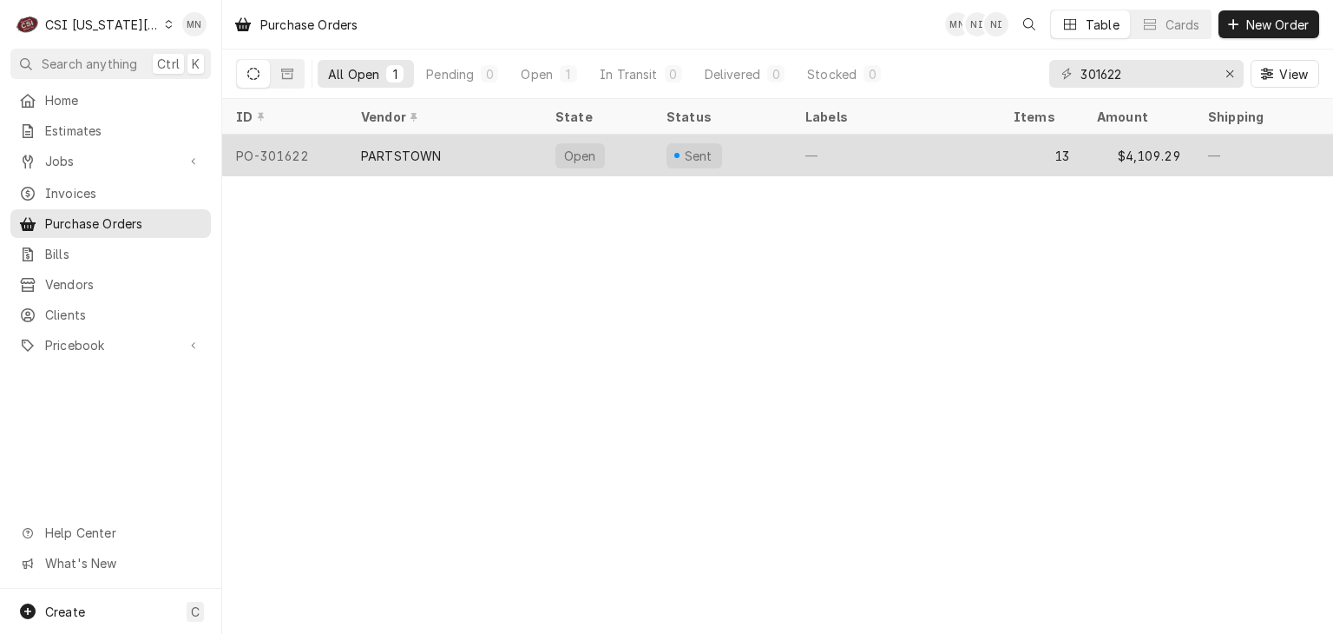
click at [499, 162] on div "PARTSTOWN" at bounding box center [444, 156] width 194 height 42
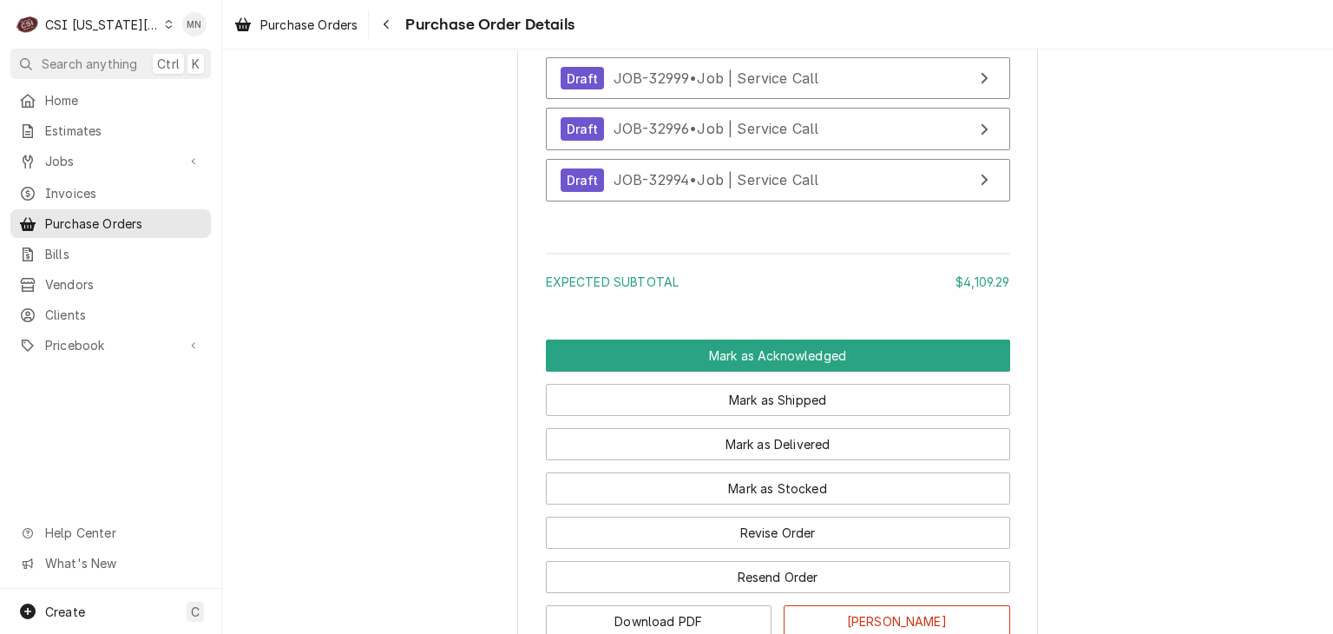
scroll to position [5814, 0]
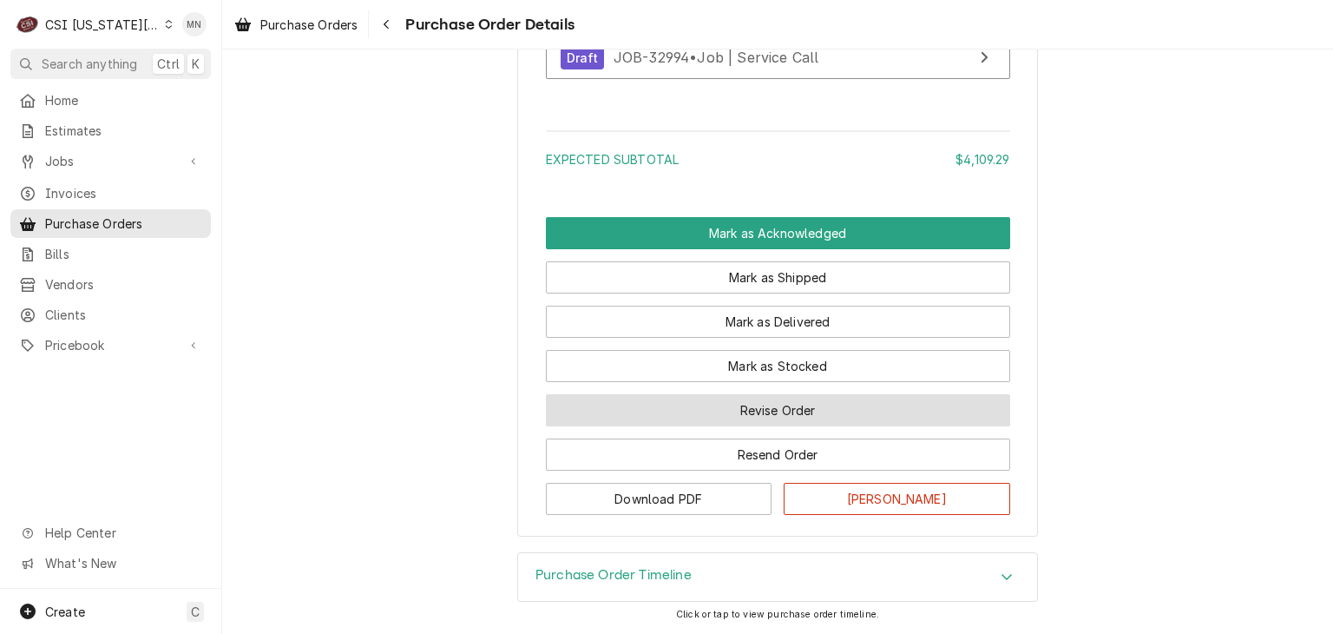
click at [791, 411] on button "Revise Order" at bounding box center [778, 410] width 464 height 32
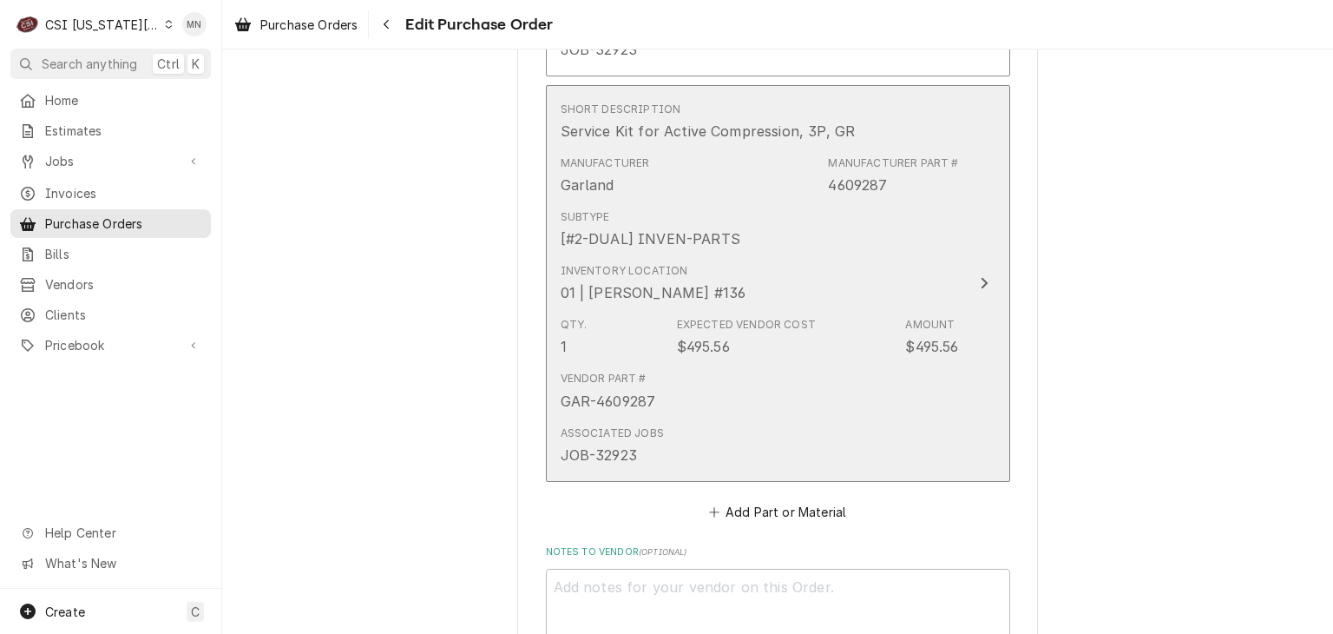
scroll to position [5831, 0]
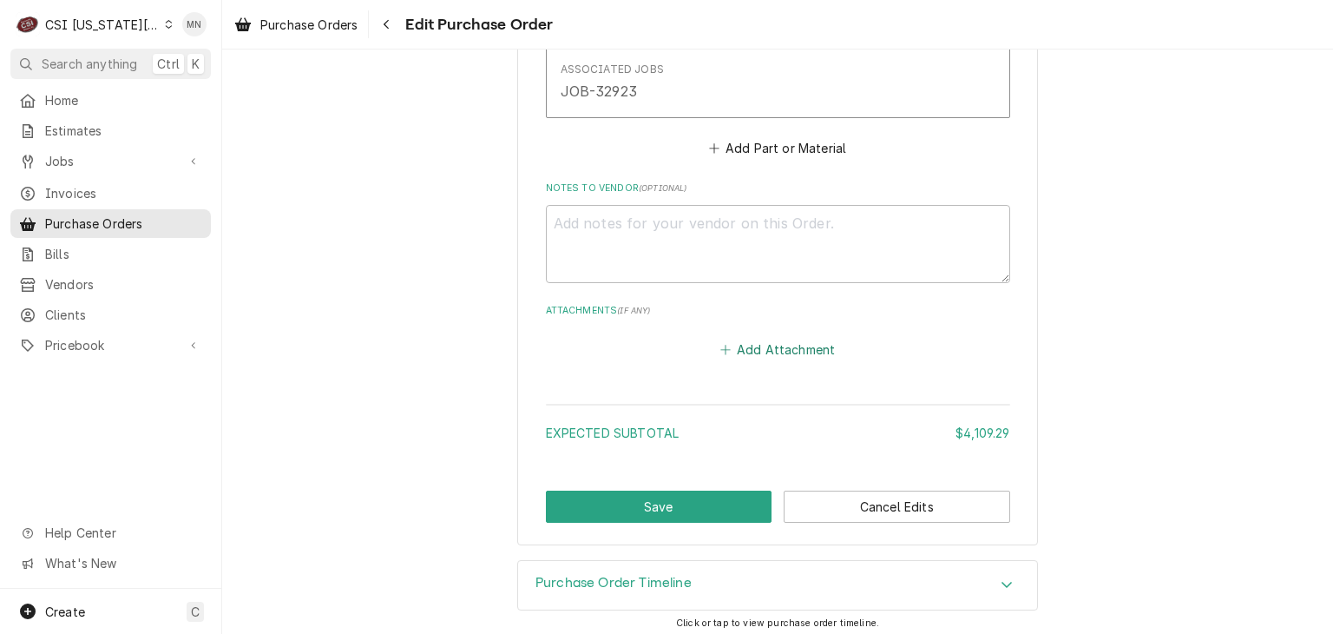
click at [784, 345] on button "Add Attachment" at bounding box center [778, 349] width 122 height 24
type textarea "x"
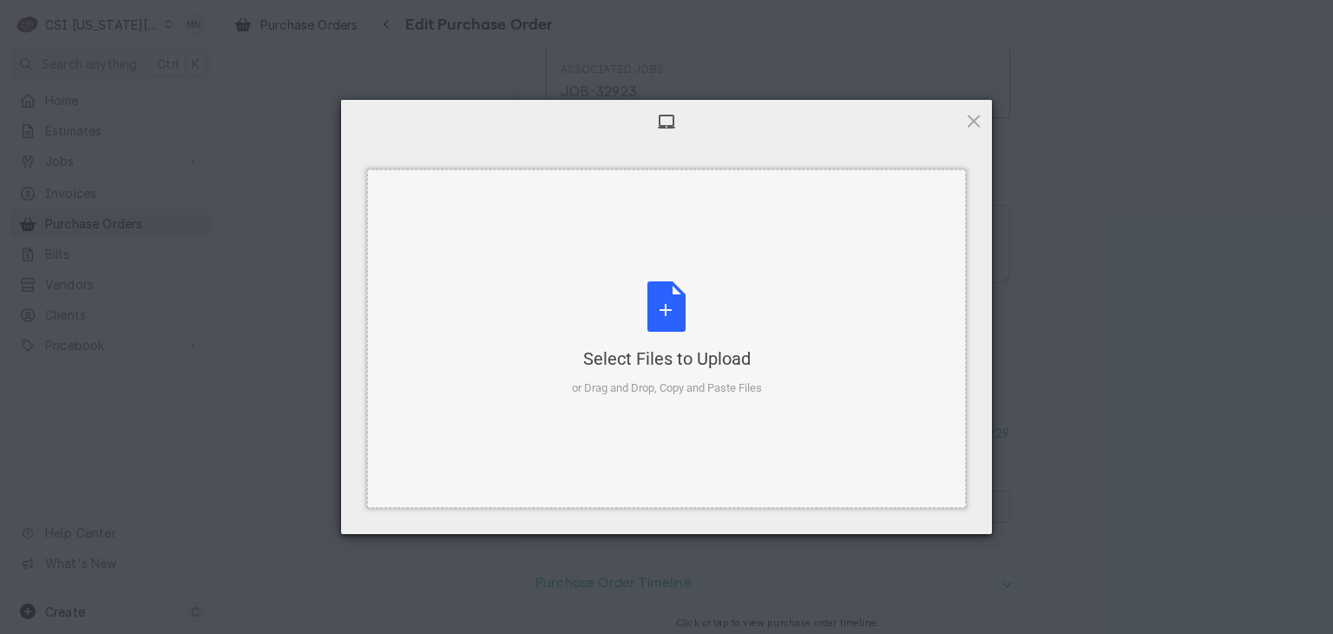
click at [695, 359] on div "Select Files to Upload" at bounding box center [667, 358] width 190 height 24
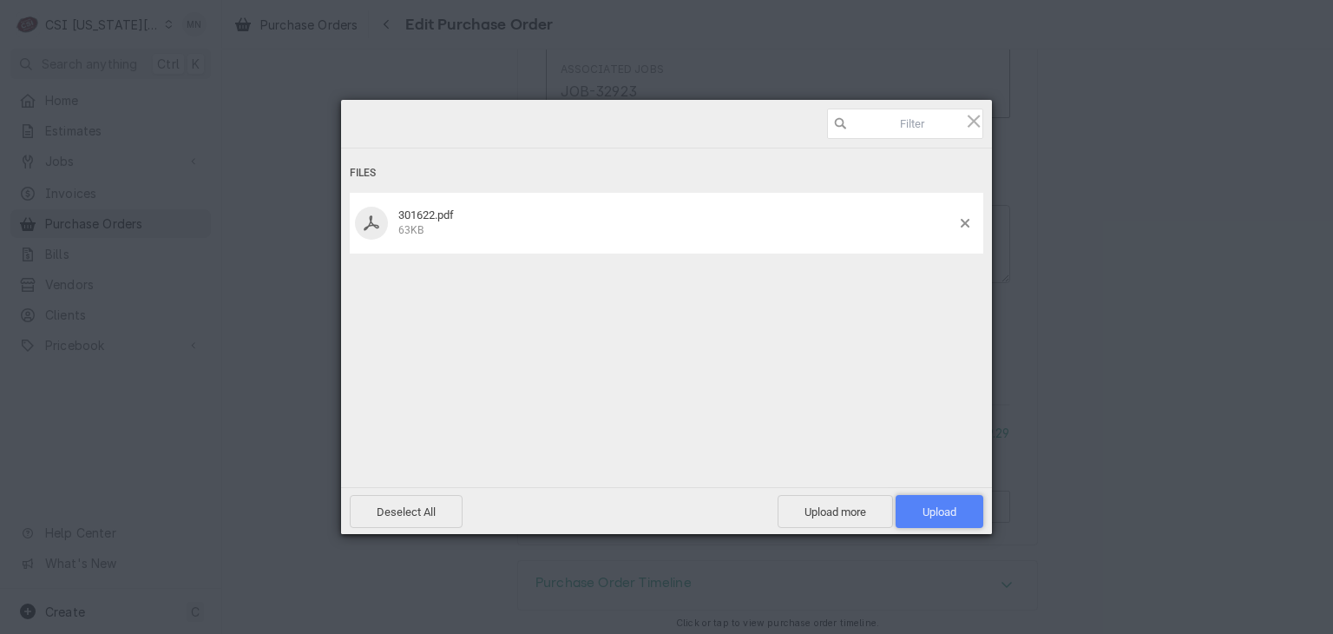
click at [927, 510] on span "Upload 1" at bounding box center [940, 511] width 34 height 13
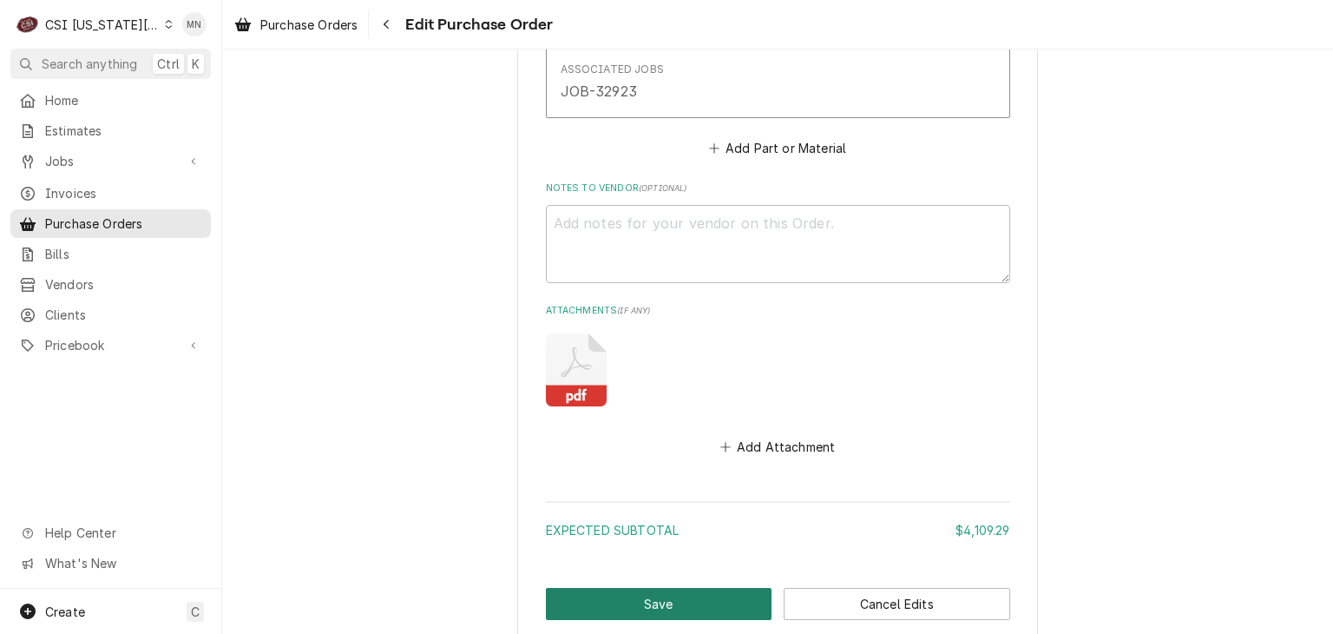
click at [704, 596] on button "Save" at bounding box center [659, 604] width 227 height 32
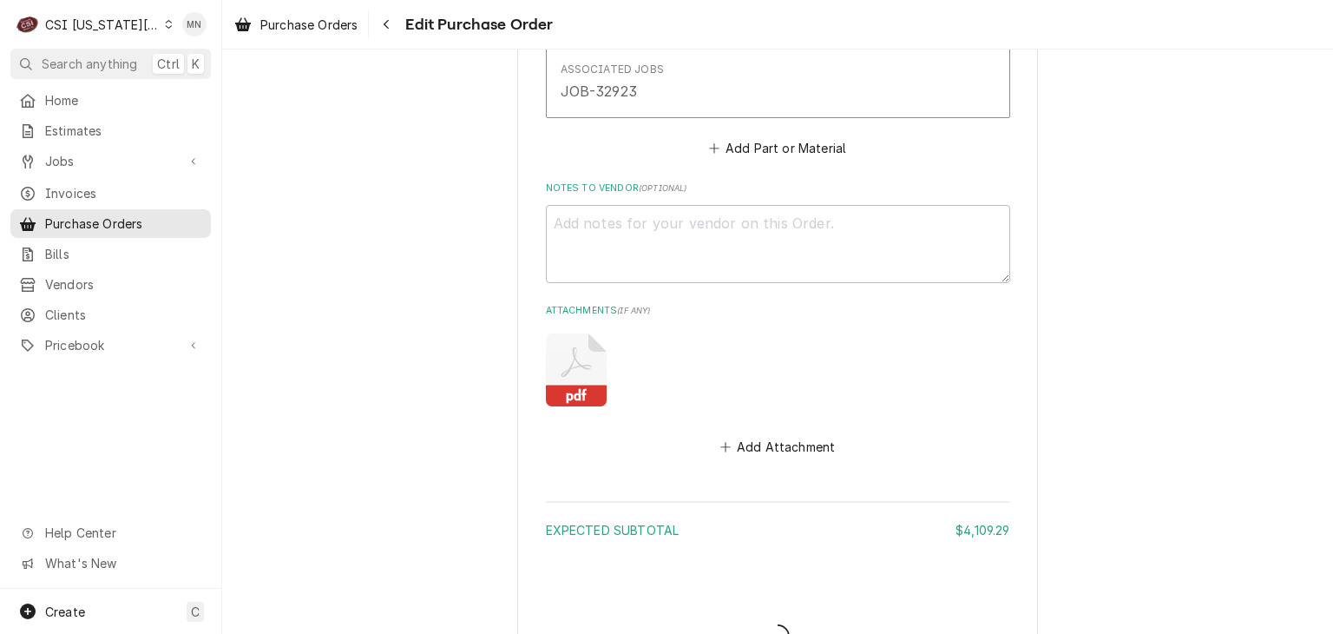
type textarea "x"
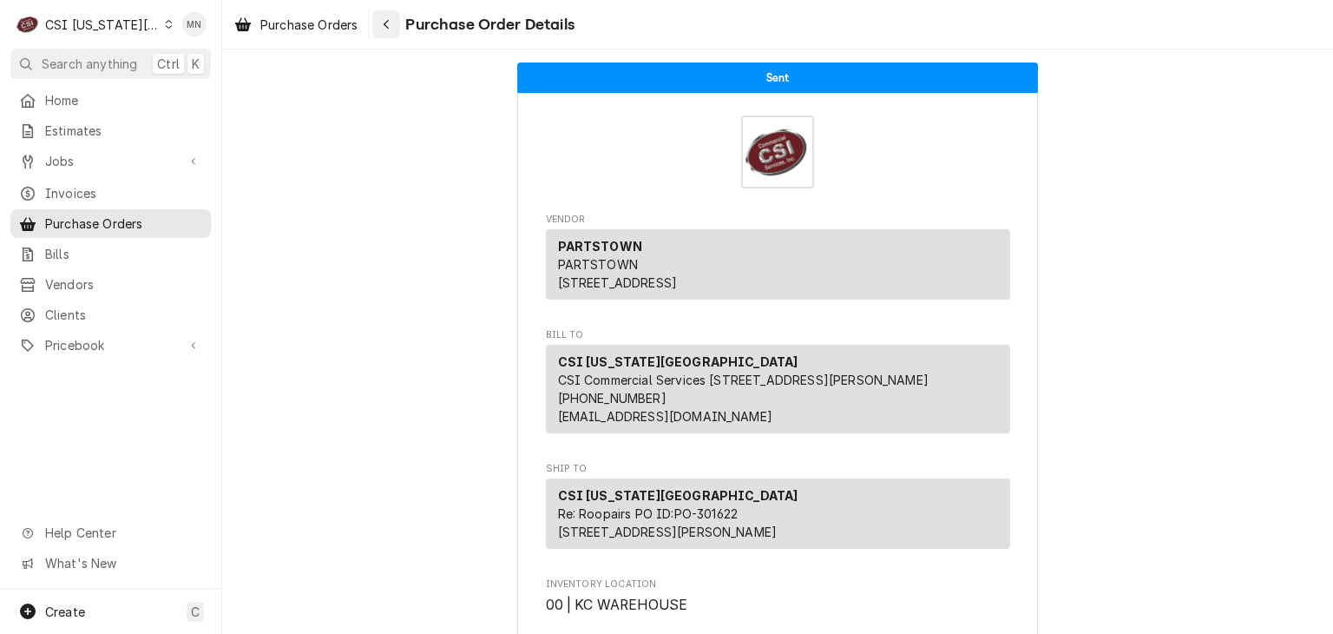
click at [392, 25] on div "Navigate back" at bounding box center [386, 24] width 17 height 17
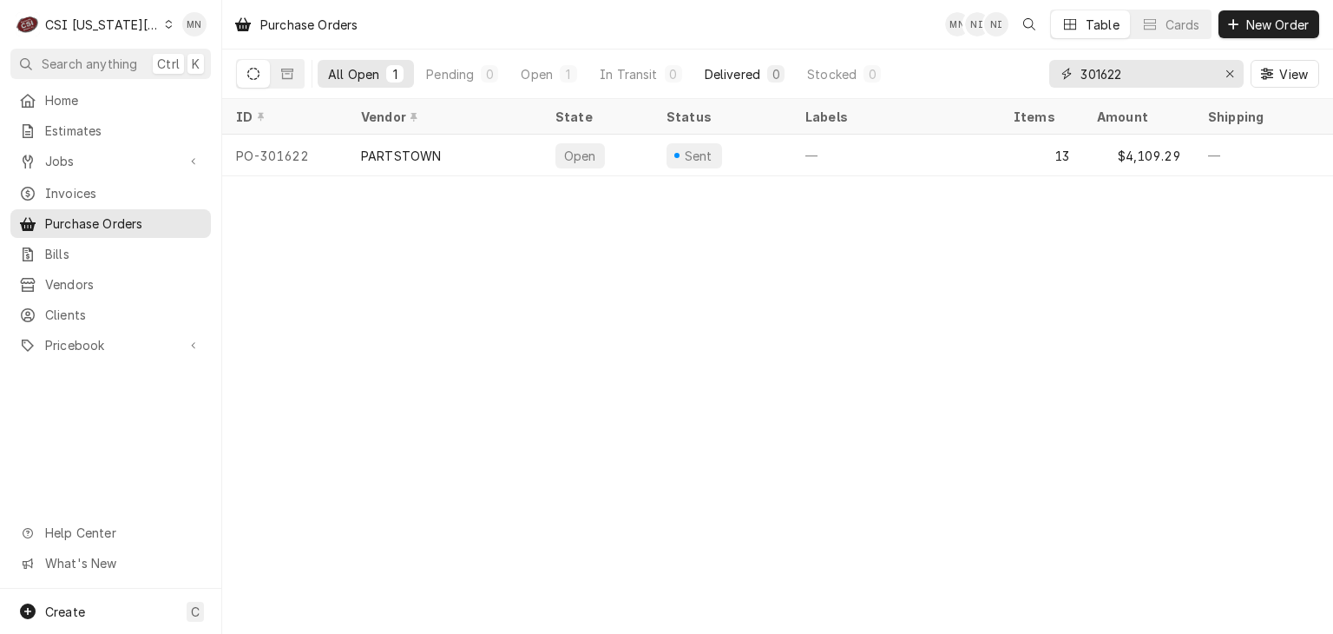
drag, startPoint x: 1165, startPoint y: 71, endPoint x: 740, endPoint y: 80, distance: 424.5
click at [830, 80] on div "All Open 1 Pending 0 Open 1 In Transit 0 Delivered 0 Stocked 0 301622 View" at bounding box center [777, 73] width 1083 height 49
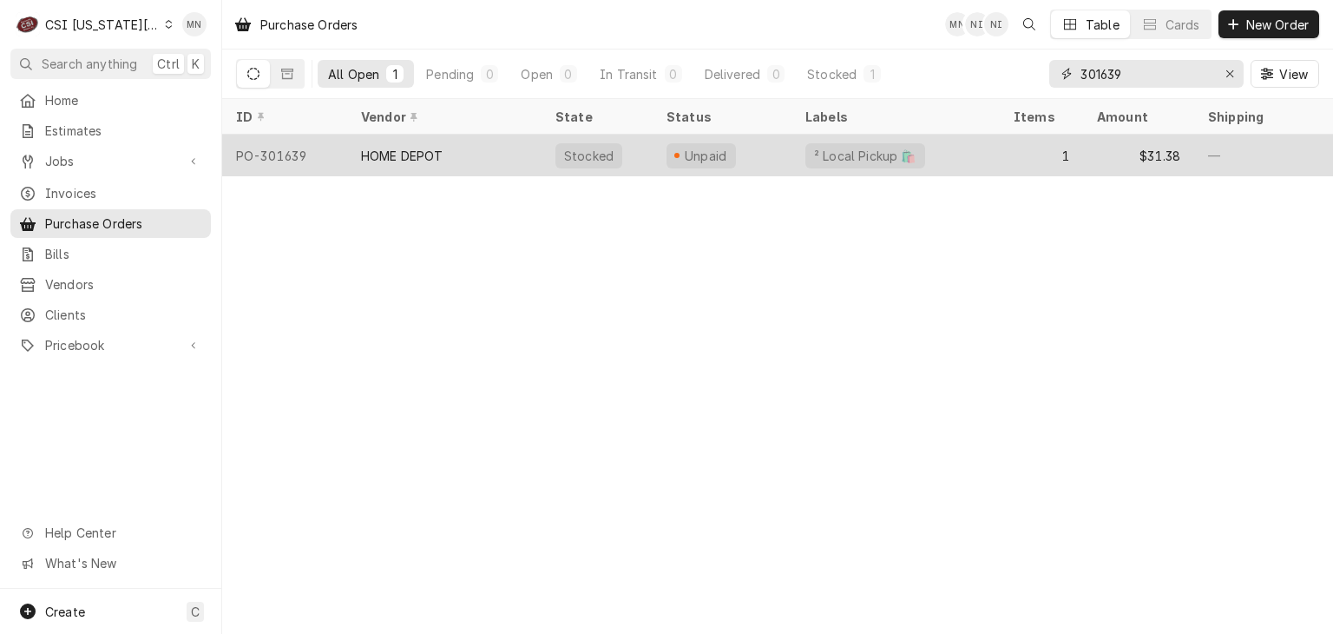
type input "301639"
click at [458, 153] on div "HOME DEPOT" at bounding box center [444, 156] width 194 height 42
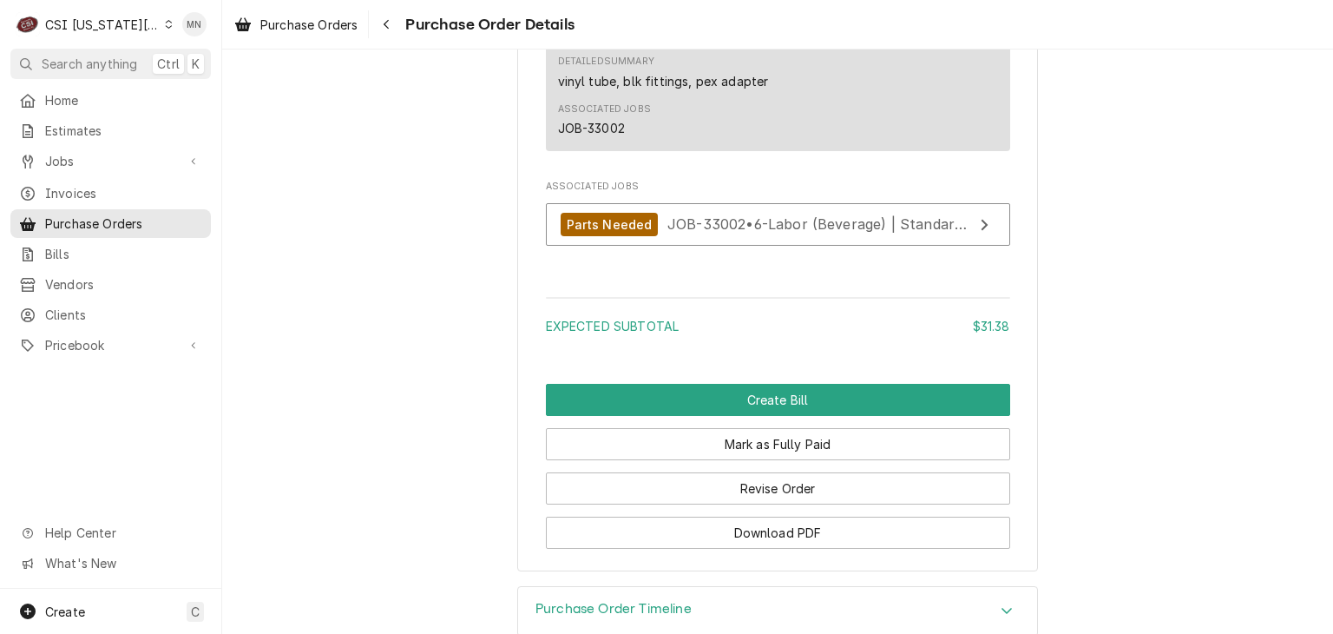
scroll to position [1569, 0]
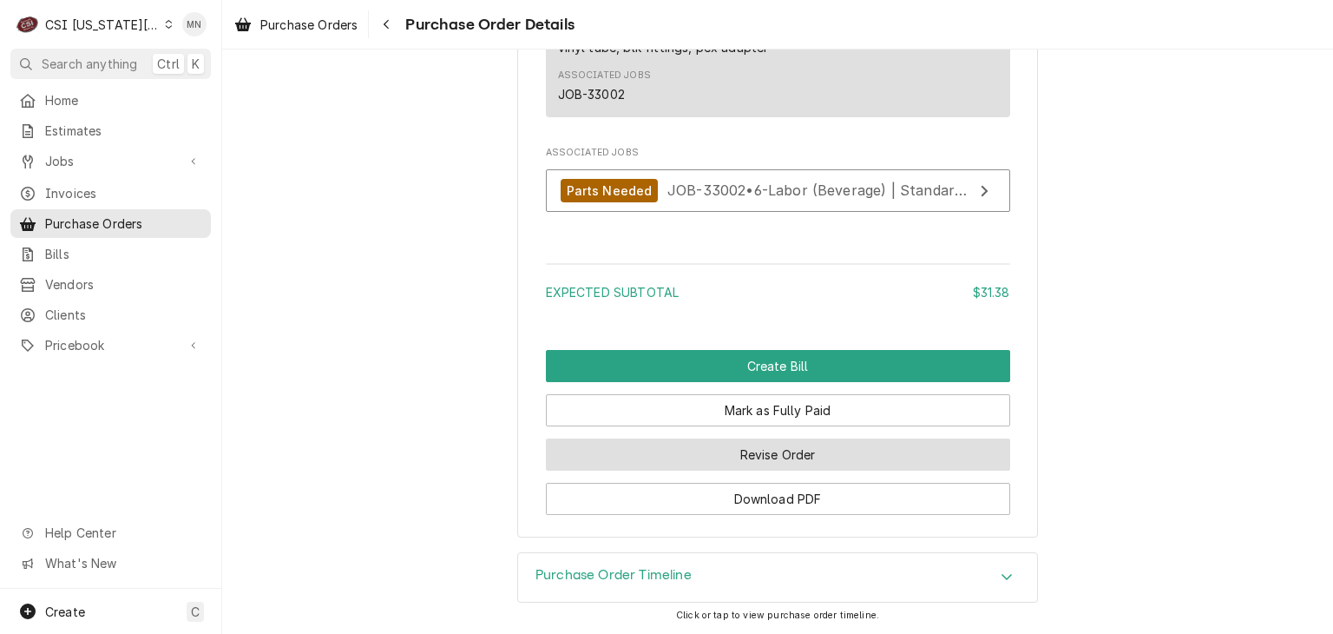
click at [803, 459] on button "Revise Order" at bounding box center [778, 454] width 464 height 32
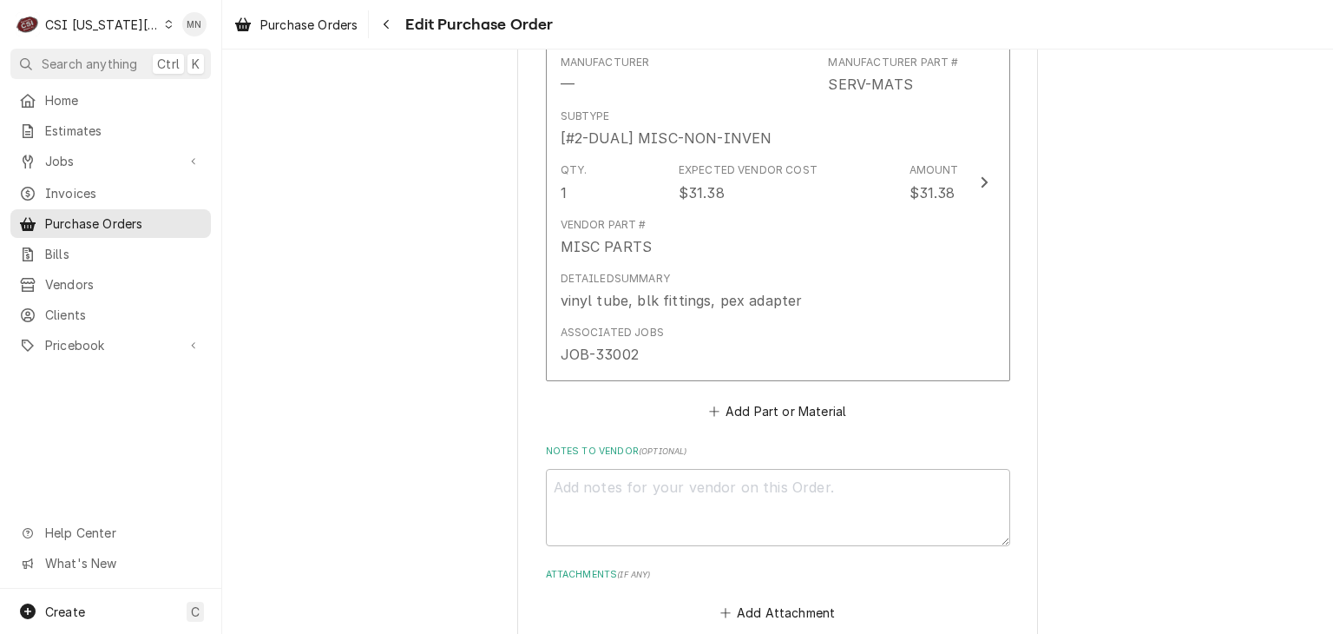
scroll to position [1128, 0]
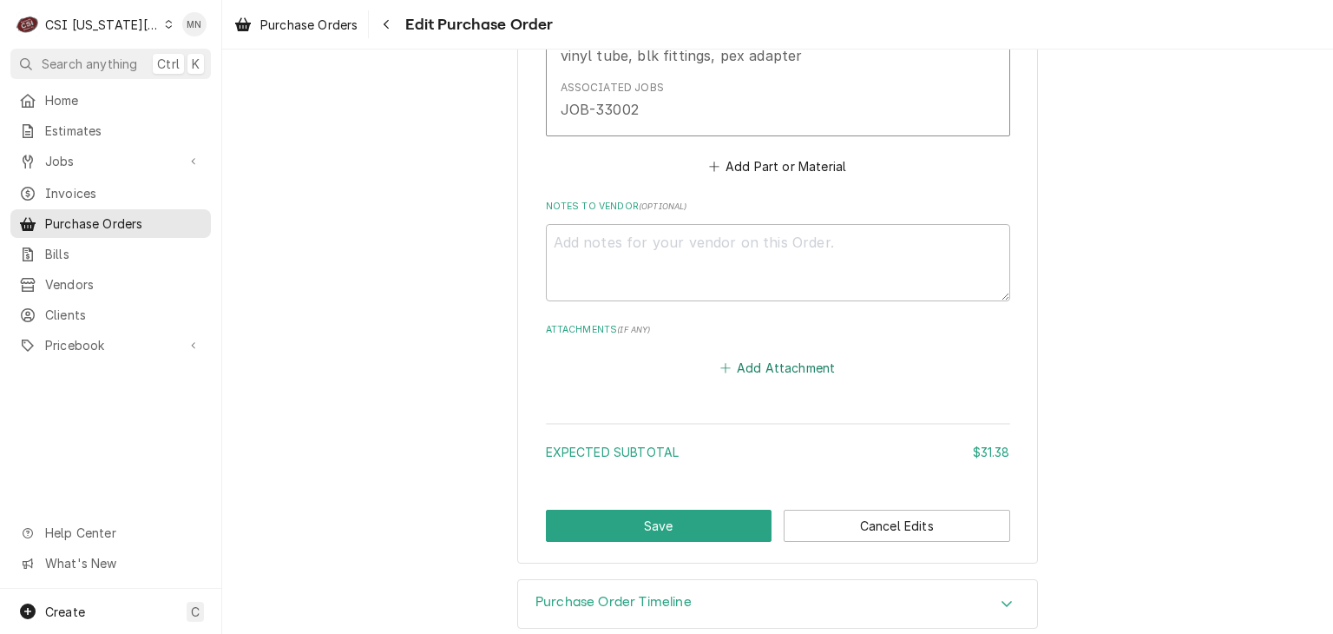
click at [785, 359] on button "Add Attachment" at bounding box center [778, 368] width 122 height 24
type textarea "x"
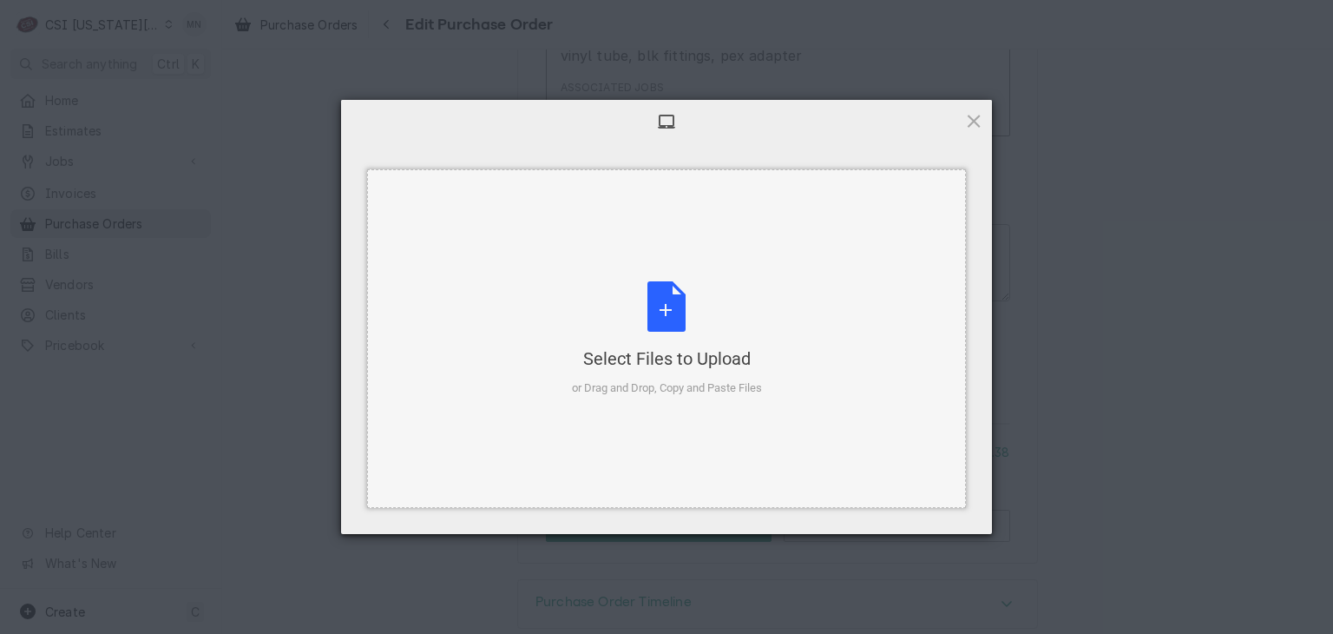
click at [657, 341] on div "Select Files to Upload or Drag and Drop, Copy and Paste Files" at bounding box center [667, 338] width 190 height 115
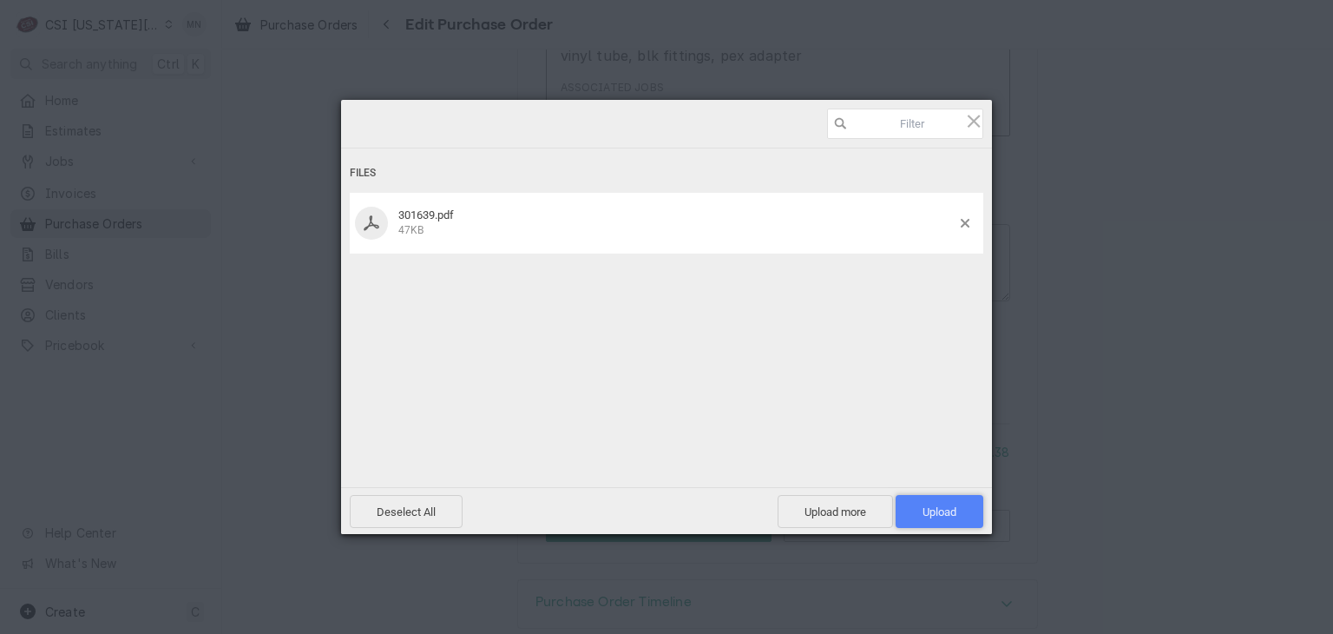
click at [942, 515] on span "Upload 1" at bounding box center [940, 511] width 34 height 13
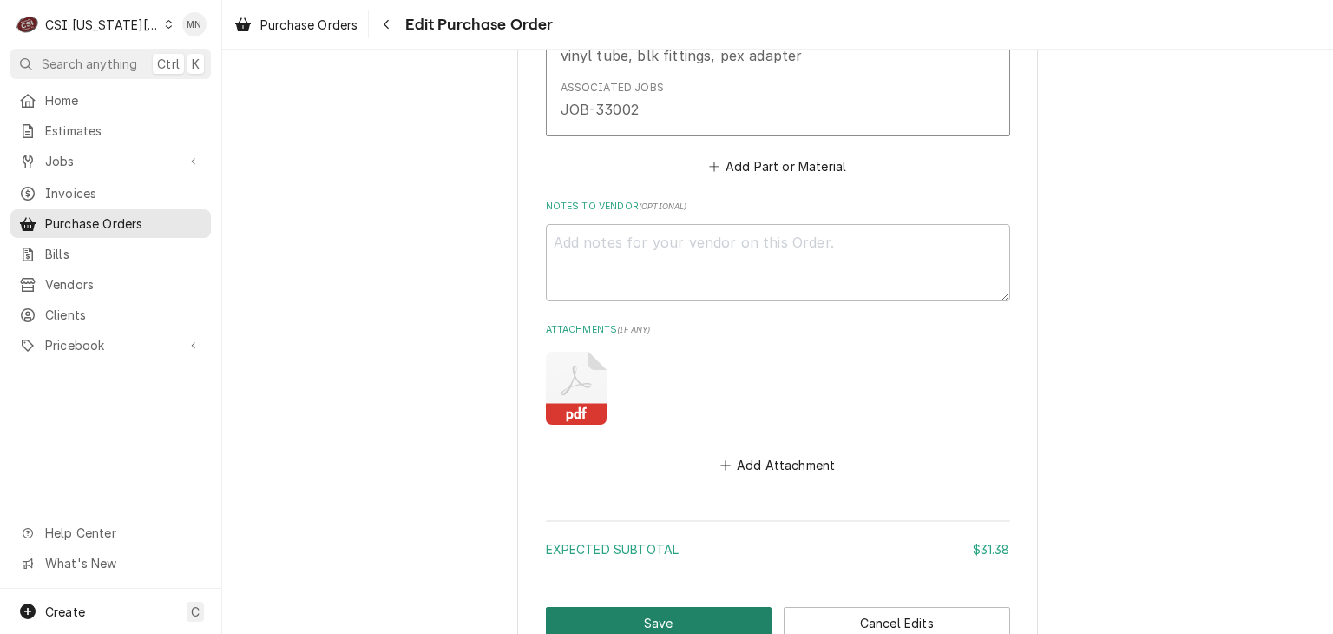
click at [659, 612] on button "Save" at bounding box center [659, 623] width 227 height 32
type textarea "x"
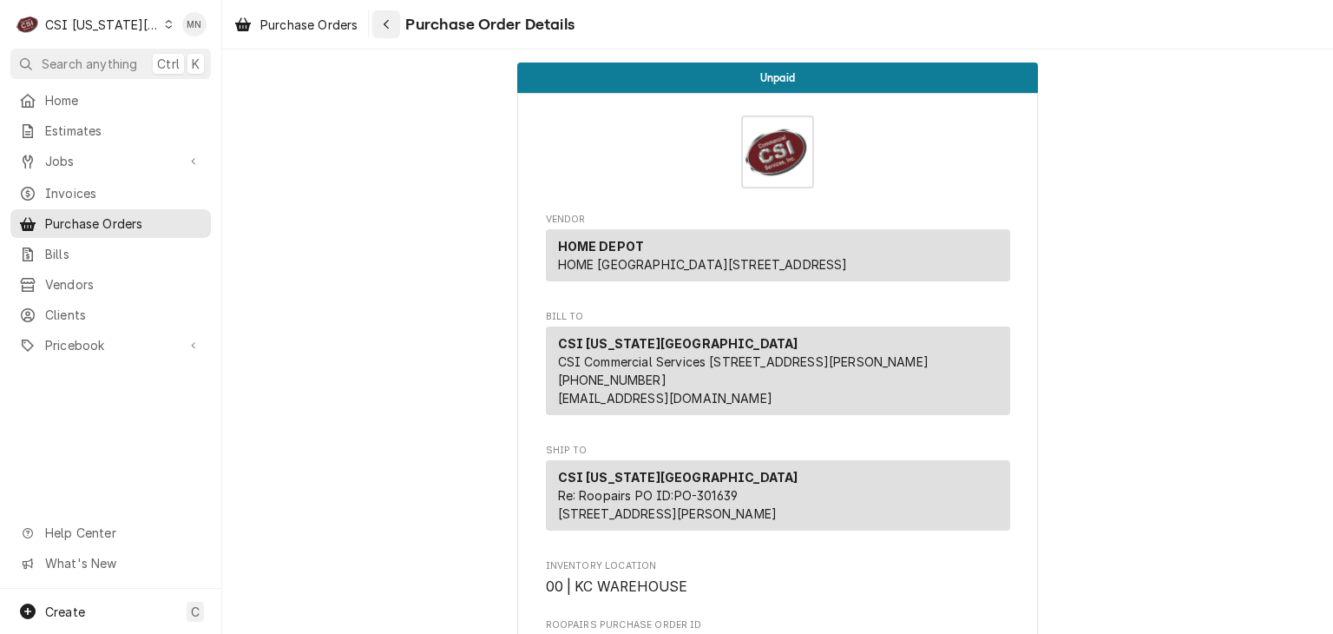
click at [383, 20] on div "Navigate back" at bounding box center [386, 24] width 17 height 17
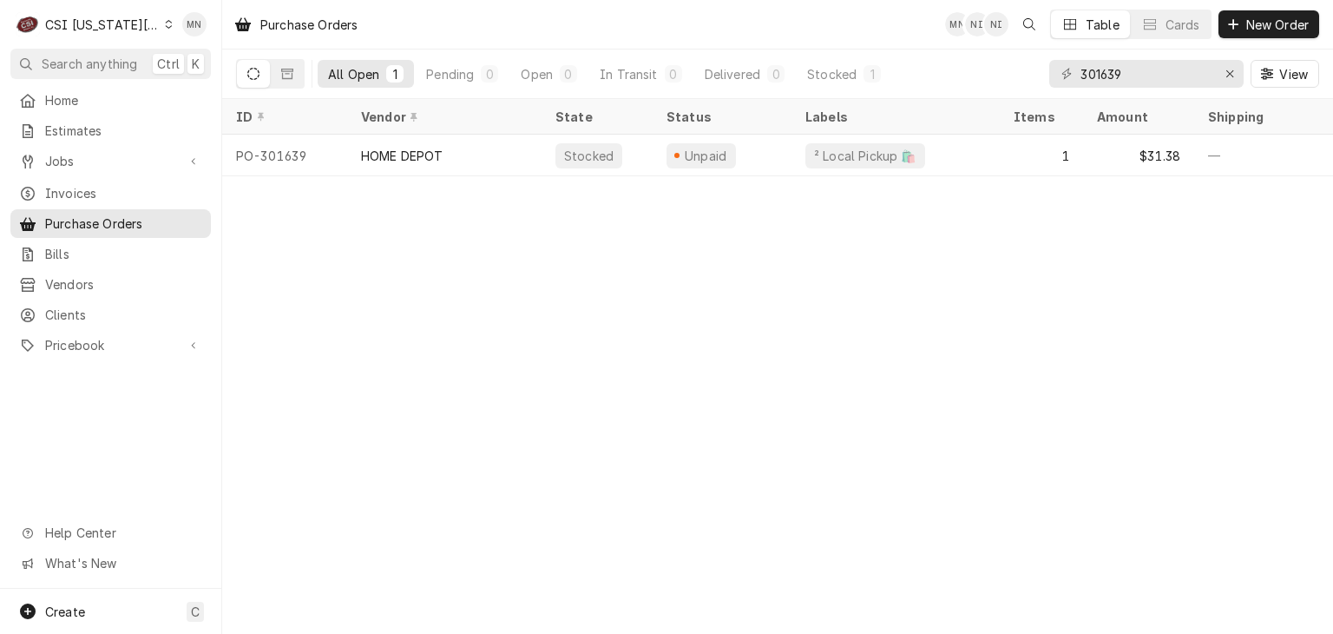
click at [122, 28] on div "CSI Kansas City" at bounding box center [102, 25] width 115 height 18
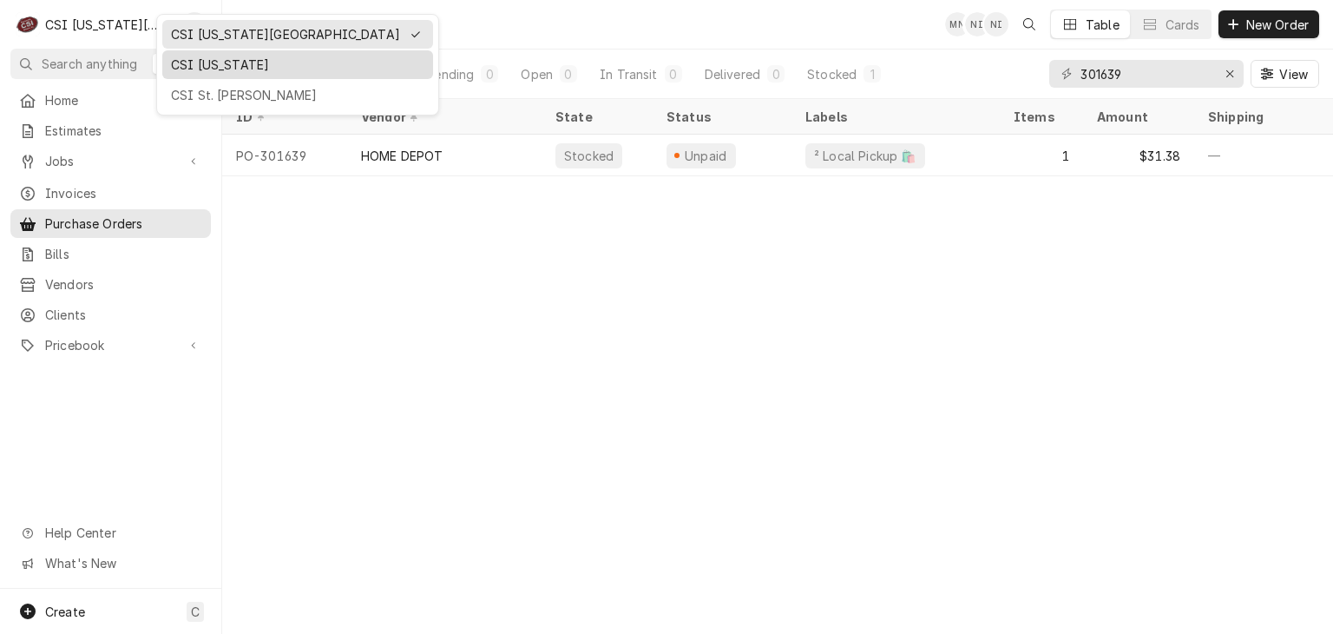
click at [200, 64] on div "CSI [US_STATE]" at bounding box center [297, 65] width 253 height 18
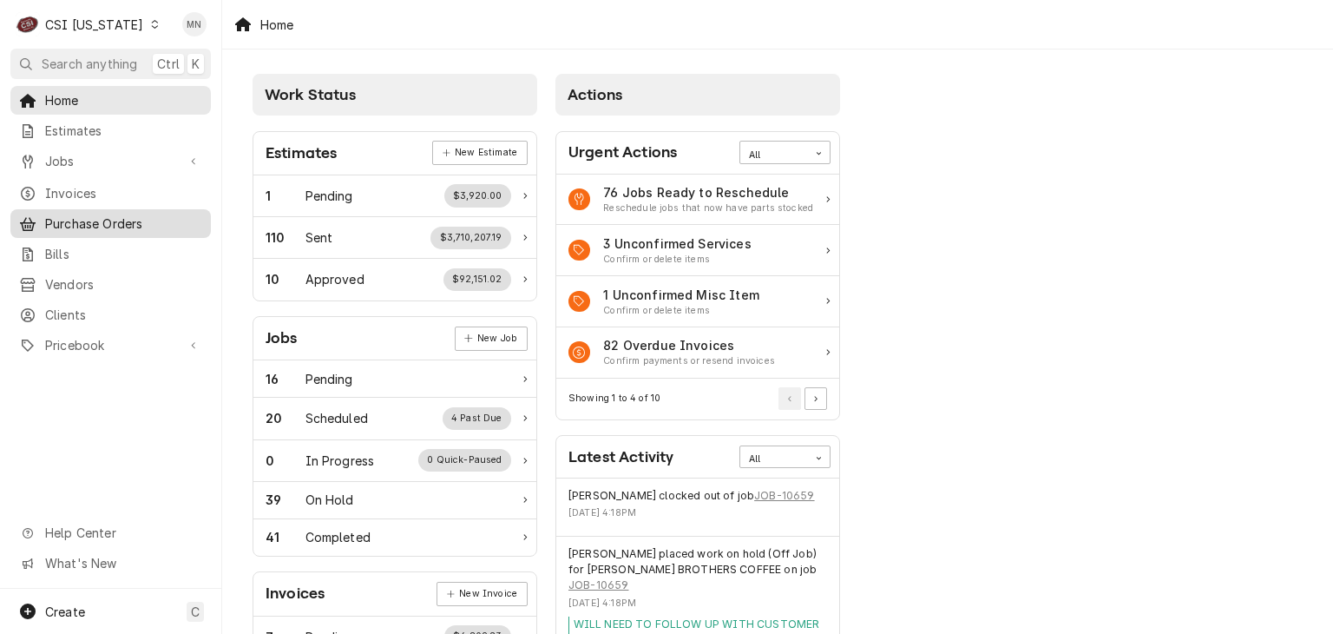
click at [81, 214] on span "Purchase Orders" at bounding box center [123, 223] width 157 height 18
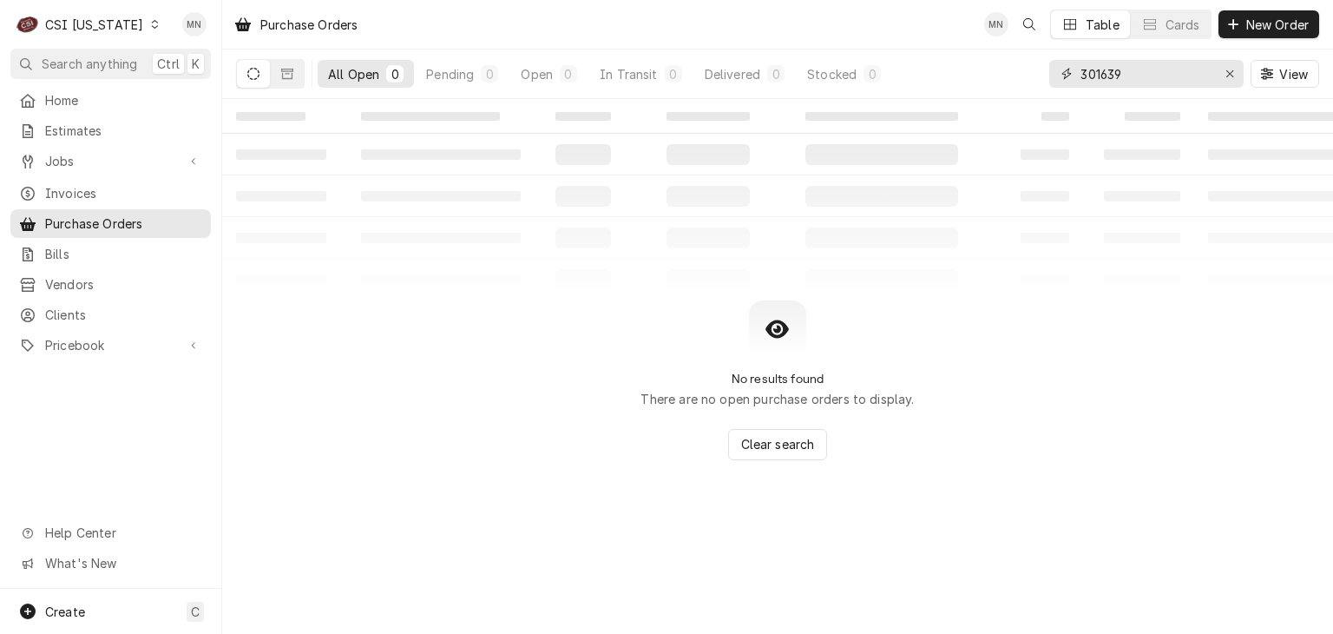
drag, startPoint x: 1130, startPoint y: 75, endPoint x: 905, endPoint y: 91, distance: 225.4
click at [906, 91] on div "All Open 0 Pending 0 Open 0 In Transit 0 Delivered 0 Stocked 0 301639 View" at bounding box center [777, 73] width 1083 height 49
type input "100419"
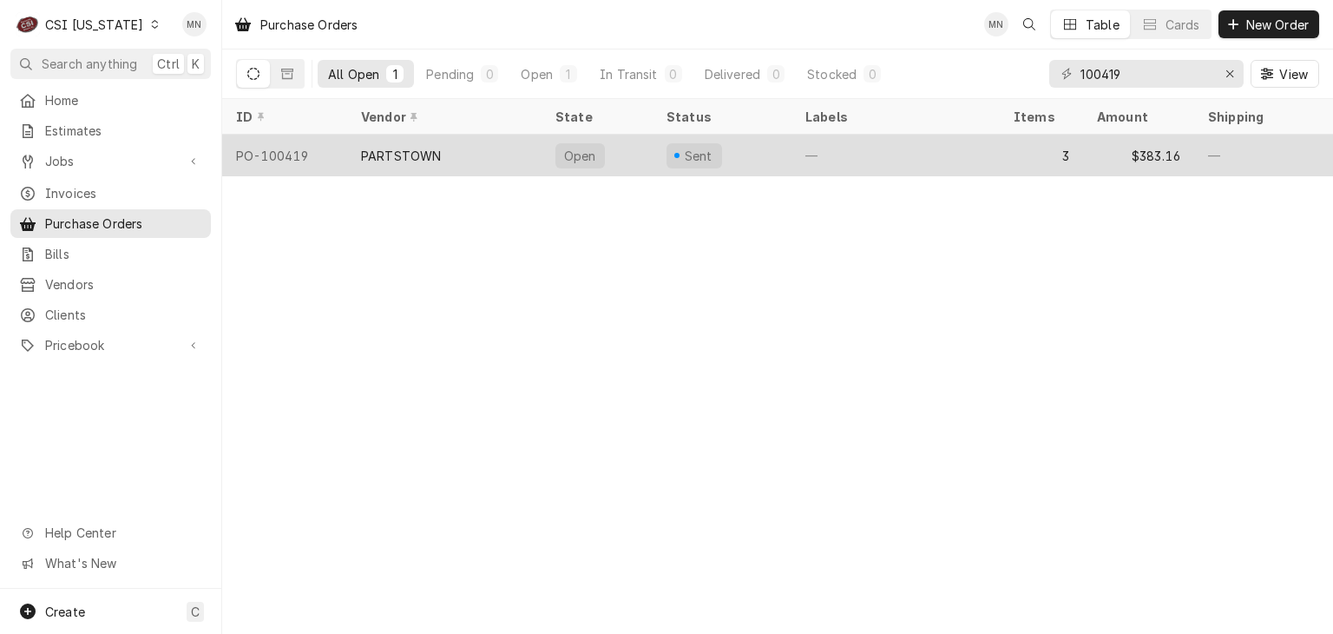
click at [462, 148] on div "PARTSTOWN" at bounding box center [444, 156] width 194 height 42
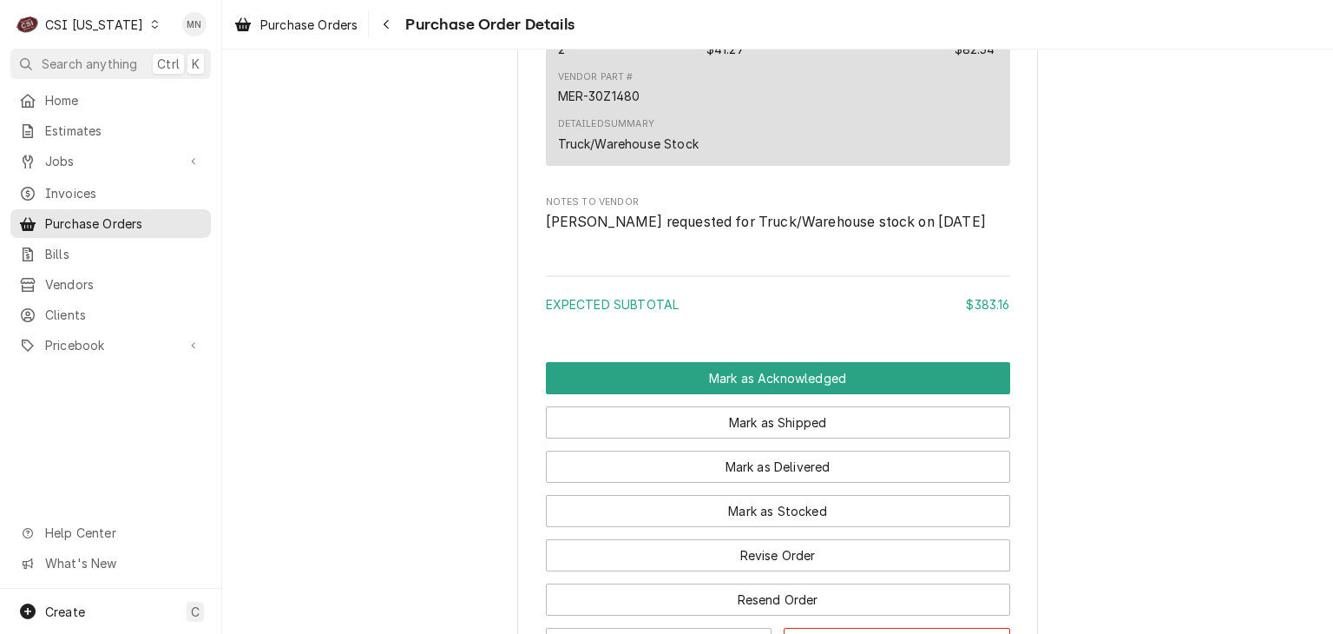
scroll to position [2106, 0]
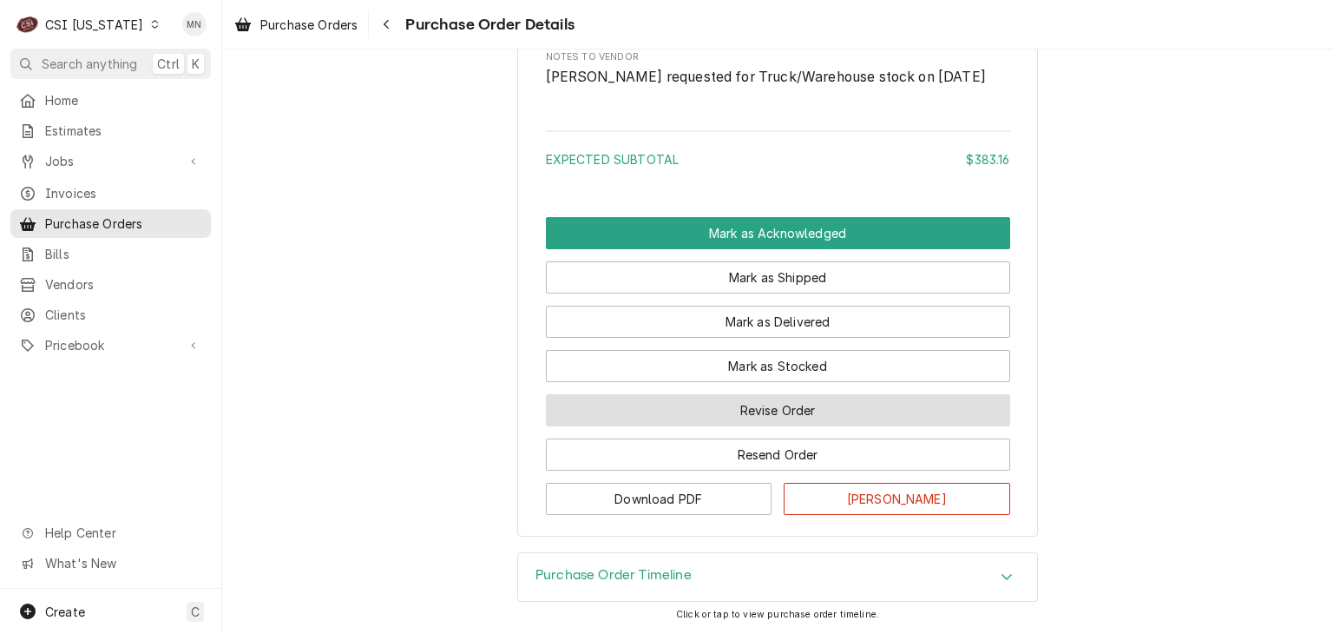
click at [792, 416] on button "Revise Order" at bounding box center [778, 410] width 464 height 32
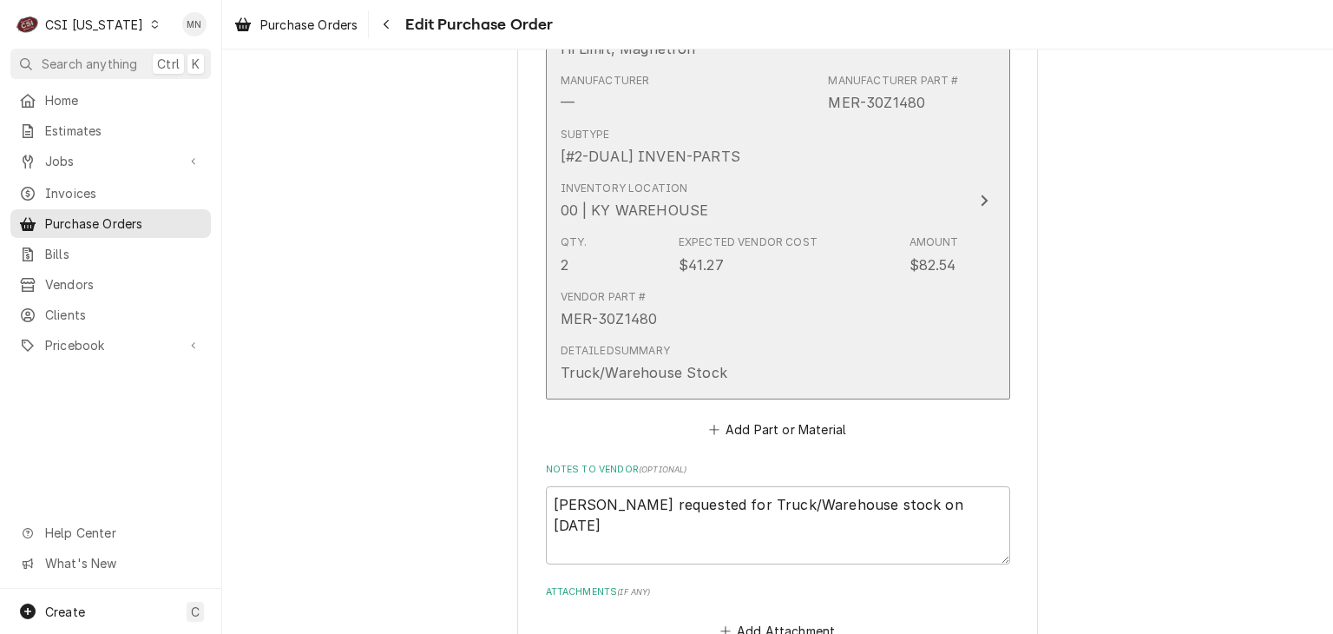
scroll to position [1853, 0]
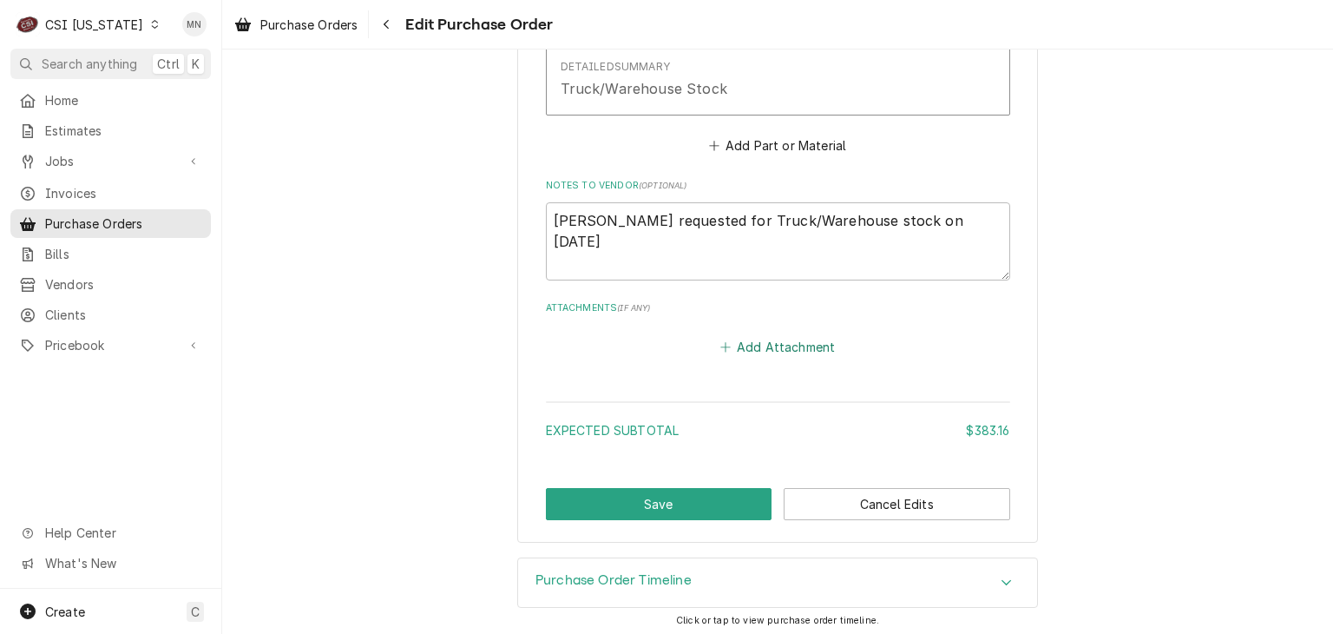
click at [754, 345] on button "Add Attachment" at bounding box center [778, 346] width 122 height 24
type textarea "x"
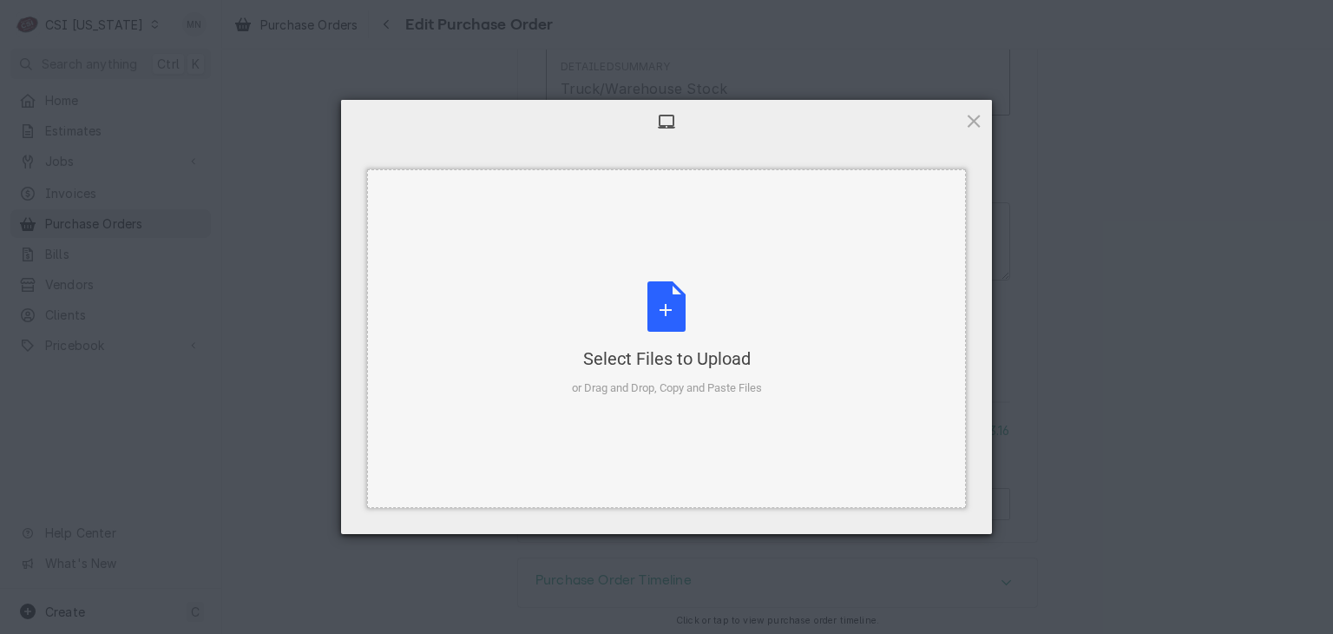
click at [666, 319] on div "Select Files to Upload or Drag and Drop, Copy and Paste Files" at bounding box center [667, 338] width 190 height 115
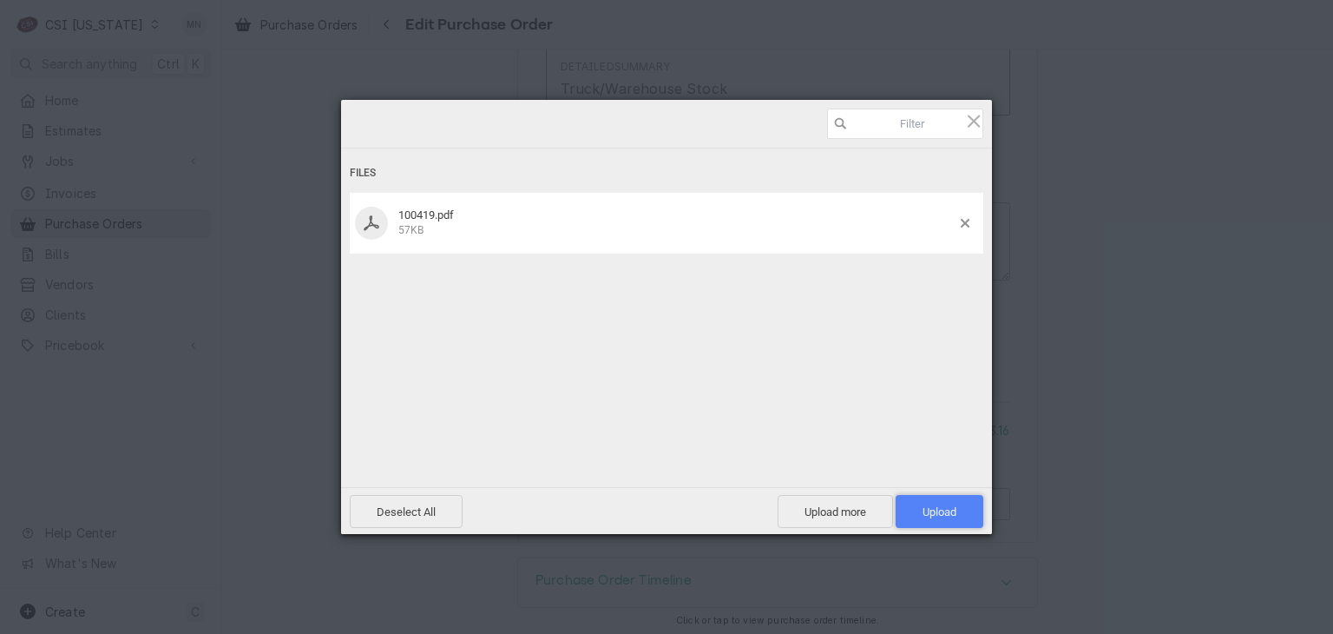
click at [937, 501] on span "Upload 1" at bounding box center [940, 511] width 88 height 33
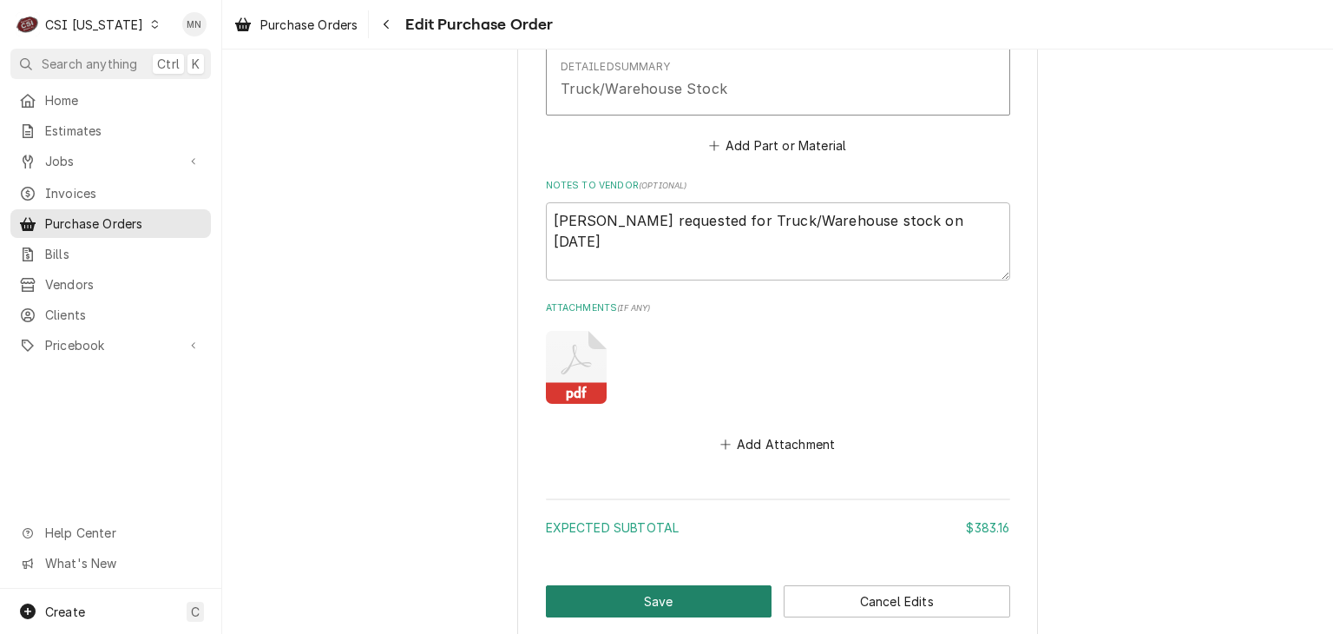
click at [692, 594] on button "Save" at bounding box center [659, 601] width 227 height 32
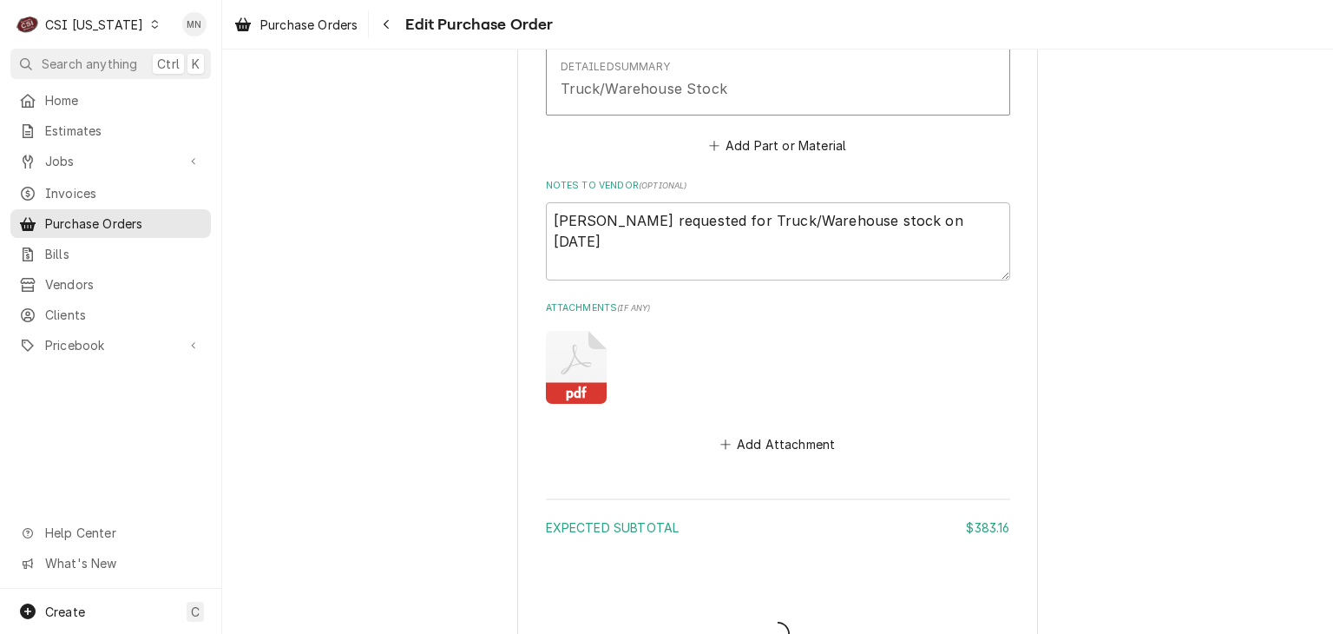
type textarea "x"
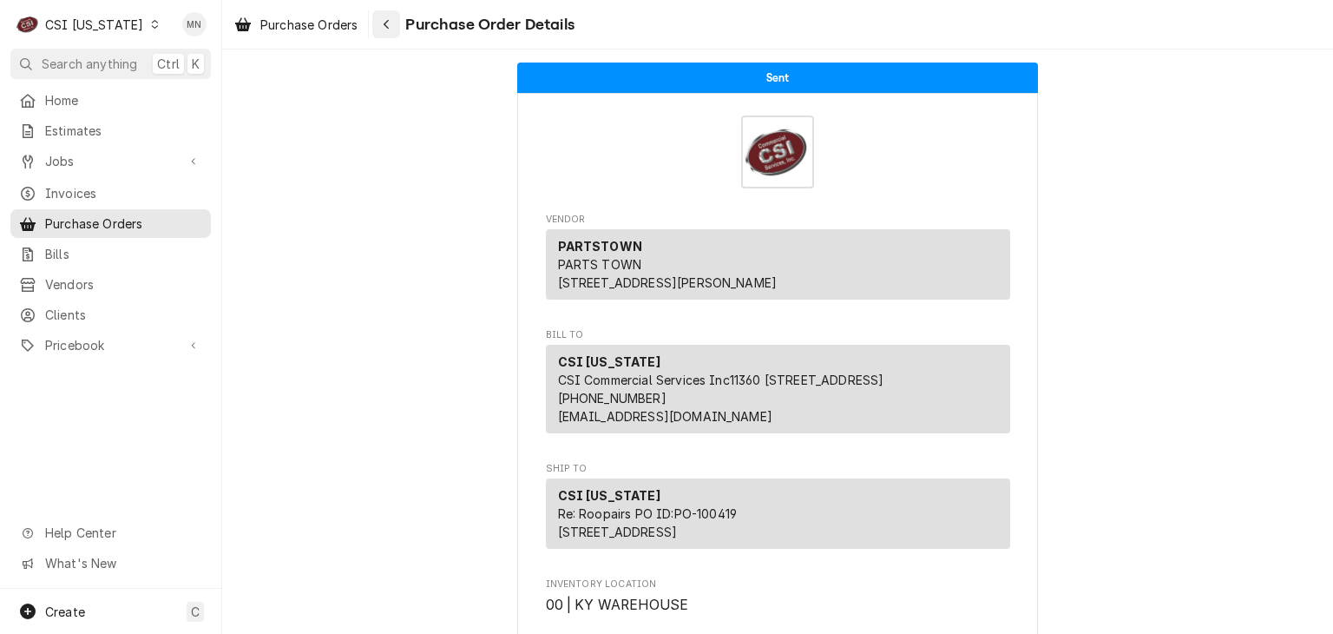
click at [393, 22] on div "Navigate back" at bounding box center [386, 24] width 17 height 17
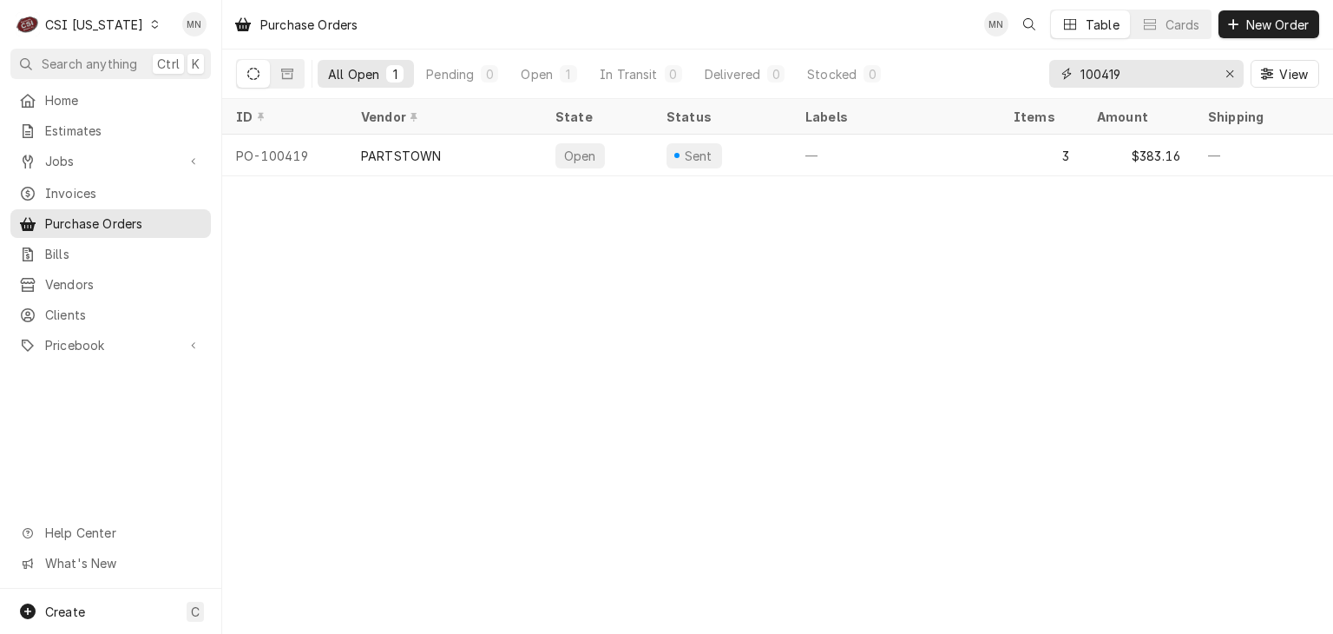
drag, startPoint x: 1128, startPoint y: 82, endPoint x: 946, endPoint y: 82, distance: 182.3
click at [979, 82] on div "All Open 1 Pending 0 Open 1 In Transit 0 Delivered 0 Stocked 0 100419 View" at bounding box center [777, 73] width 1083 height 49
type input "100420"
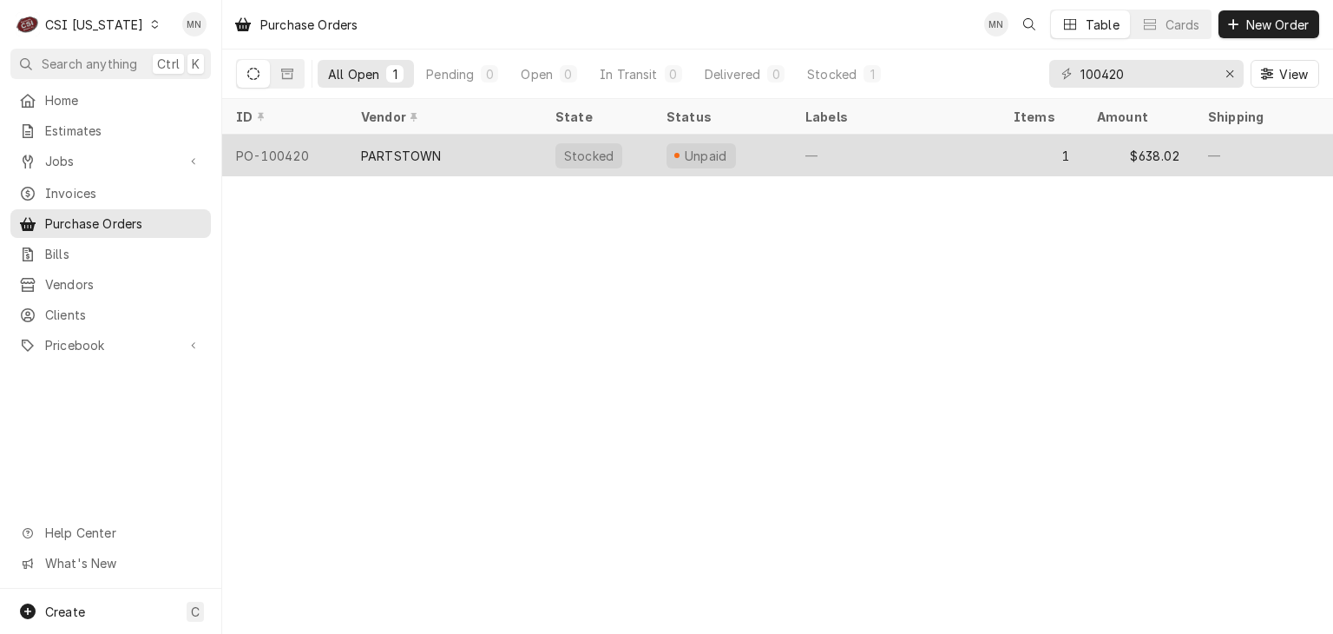
click at [455, 164] on div "PARTSTOWN" at bounding box center [444, 156] width 194 height 42
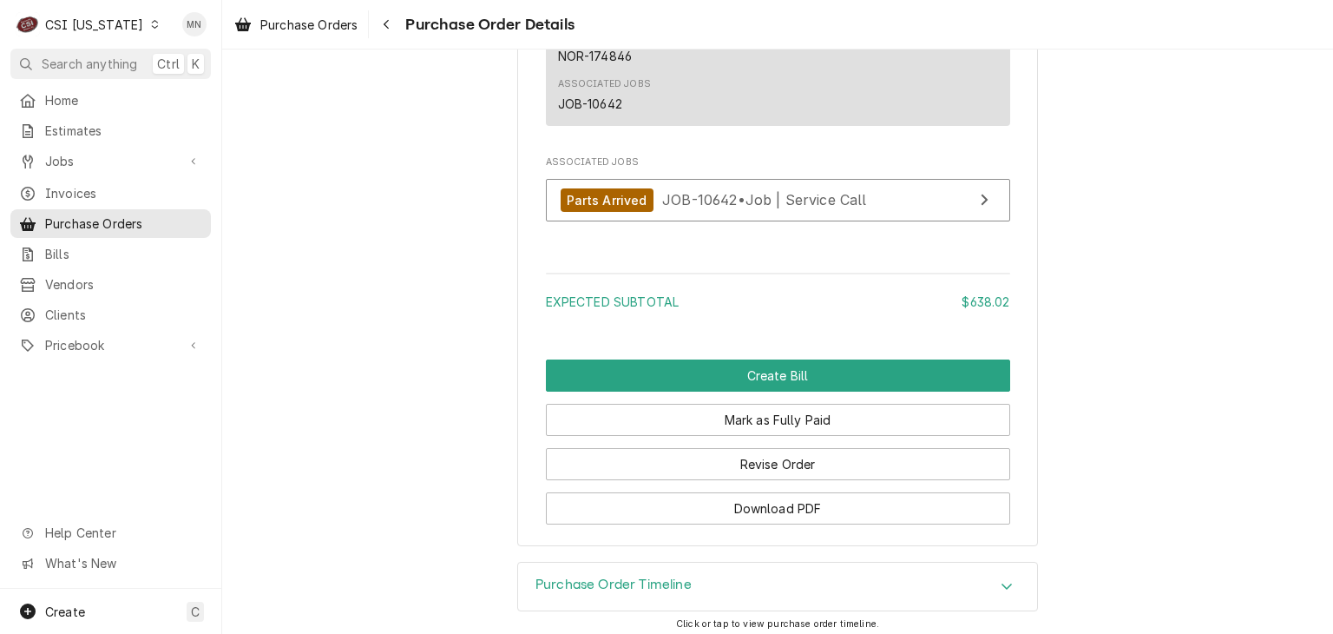
scroll to position [1506, 0]
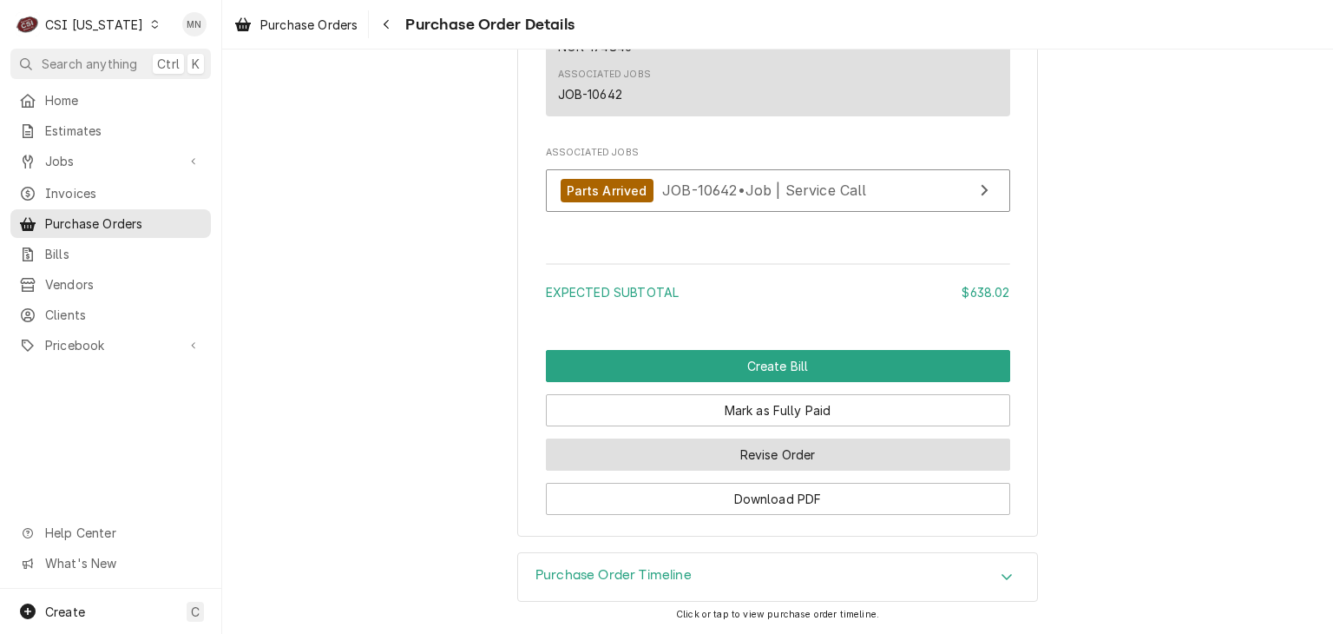
click at [795, 456] on button "Revise Order" at bounding box center [778, 454] width 464 height 32
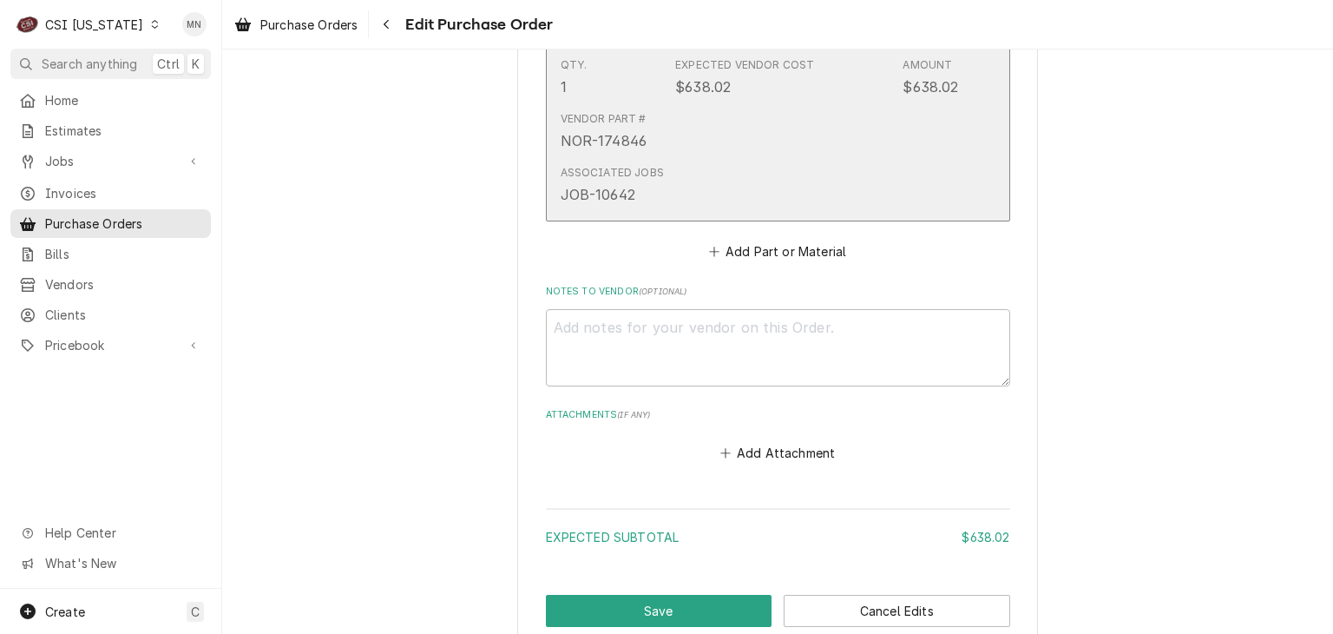
scroll to position [1091, 0]
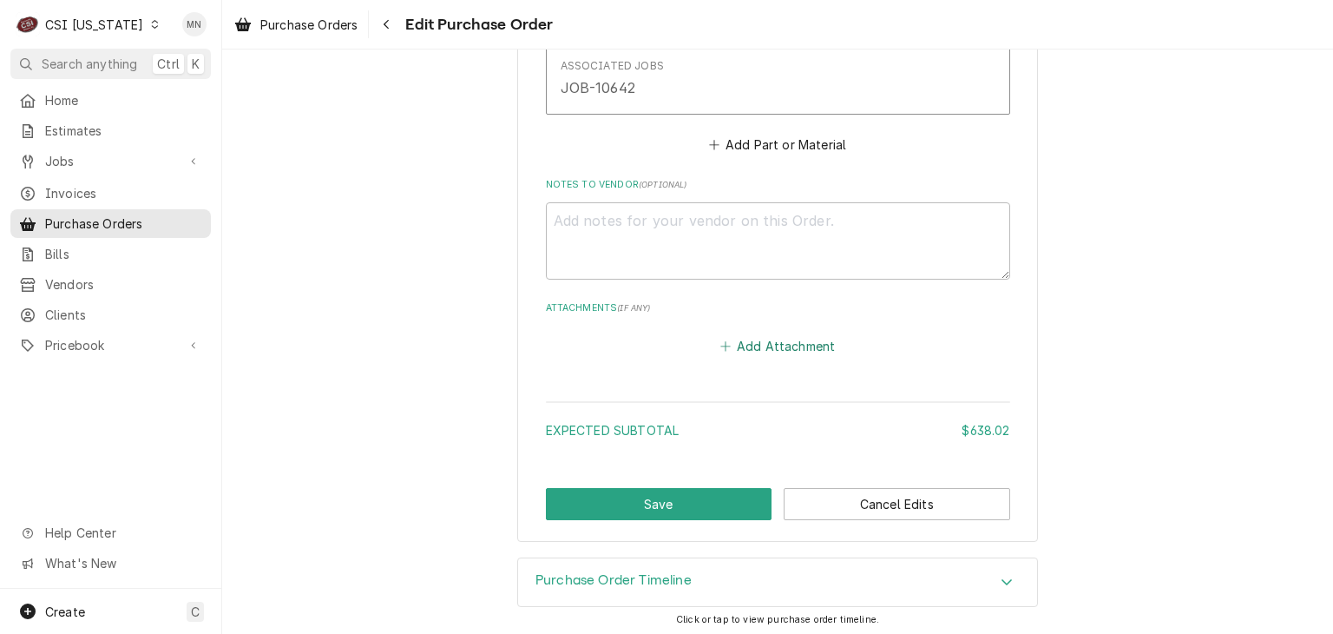
click at [794, 345] on button "Add Attachment" at bounding box center [778, 346] width 122 height 24
type textarea "x"
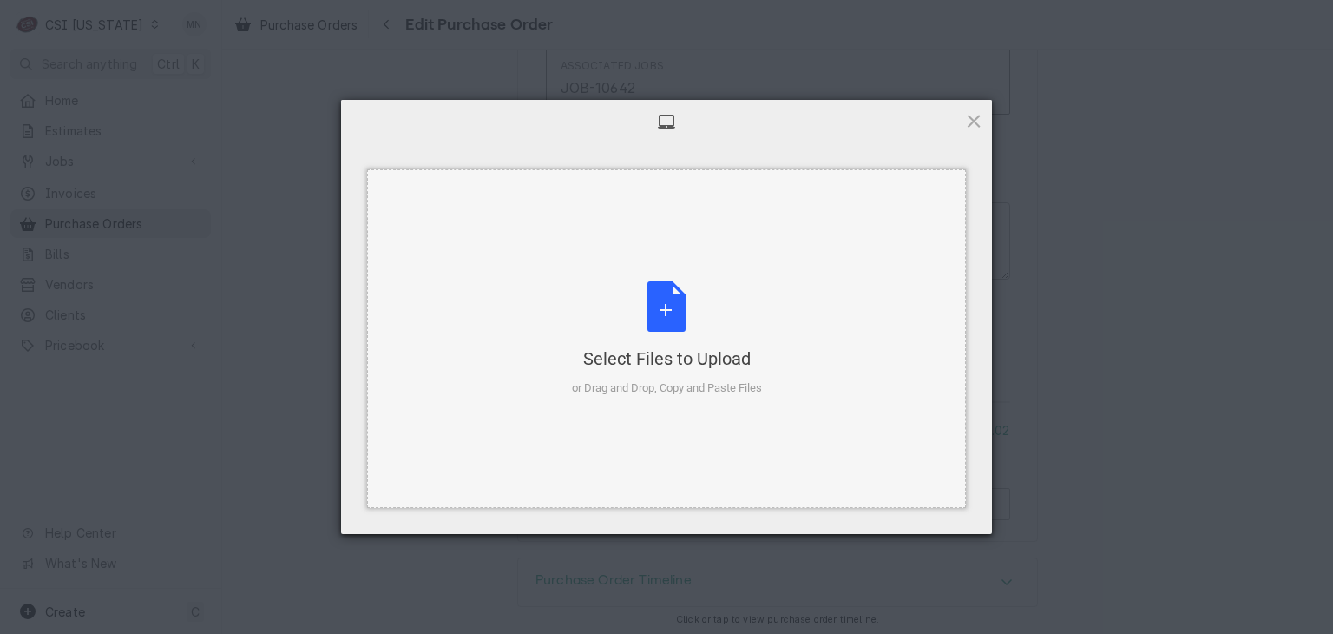
click at [660, 322] on div "Select Files to Upload or Drag and Drop, Copy and Paste Files" at bounding box center [667, 338] width 190 height 115
click at [981, 108] on div at bounding box center [666, 121] width 651 height 43
click at [976, 115] on span at bounding box center [973, 120] width 19 height 19
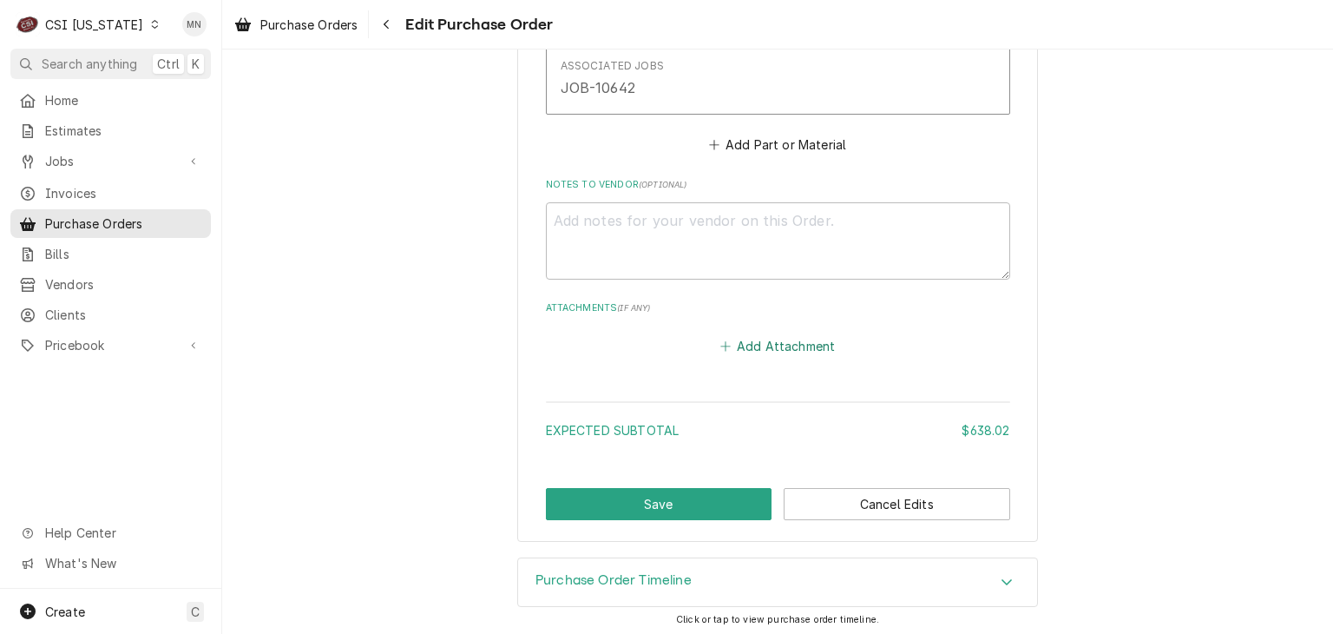
click at [785, 345] on button "Add Attachment" at bounding box center [778, 346] width 122 height 24
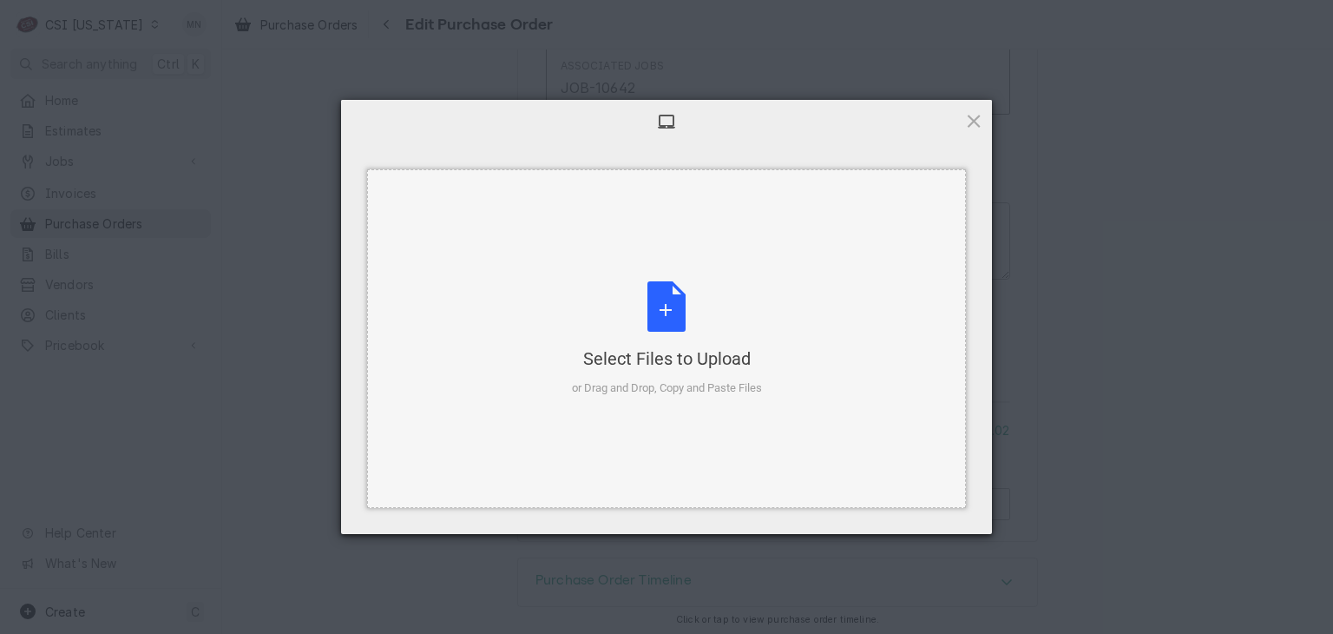
click at [659, 320] on div "Select Files to Upload or Drag and Drop, Copy and Paste Files" at bounding box center [667, 338] width 190 height 115
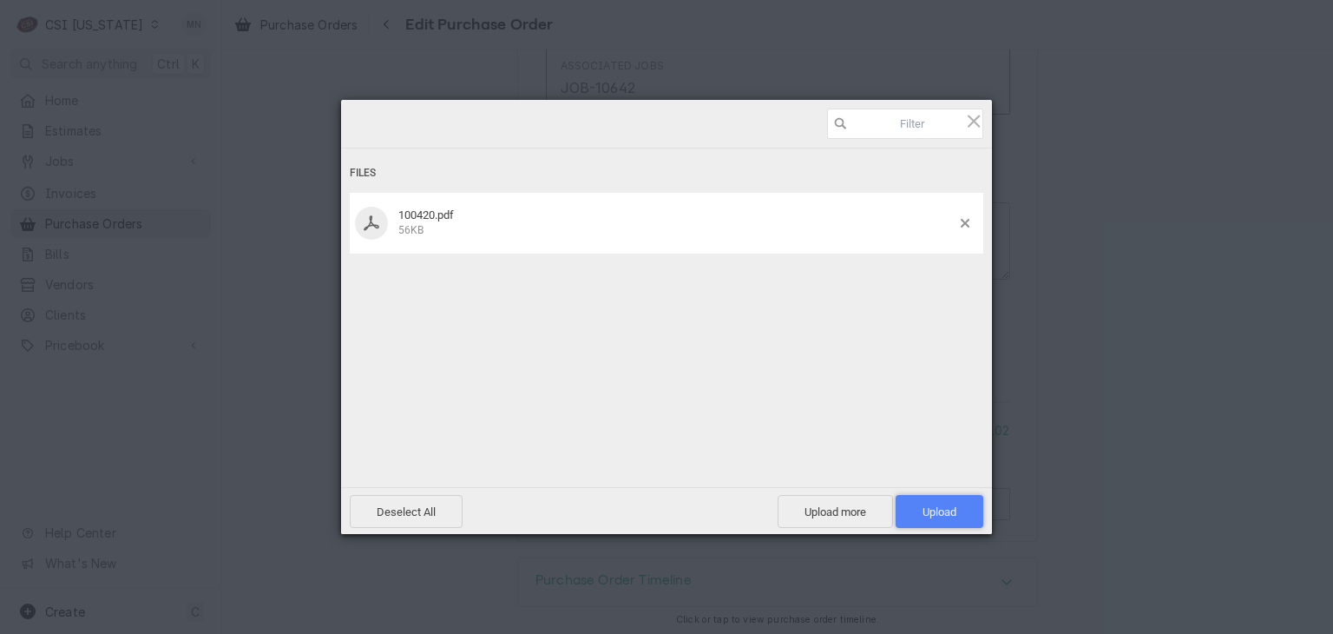
click at [939, 509] on span "Upload 1" at bounding box center [940, 511] width 34 height 13
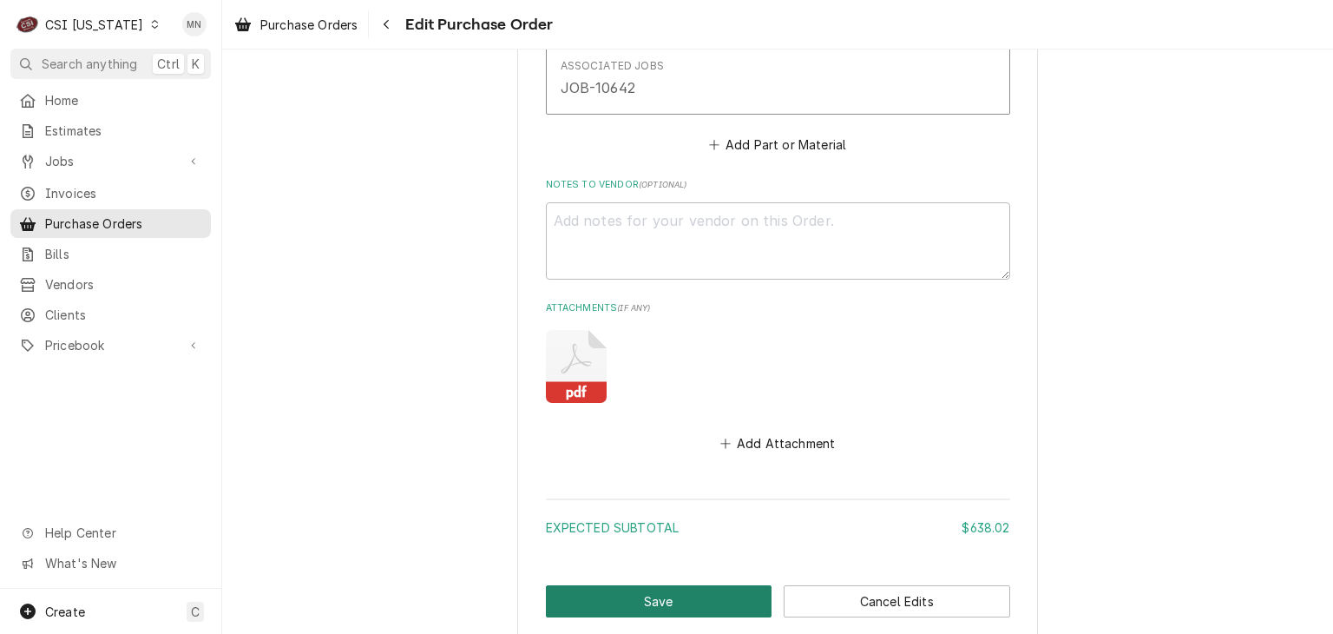
click at [673, 589] on button "Save" at bounding box center [659, 601] width 227 height 32
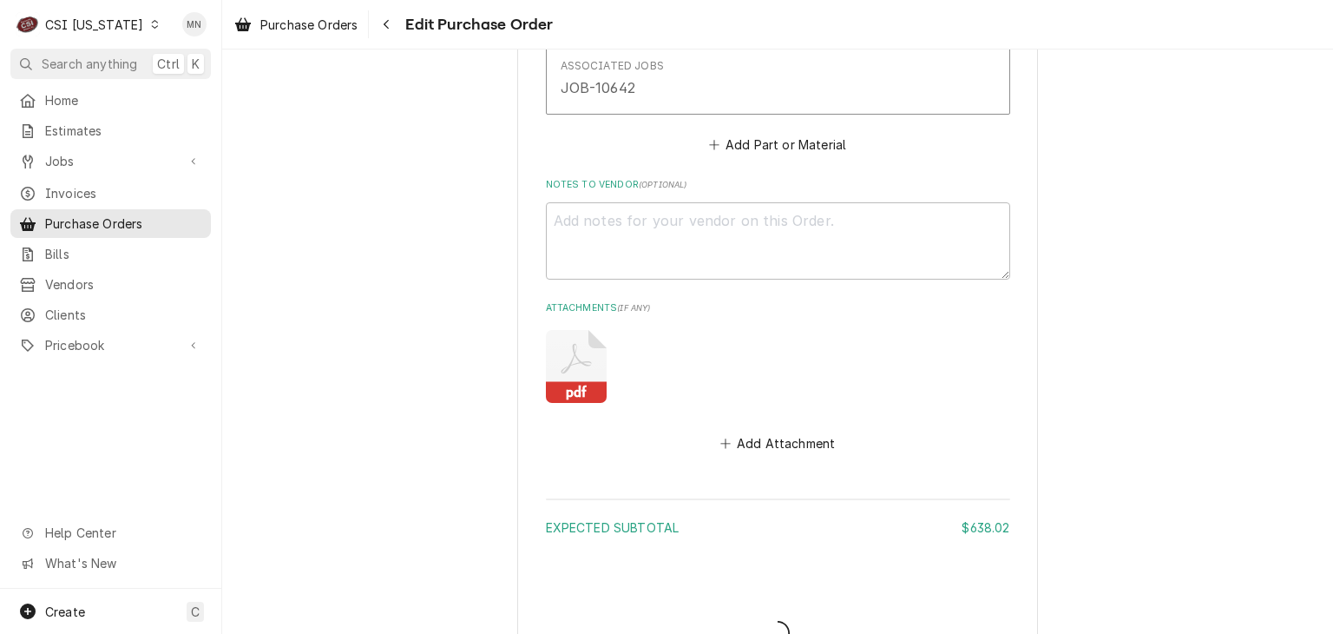
type textarea "x"
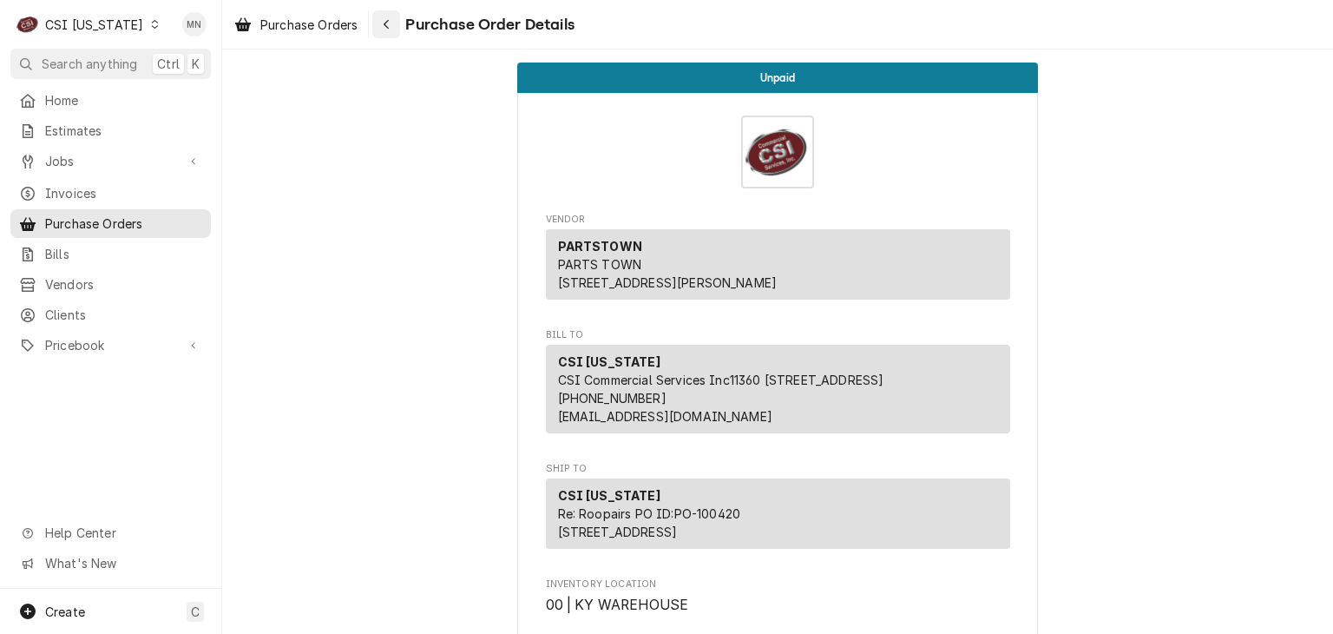
click at [393, 30] on div "Navigate back" at bounding box center [386, 24] width 17 height 17
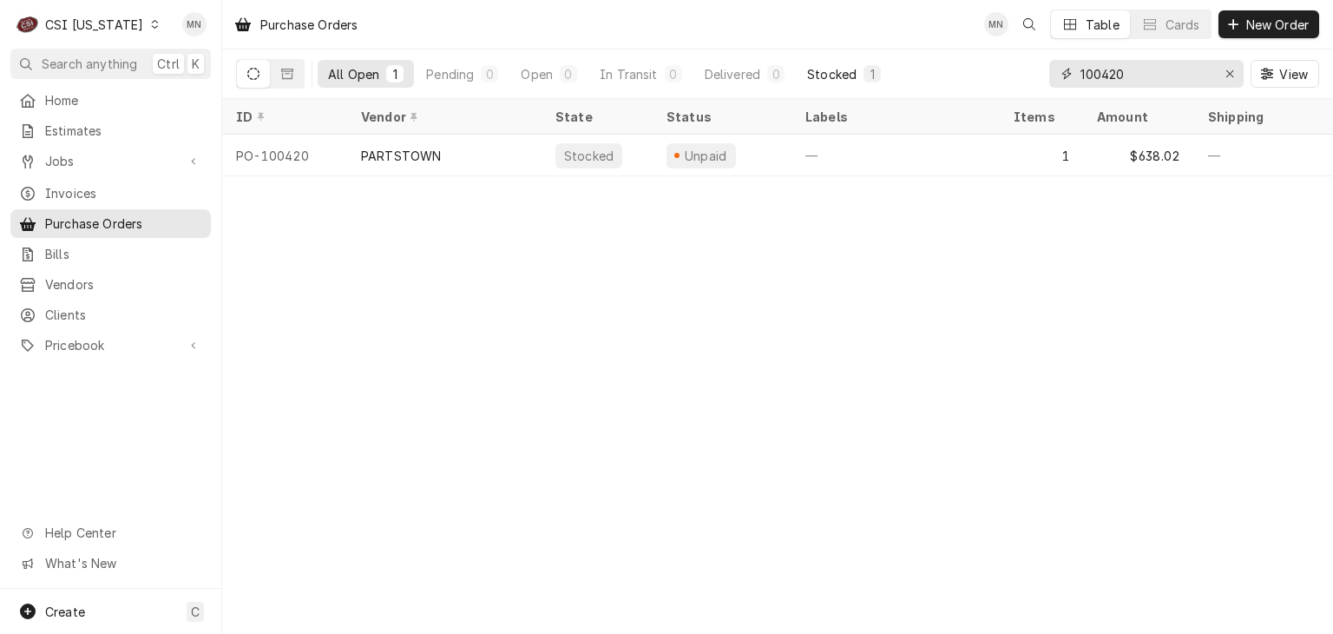
drag, startPoint x: 1146, startPoint y: 75, endPoint x: 851, endPoint y: 79, distance: 295.1
click at [878, 79] on div "All Open 1 Pending 0 Open 0 In Transit 0 Delivered 0 Stocked 1 100420 View" at bounding box center [777, 73] width 1083 height 49
type input "100421"
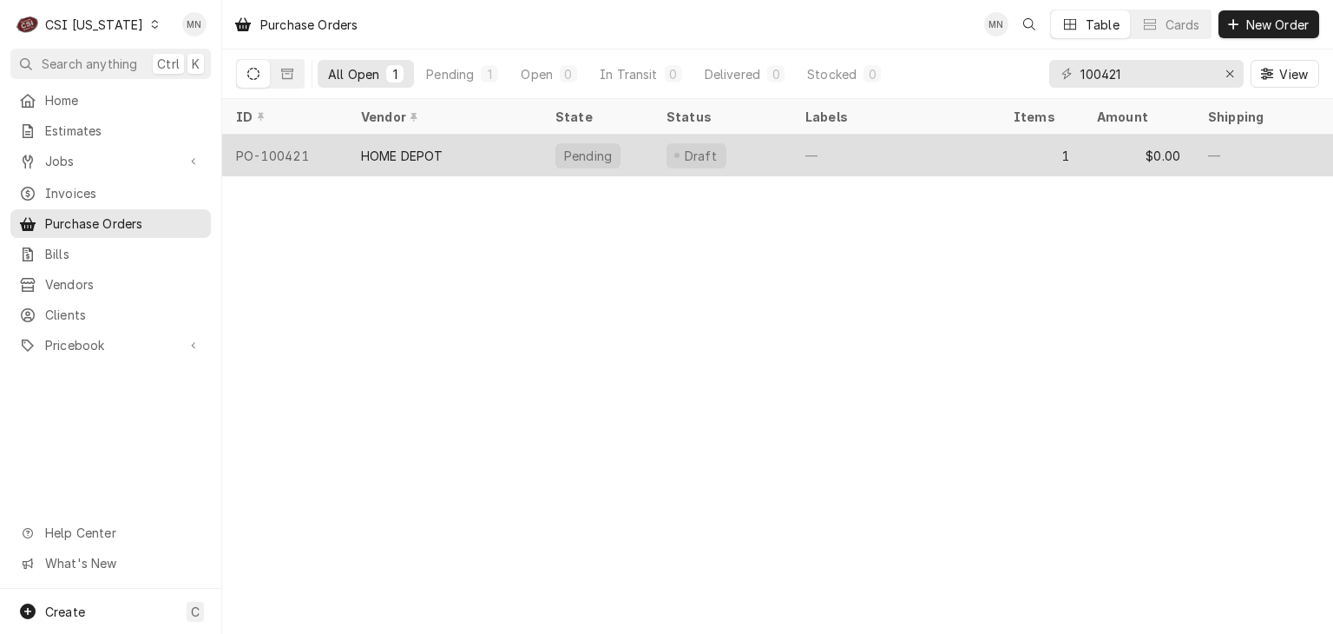
click at [456, 164] on div "HOME DEPOT" at bounding box center [444, 156] width 194 height 42
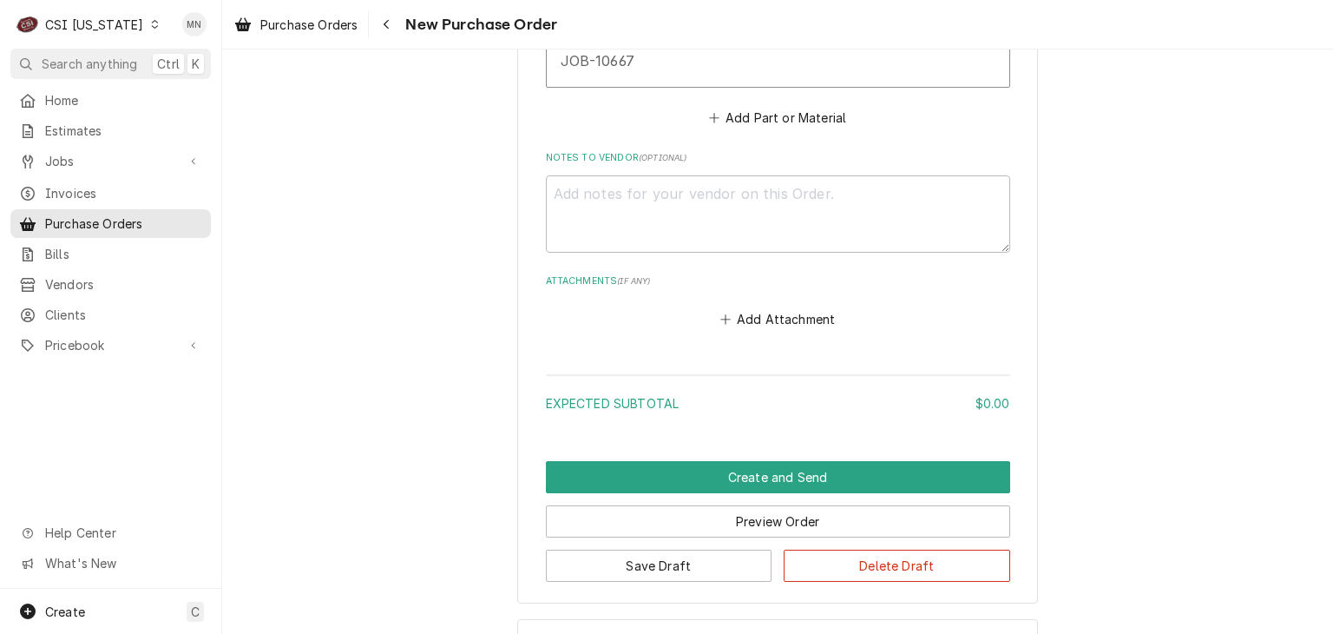
scroll to position [1189, 0]
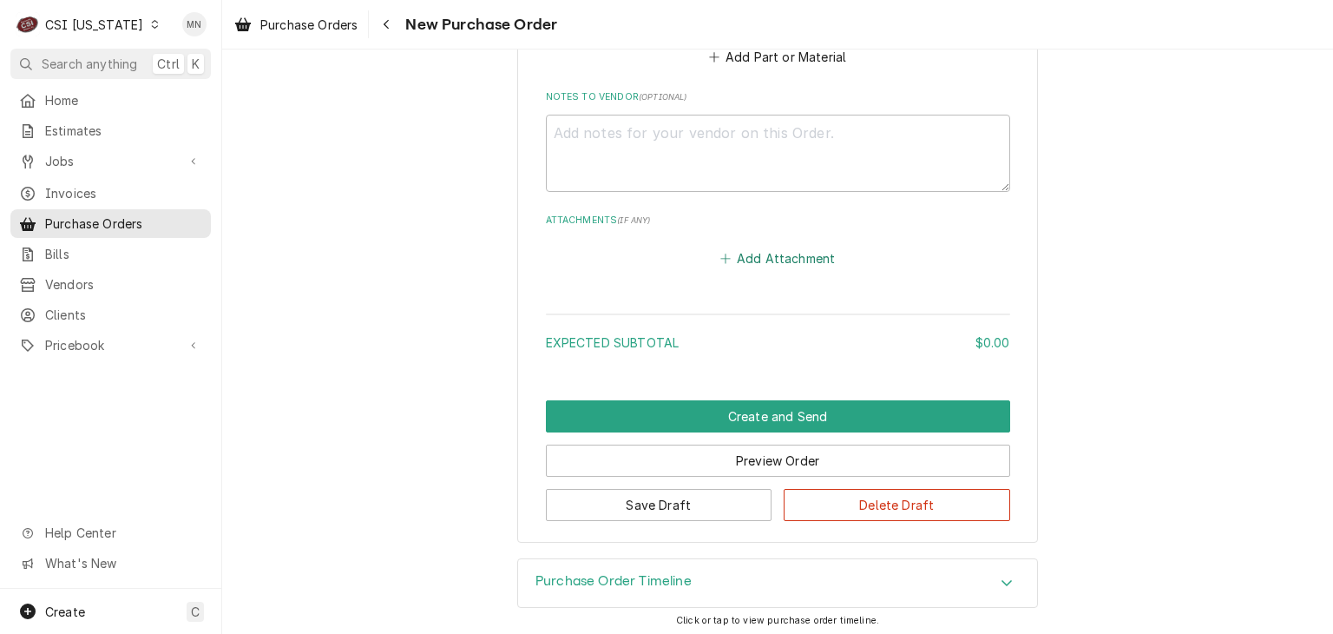
click at [791, 260] on button "Add Attachment" at bounding box center [778, 258] width 122 height 24
type textarea "x"
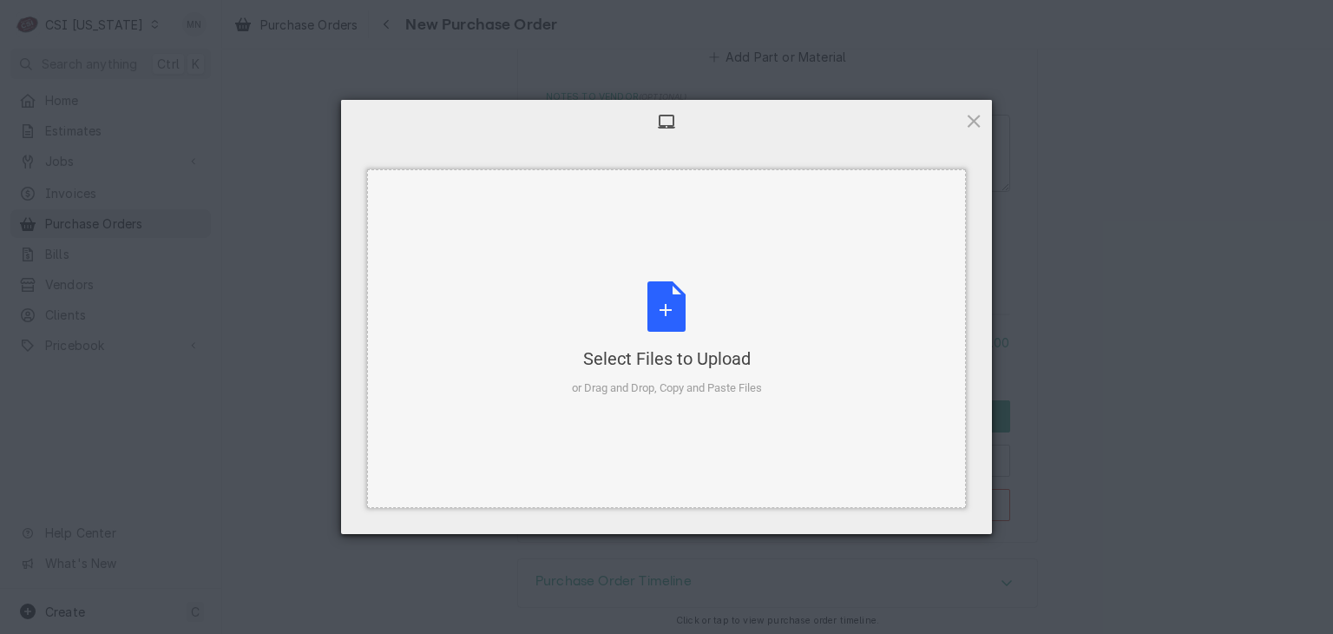
click at [709, 313] on div "Select Files to Upload or Drag and Drop, Copy and Paste Files" at bounding box center [667, 338] width 190 height 115
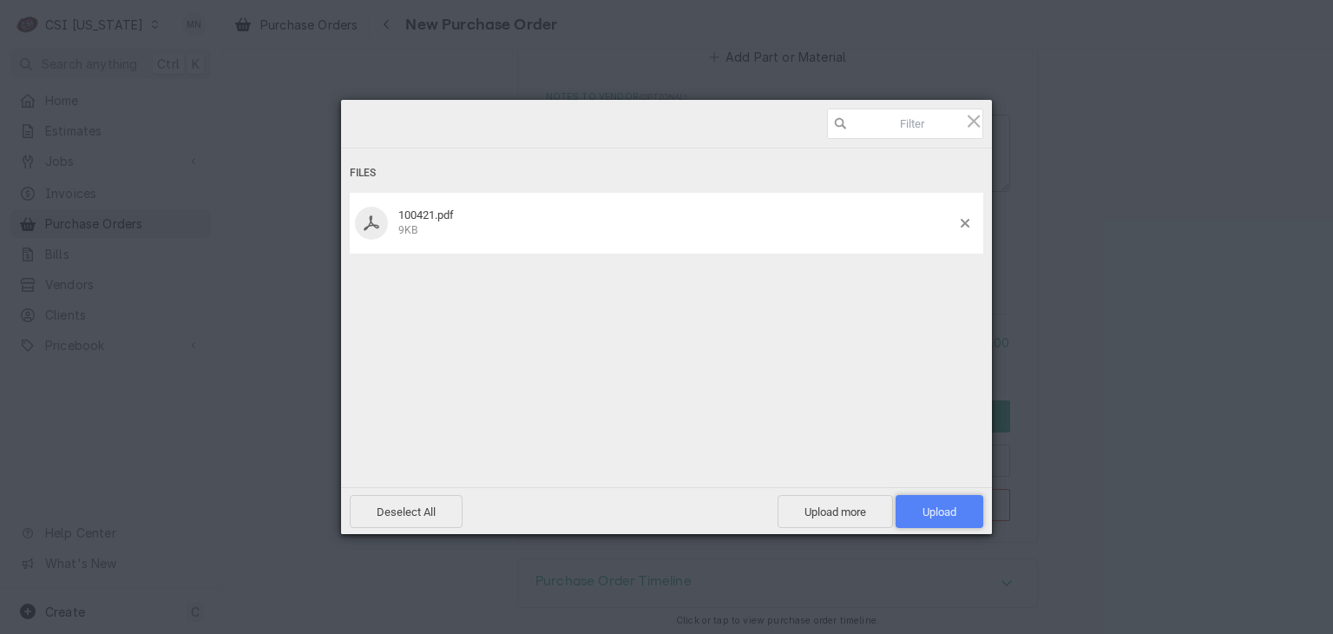
click at [936, 515] on span "Upload 1" at bounding box center [940, 511] width 34 height 13
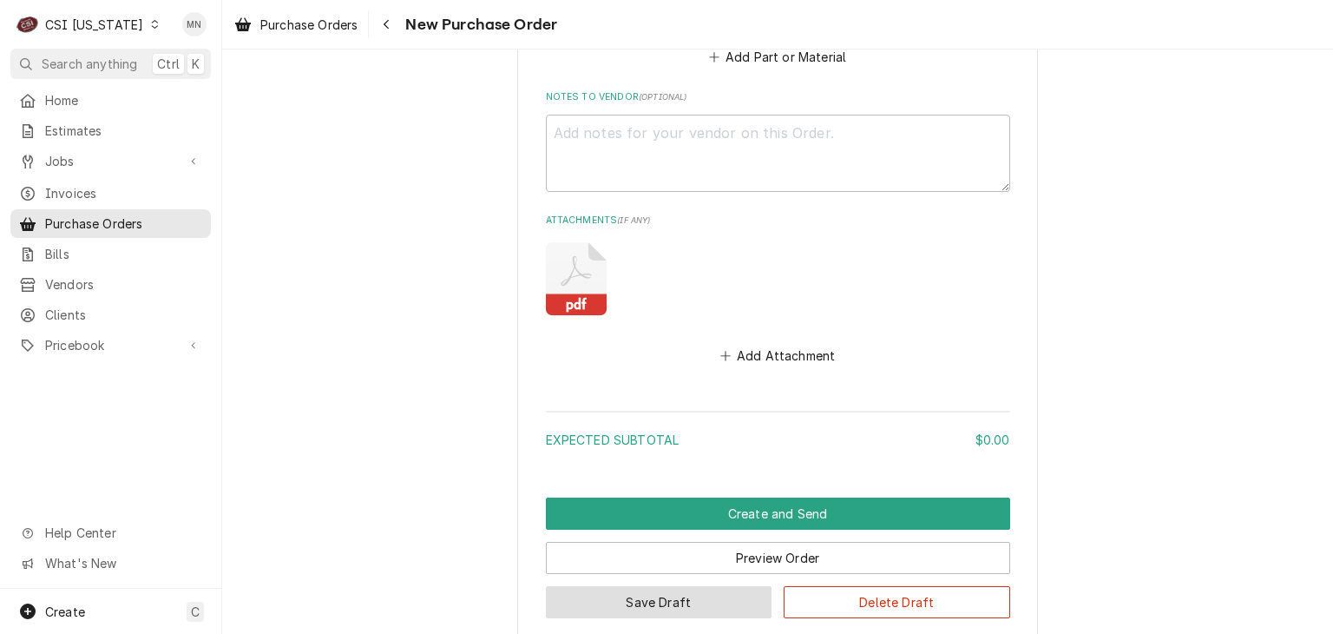
click at [683, 603] on button "Save Draft" at bounding box center [659, 602] width 227 height 32
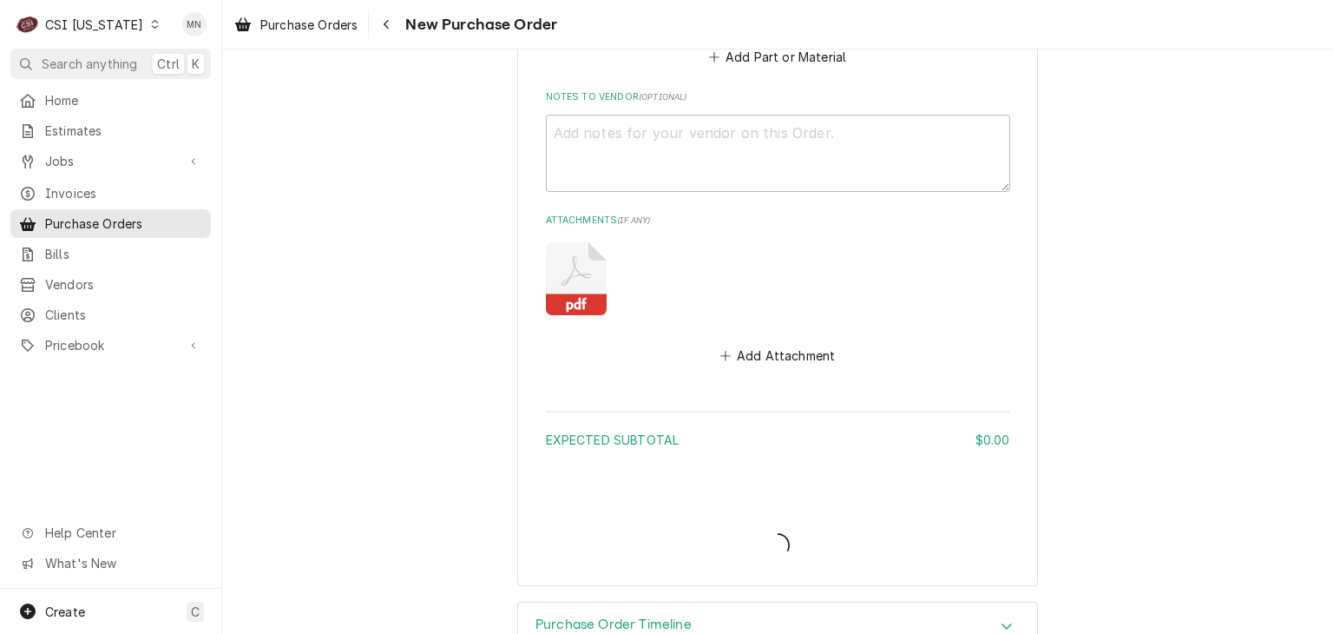
type textarea "x"
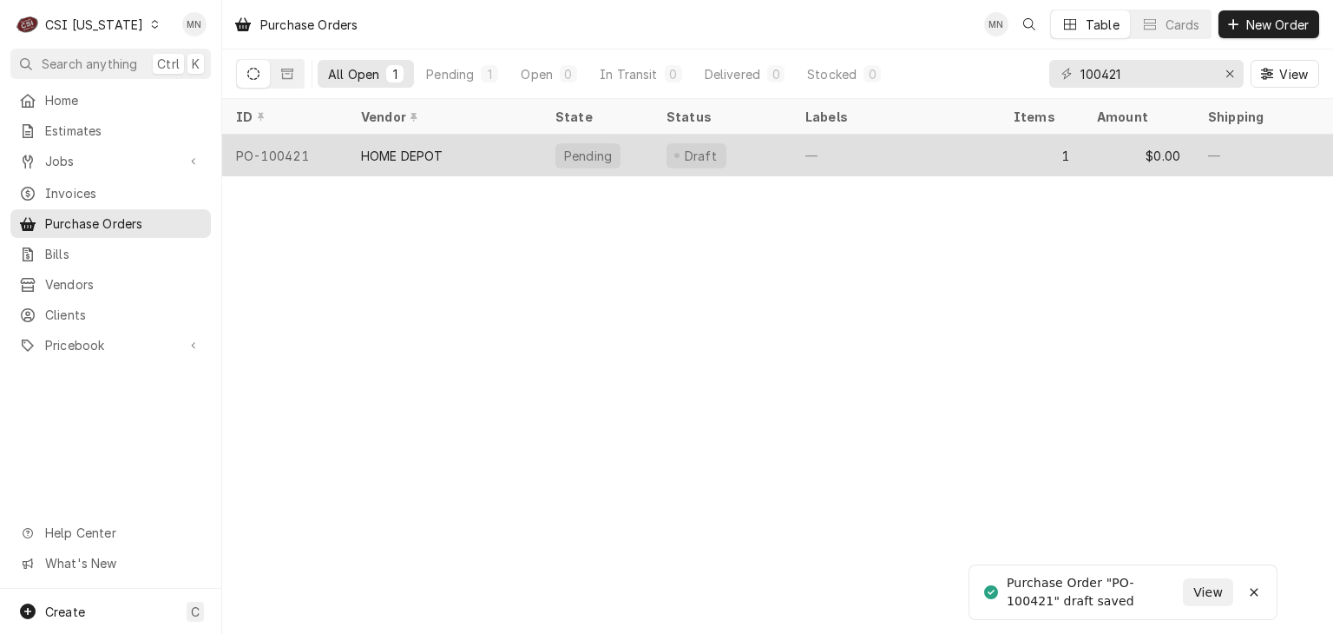
click at [449, 150] on div "HOME DEPOT" at bounding box center [444, 156] width 194 height 42
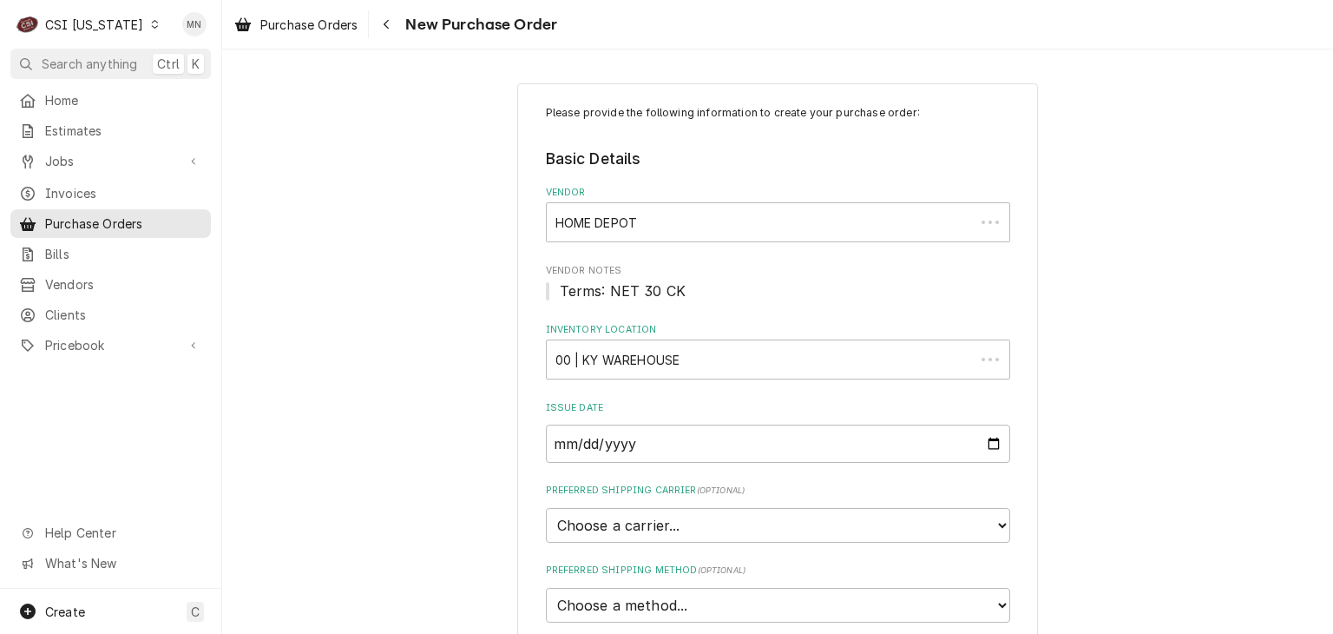
type textarea "x"
click at [113, 18] on div "CSI [US_STATE]" at bounding box center [94, 25] width 98 height 18
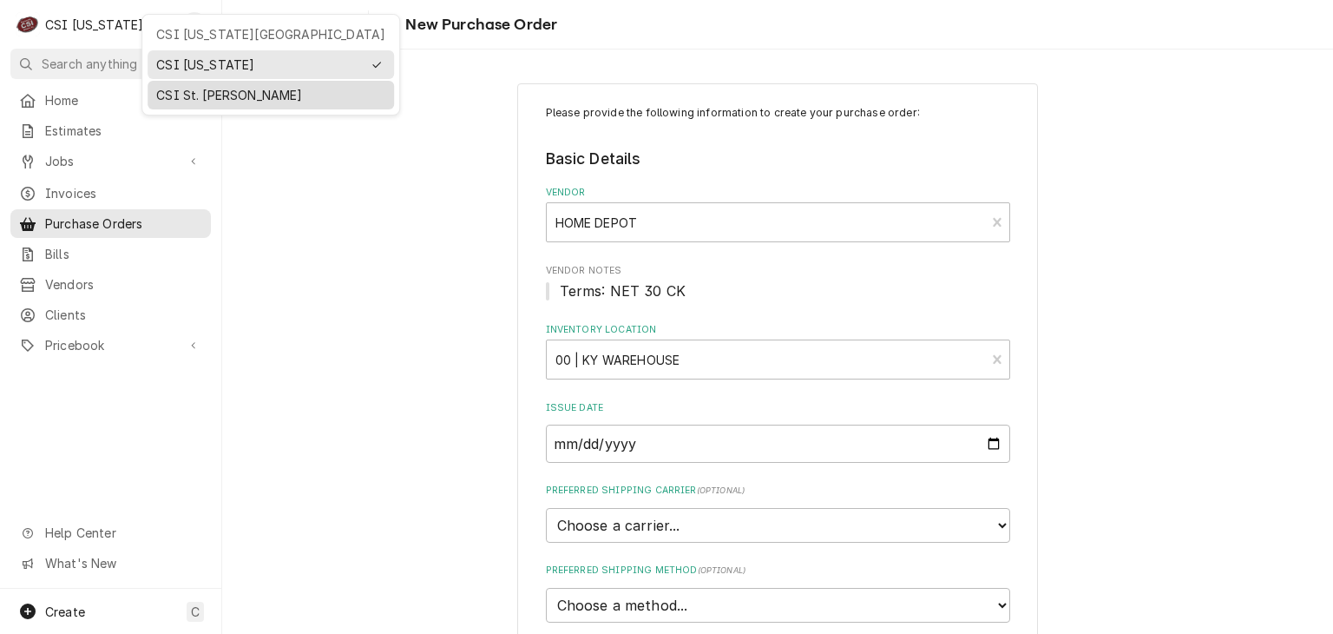
click at [181, 97] on div "CSI St. [PERSON_NAME]" at bounding box center [270, 95] width 229 height 18
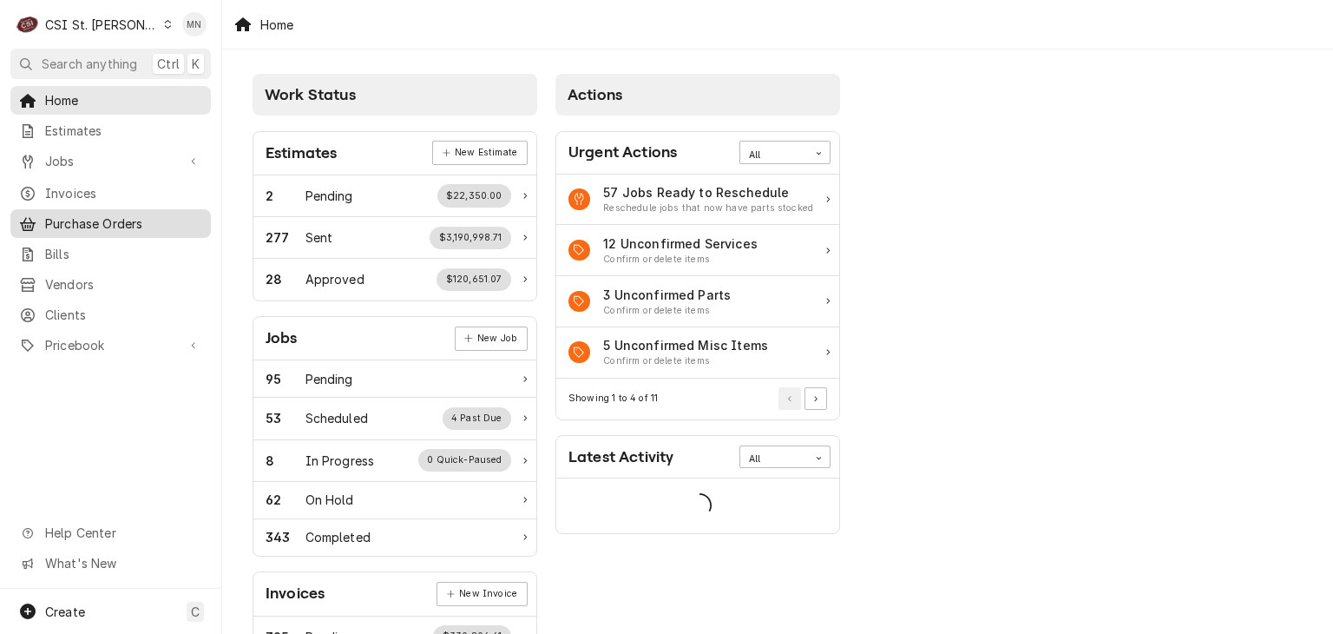
click at [102, 220] on span "Purchase Orders" at bounding box center [123, 223] width 157 height 18
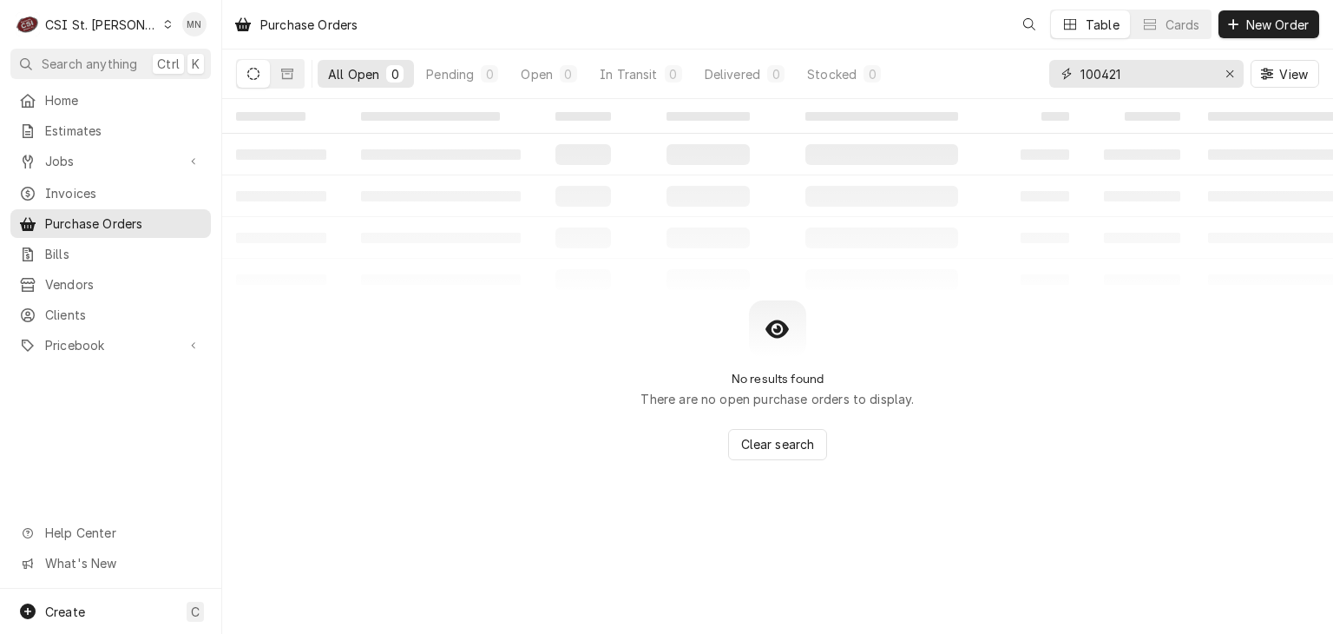
click at [934, 105] on div "Purchase Orders Table Cards New Order All Open 0 Pending 0 Open 0 In Transit 0 …" at bounding box center [777, 317] width 1111 height 634
type input "401175"
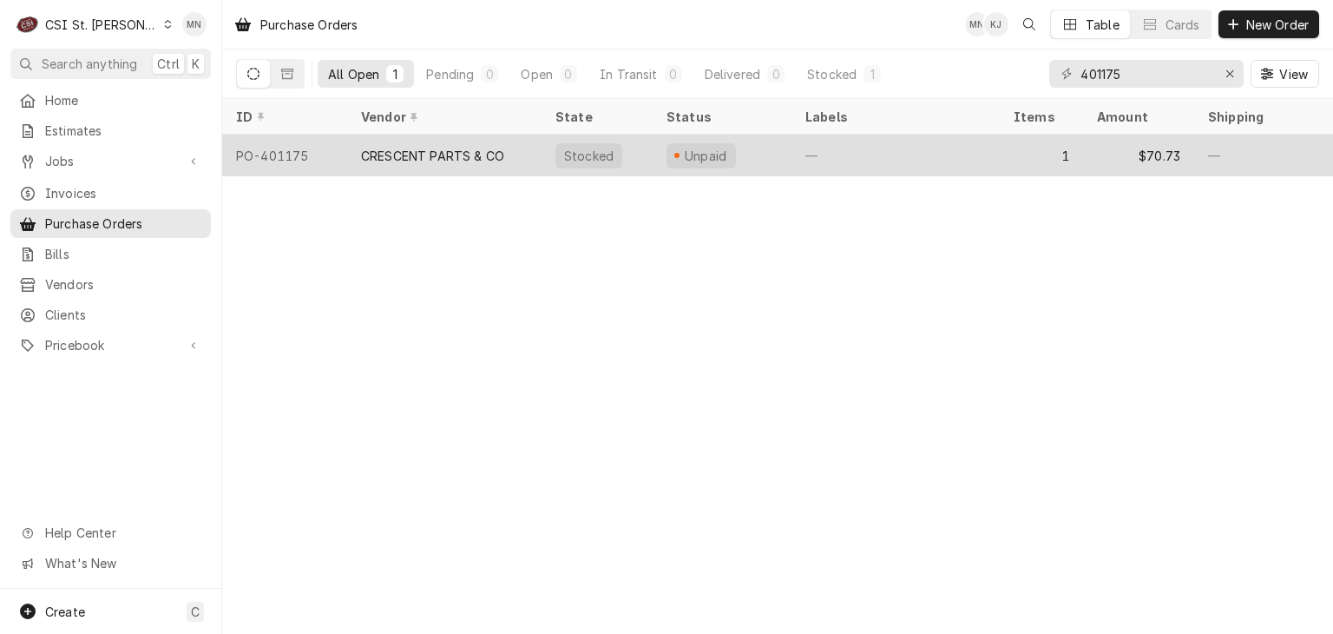
click at [458, 161] on div "CRESCENT PARTS & CO" at bounding box center [432, 156] width 143 height 18
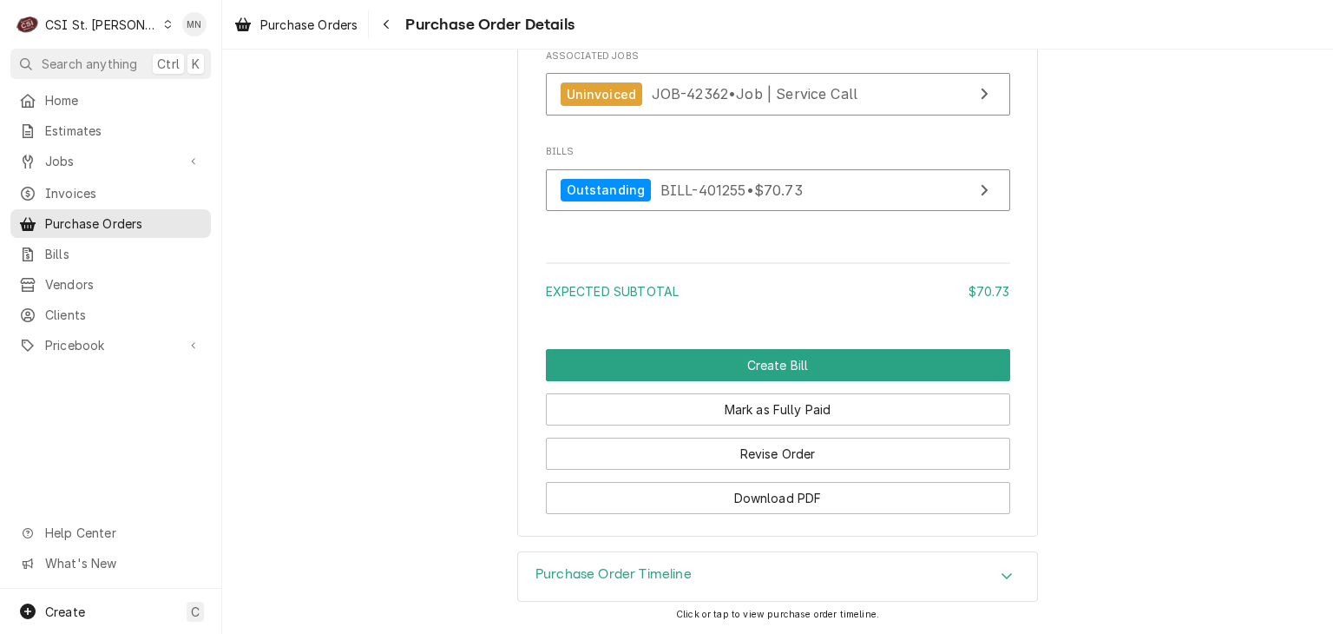
scroll to position [1864, 0]
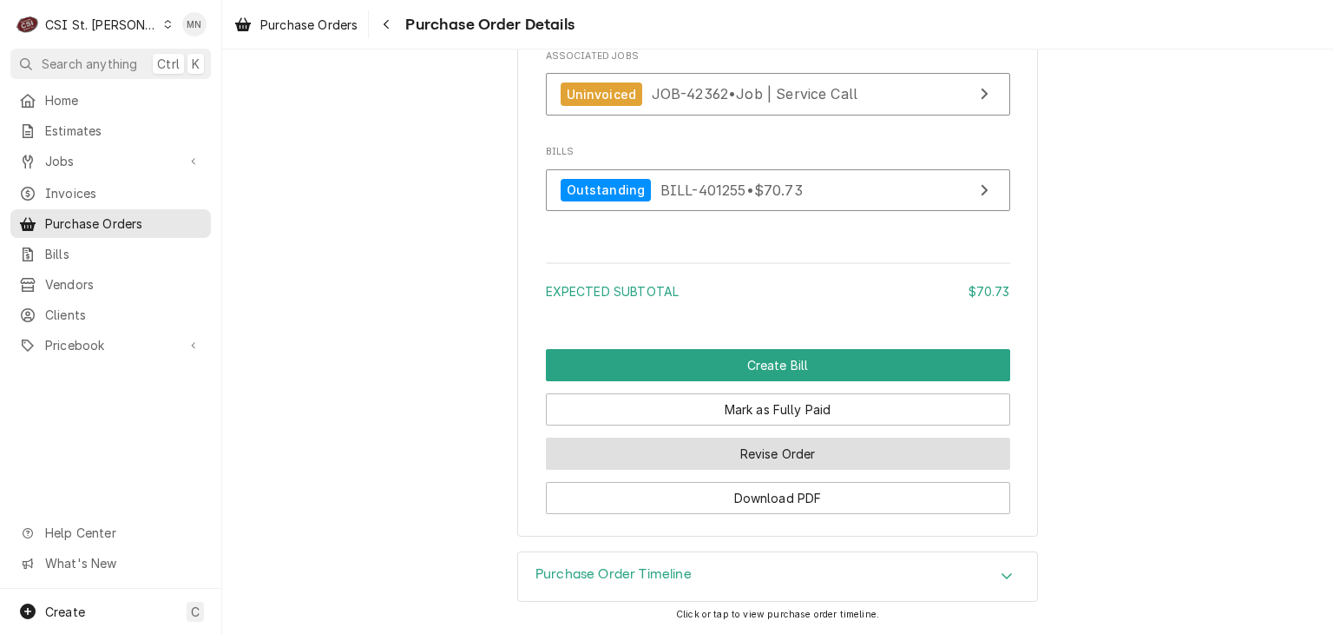
click at [754, 452] on button "Revise Order" at bounding box center [778, 453] width 464 height 32
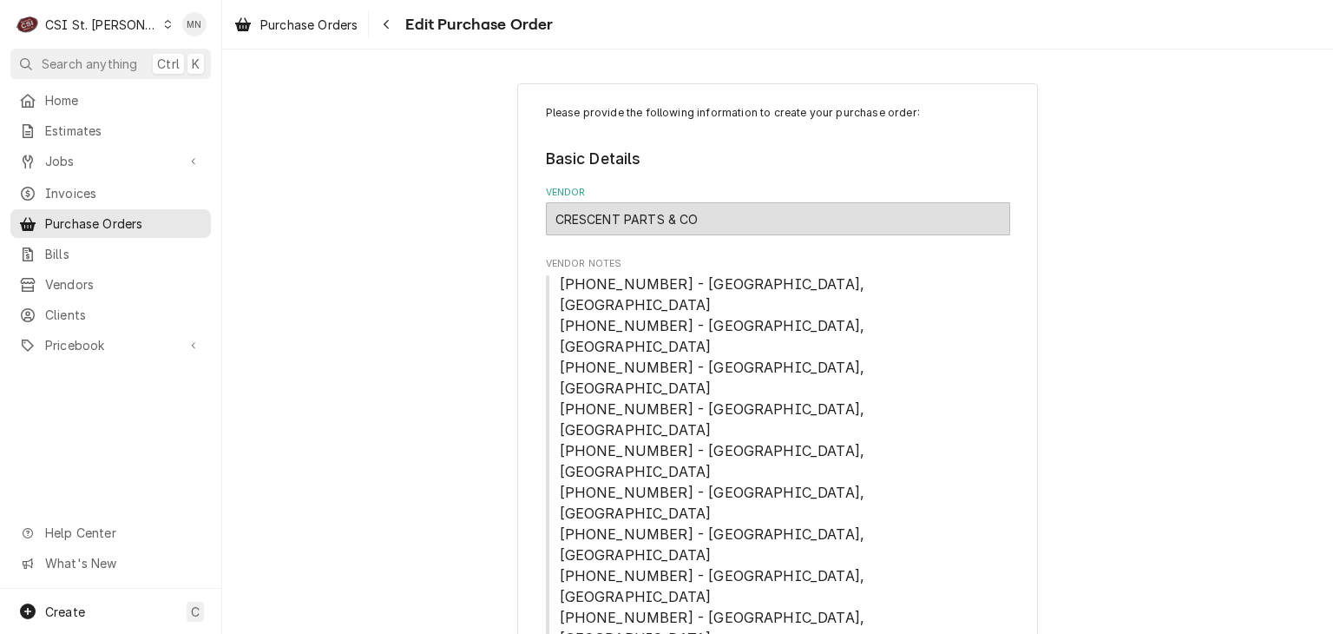
click at [750, 213] on div "CRESCENT PARTS & CO" at bounding box center [778, 218] width 464 height 33
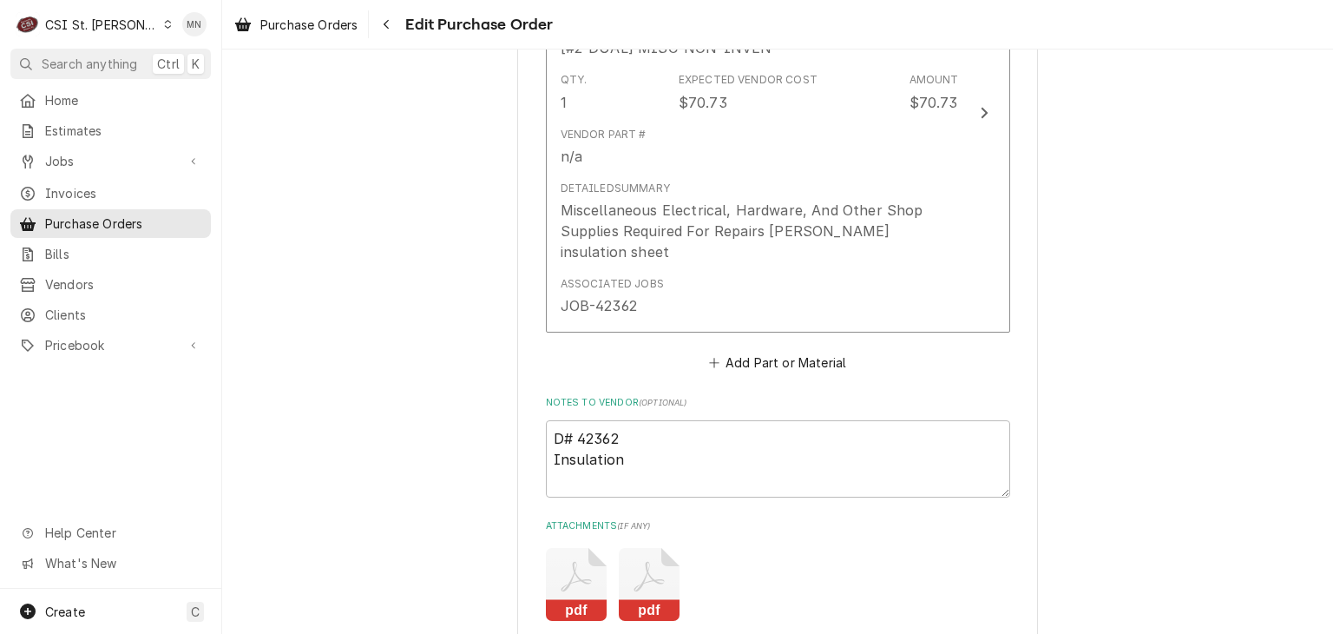
scroll to position [1539, 0]
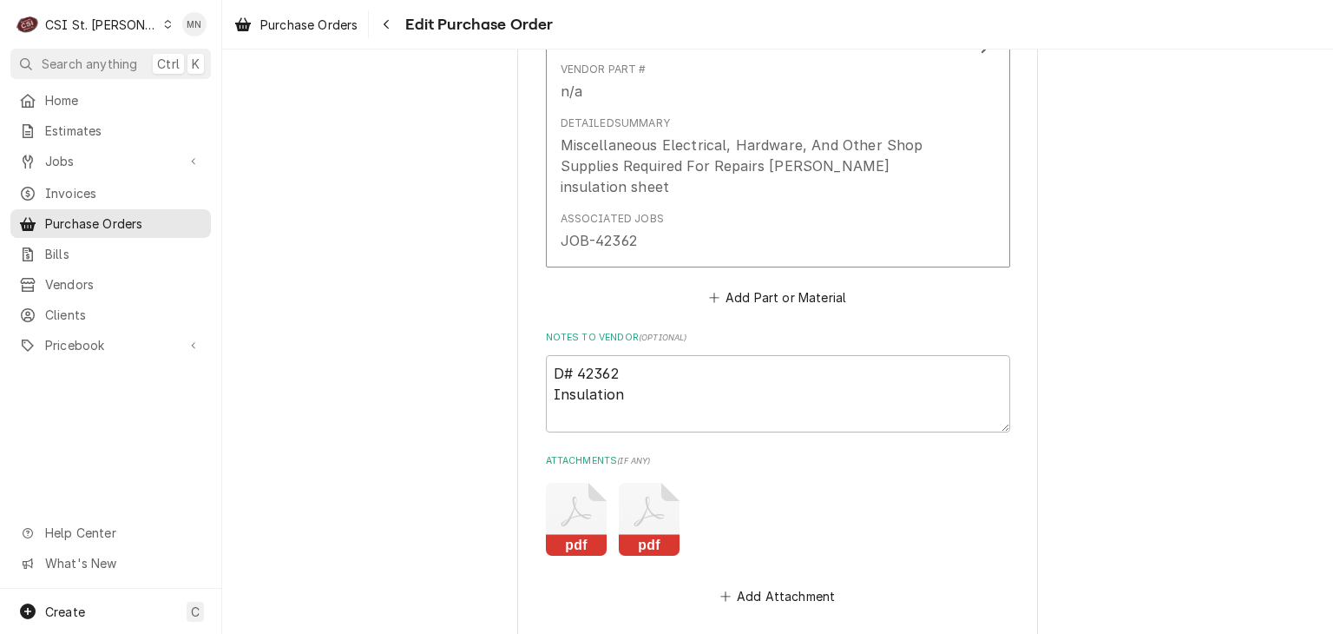
click at [403, 29] on span "Edit Purchase Order" at bounding box center [476, 24] width 153 height 23
click at [385, 17] on div "Navigate back" at bounding box center [386, 24] width 17 height 17
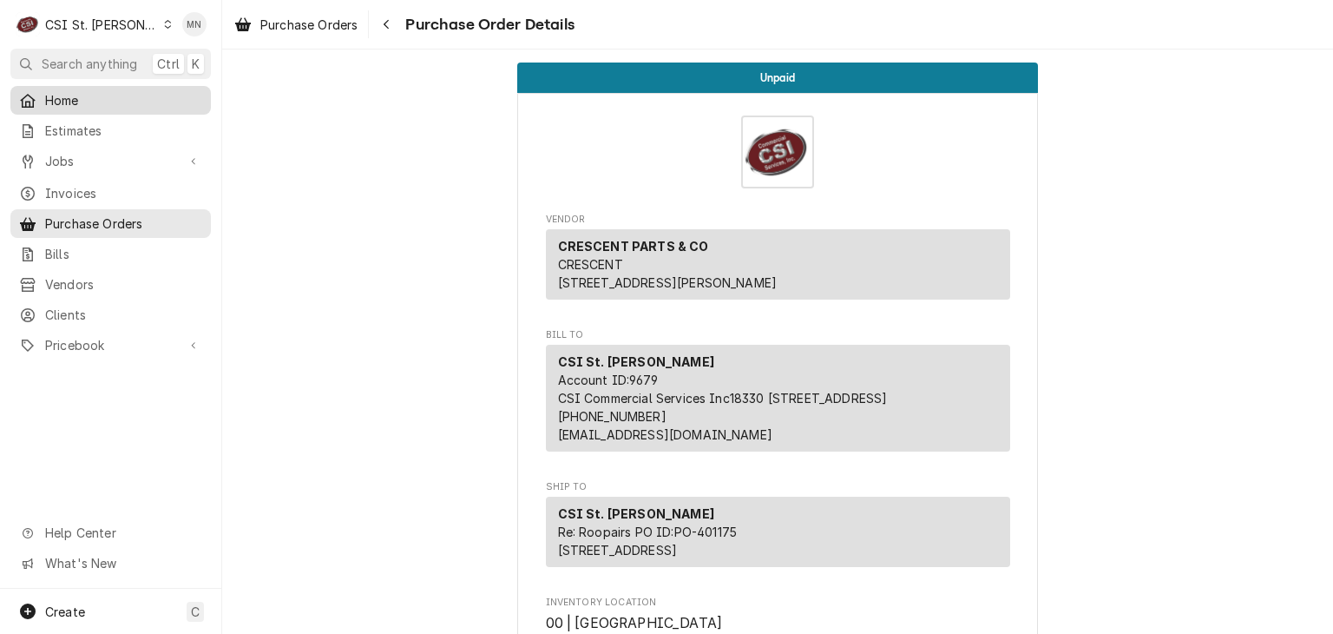
click at [52, 104] on span "Home" at bounding box center [123, 100] width 157 height 18
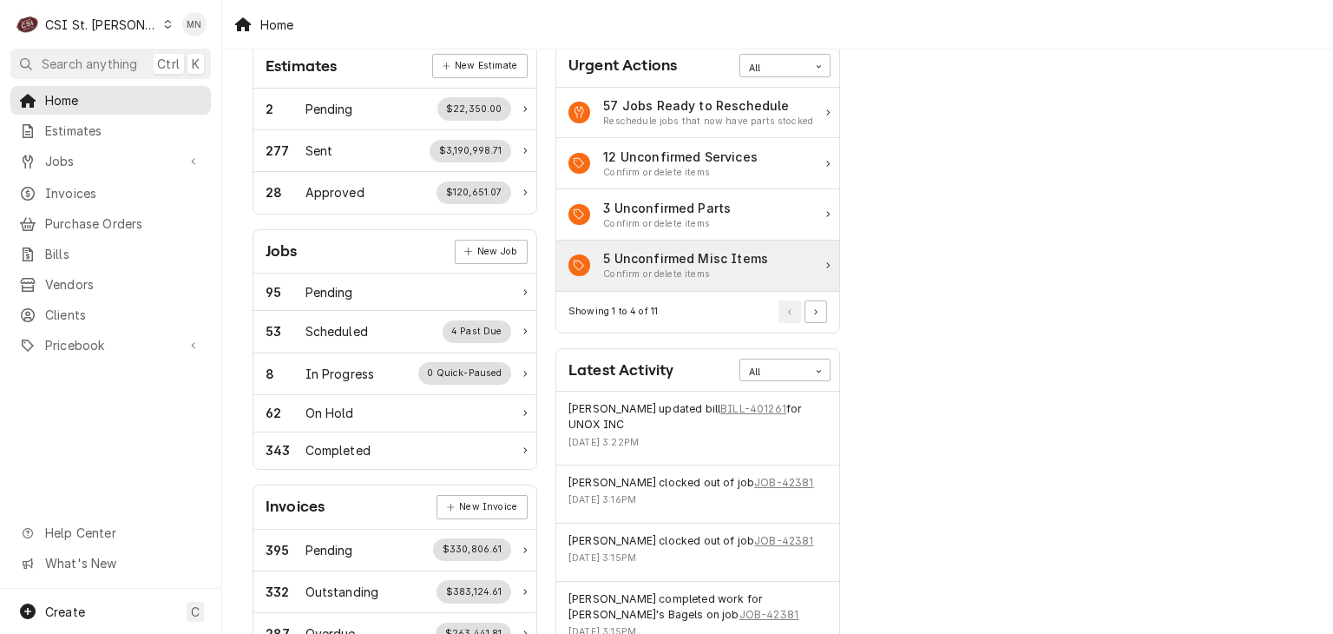
scroll to position [174, 0]
